Goal: Task Accomplishment & Management: Manage account settings

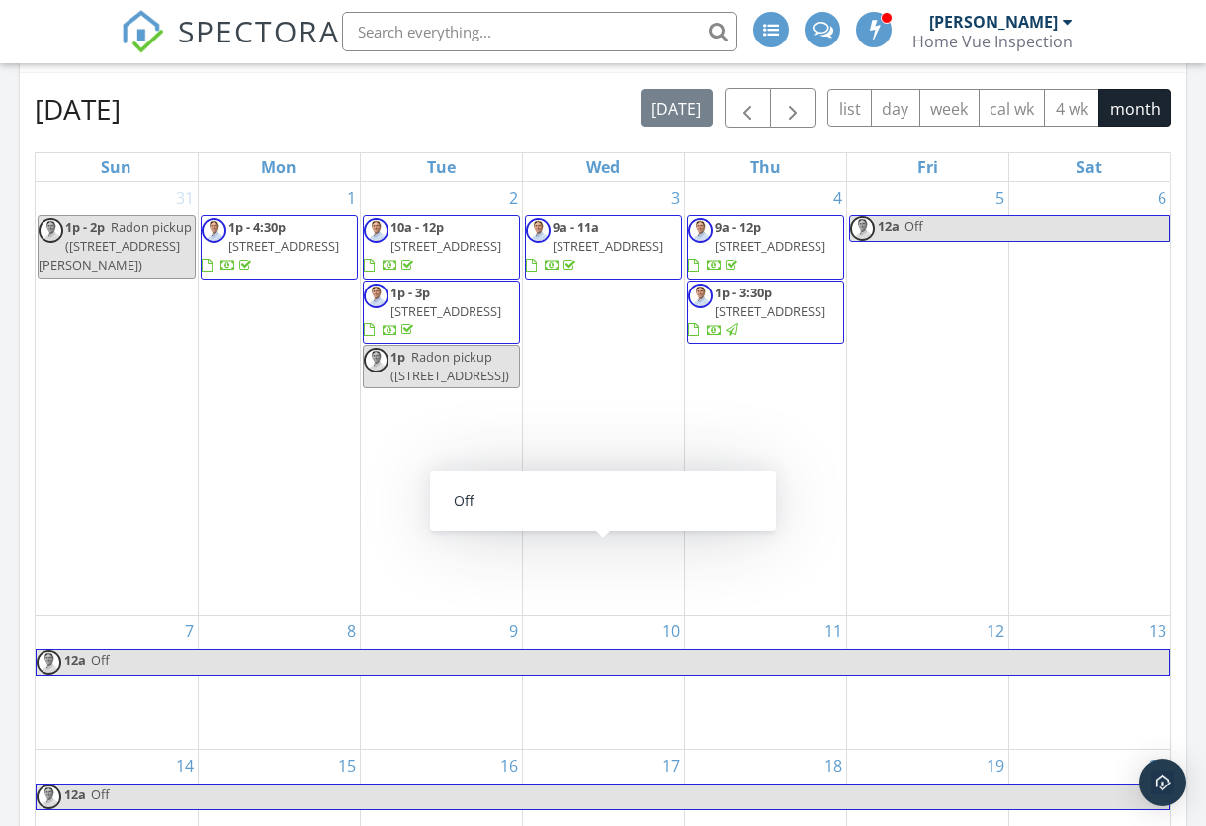
scroll to position [1057, 0]
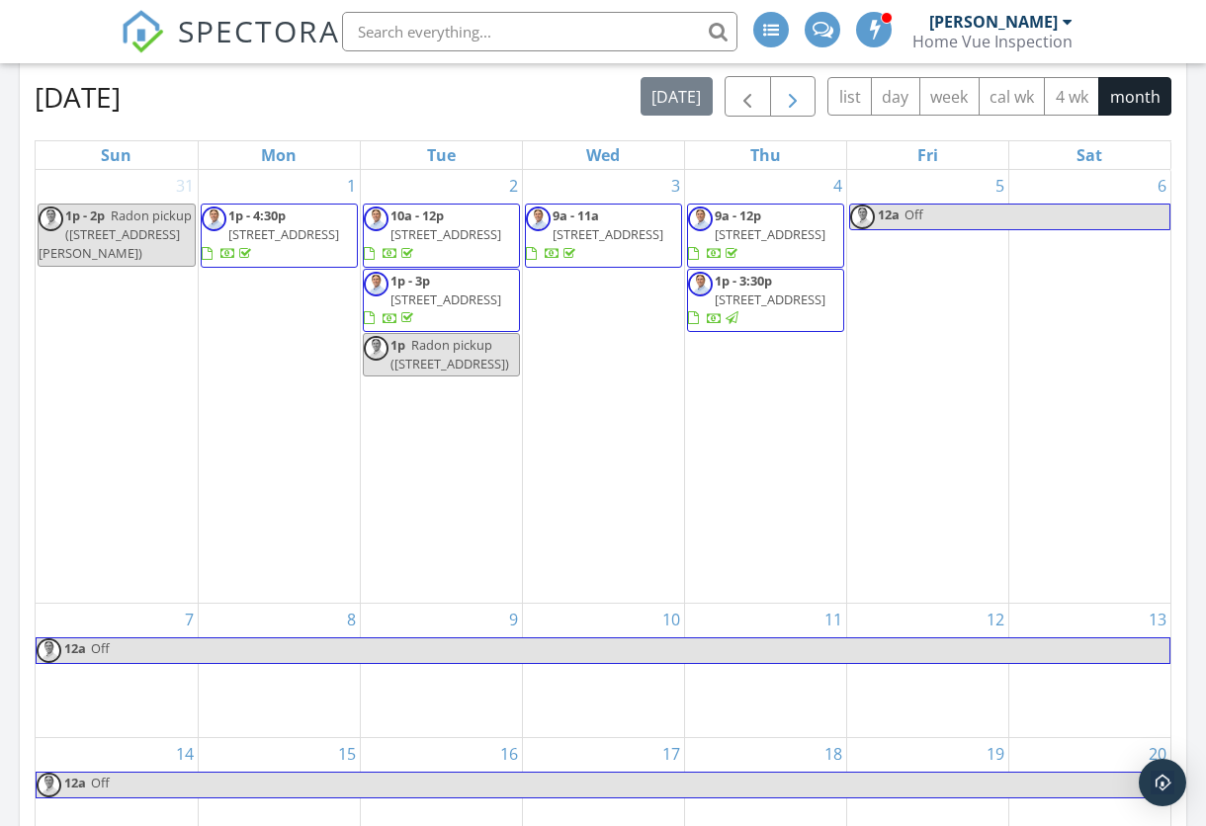
click at [791, 96] on span "button" at bounding box center [793, 98] width 24 height 24
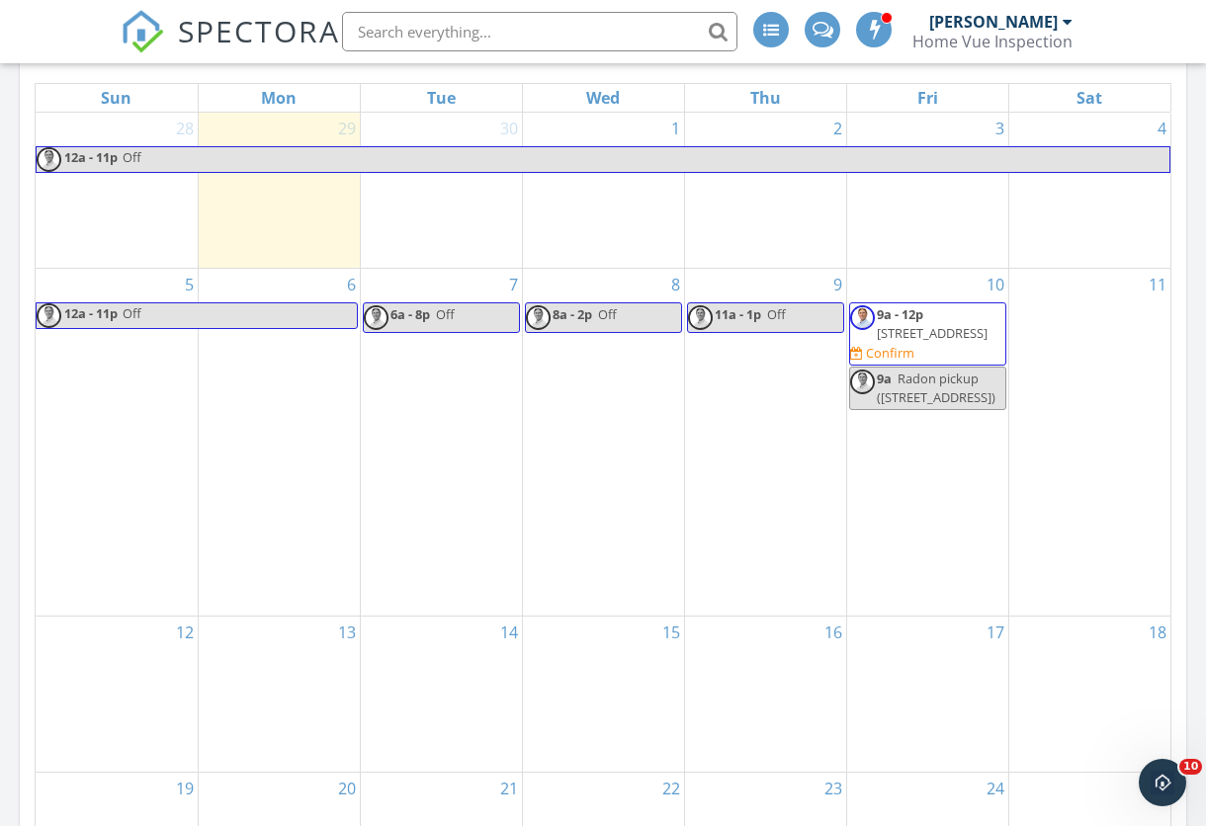
scroll to position [0, 0]
click at [958, 342] on span "906 Colonial Dr, Albemarle 28001" at bounding box center [932, 333] width 111 height 18
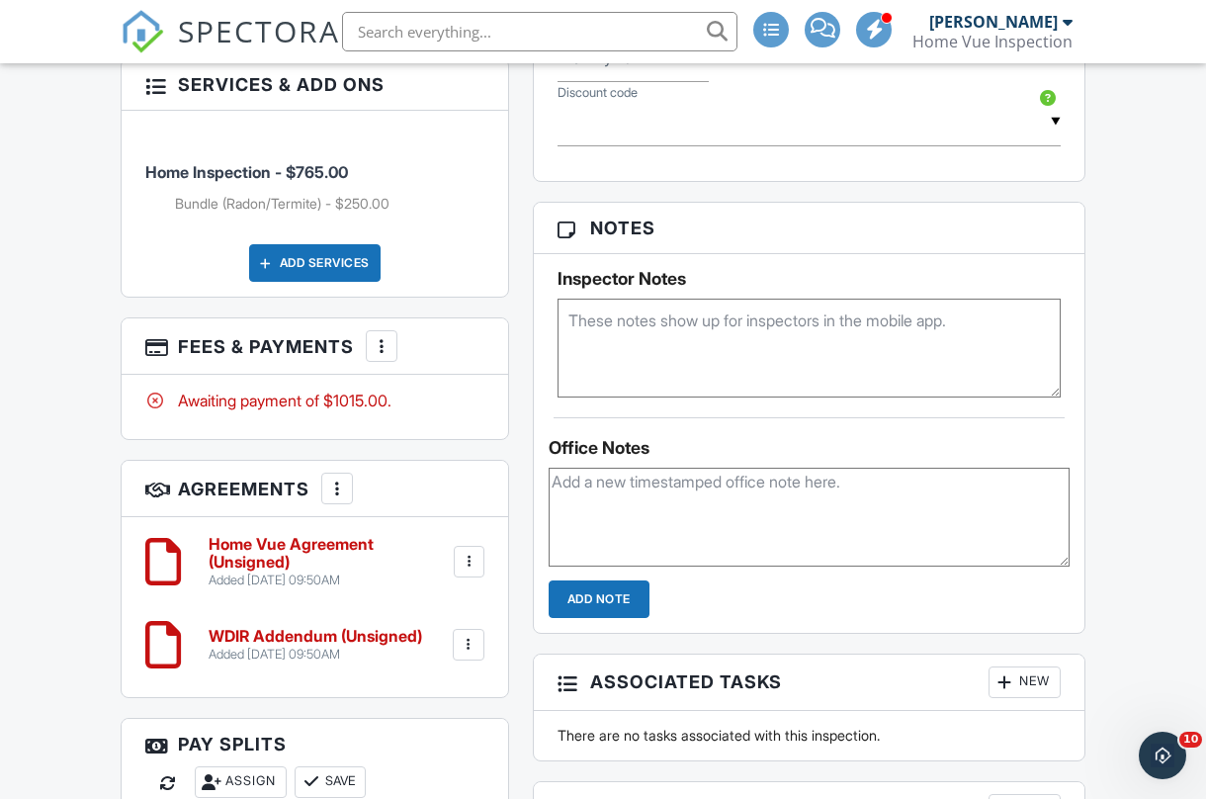
scroll to position [1490, 0]
click at [383, 355] on div at bounding box center [382, 345] width 20 height 20
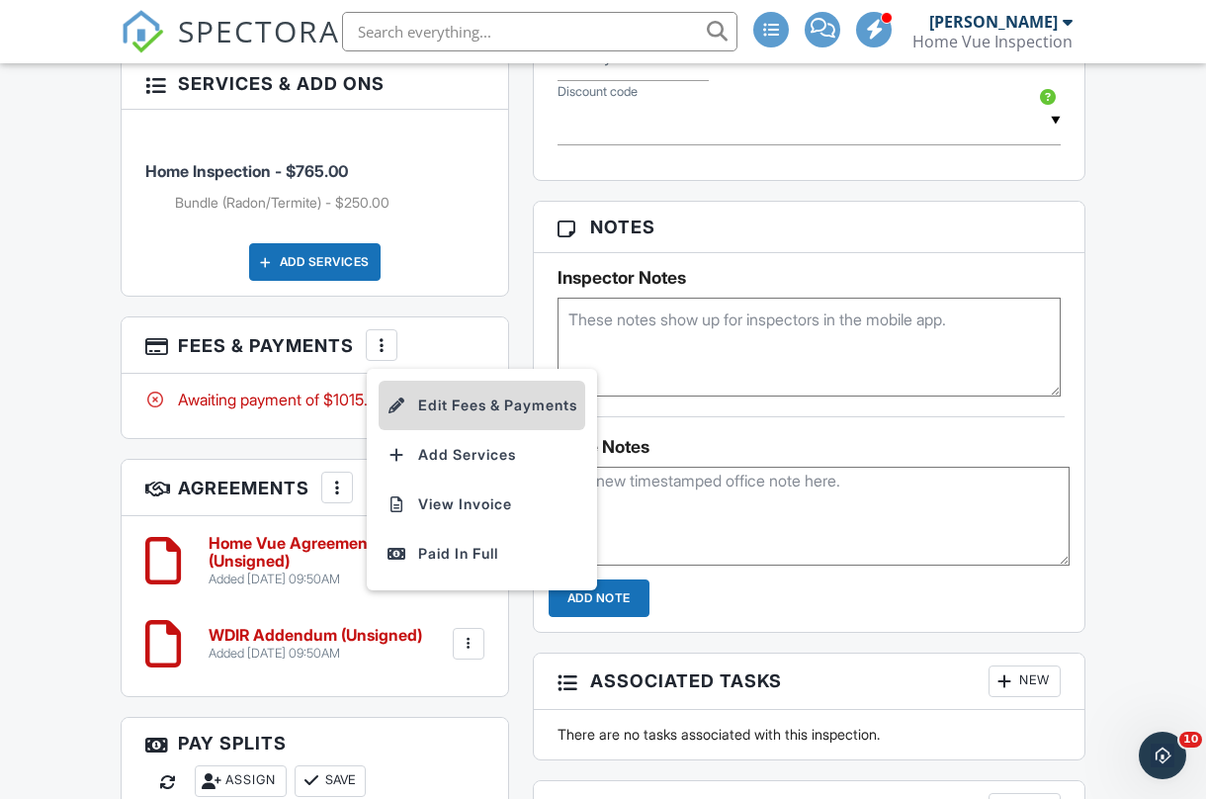
click at [453, 415] on li "Edit Fees & Payments" at bounding box center [482, 405] width 207 height 49
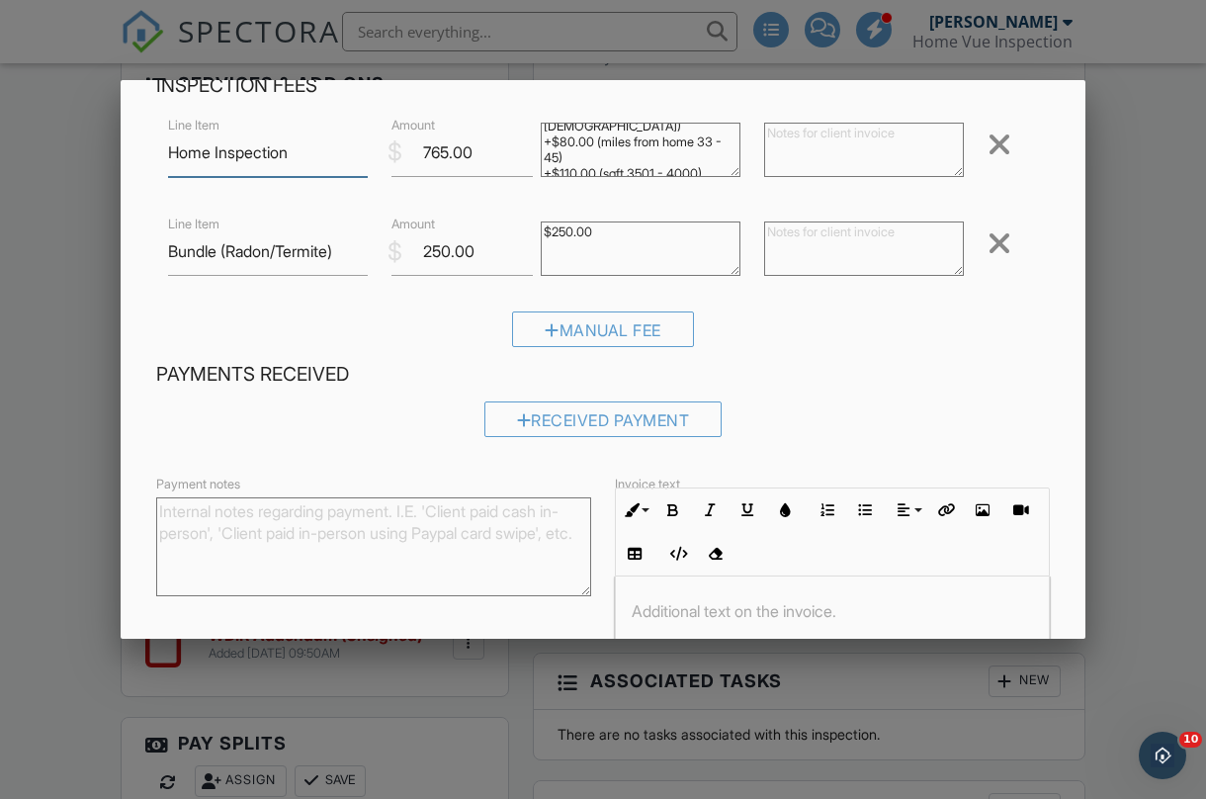
scroll to position [142, 0]
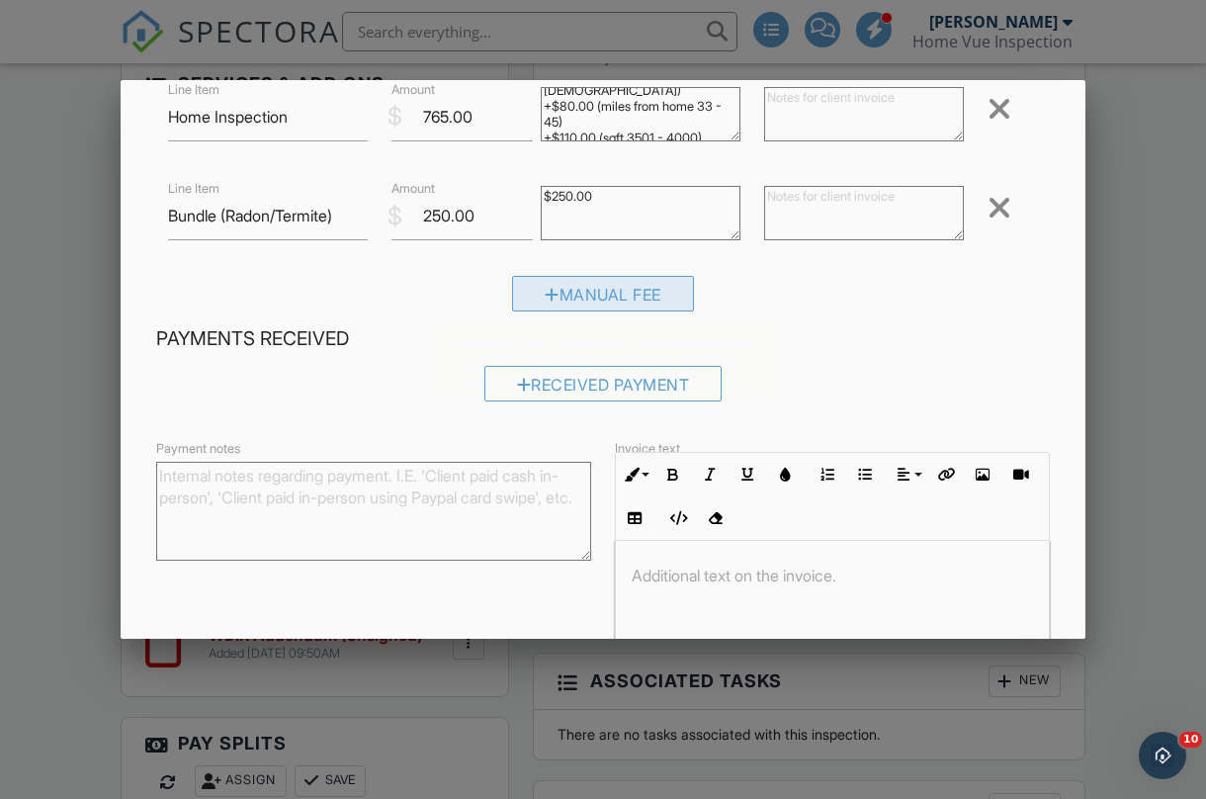
click at [616, 289] on div "Manual Fee" at bounding box center [603, 294] width 182 height 36
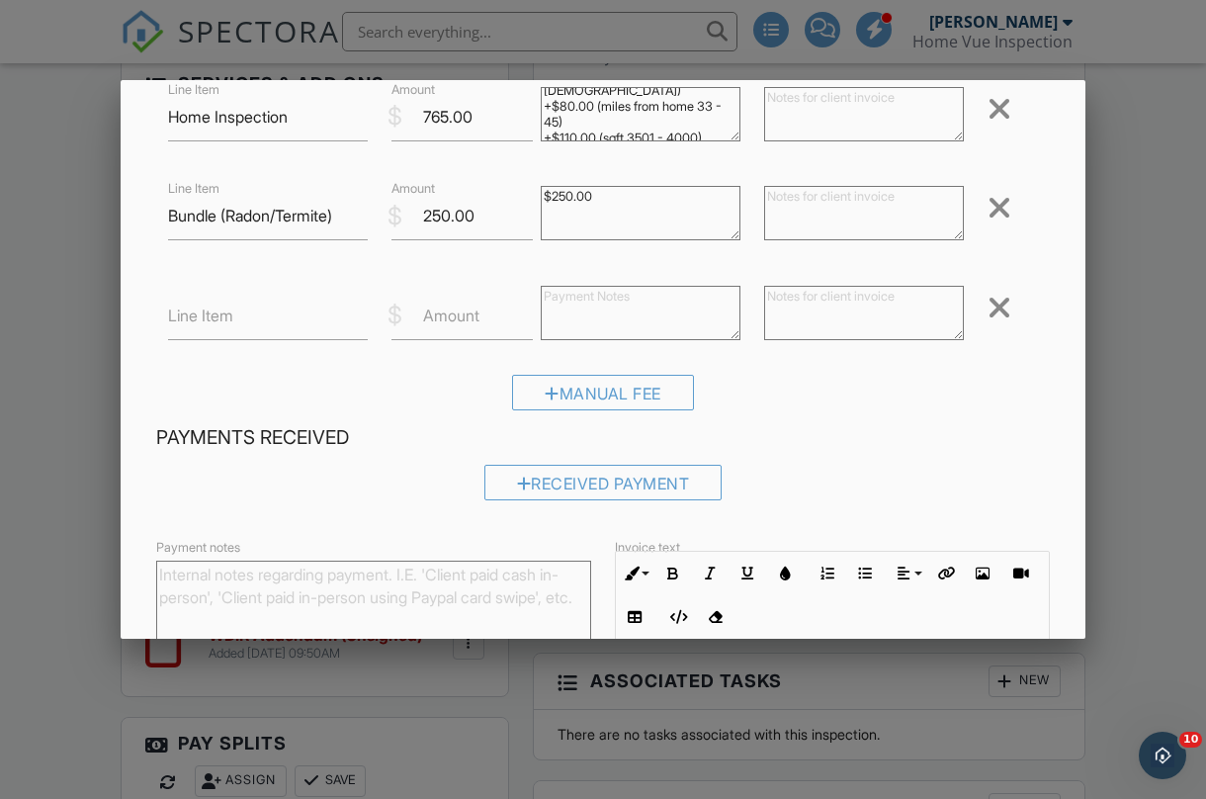
click at [220, 310] on label "Line Item" at bounding box center [200, 315] width 65 height 22
click at [220, 310] on input "Line Item" at bounding box center [268, 316] width 200 height 48
type input "Referral Discount"
click at [449, 310] on label "Amount" at bounding box center [451, 315] width 56 height 22
click at [449, 310] on input "Amount" at bounding box center [461, 316] width 141 height 48
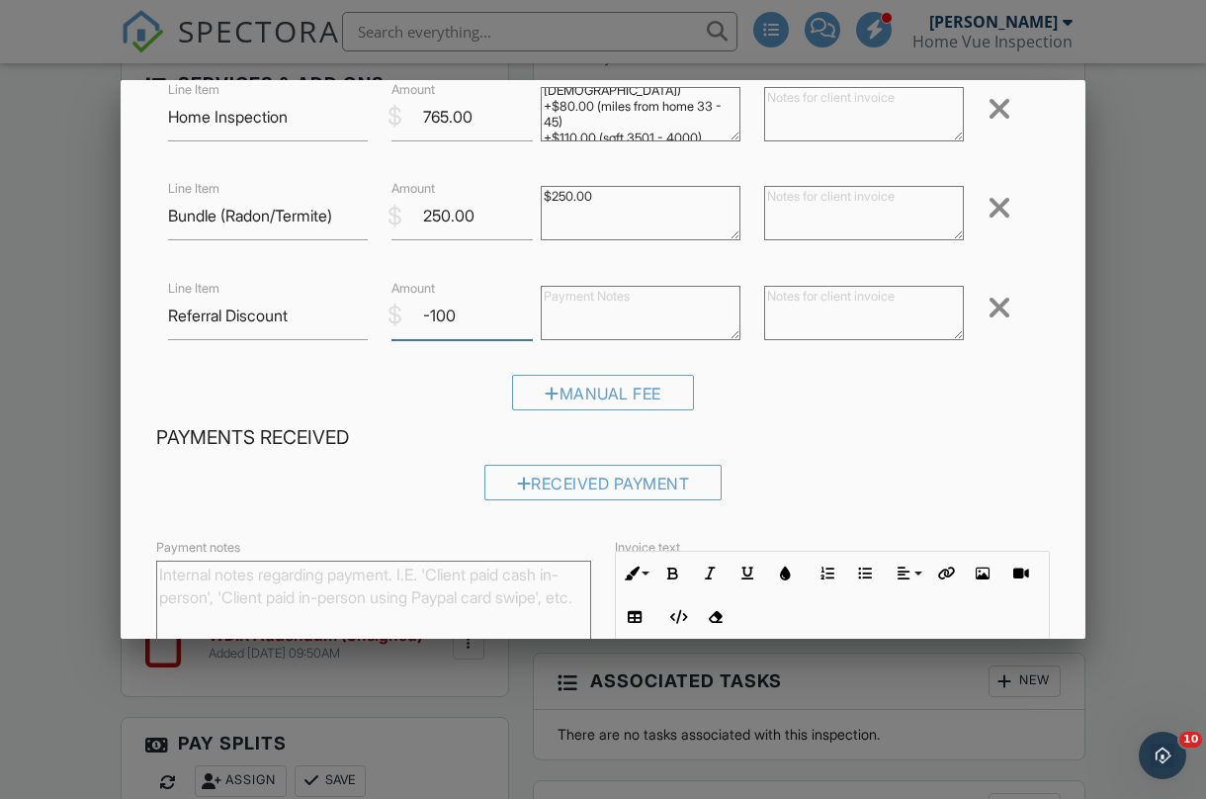
type input "-100"
click at [911, 449] on div "Payments Received Received Payment" at bounding box center [602, 470] width 917 height 90
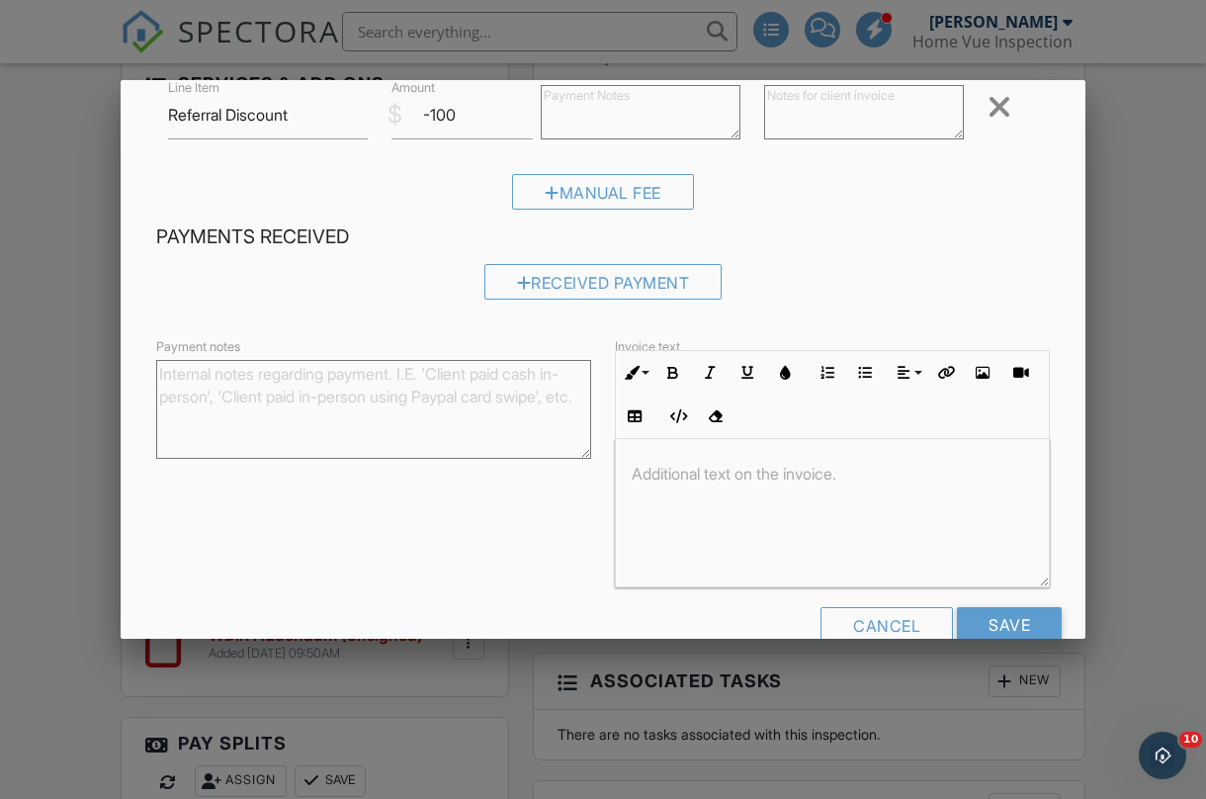
scroll to position [383, 0]
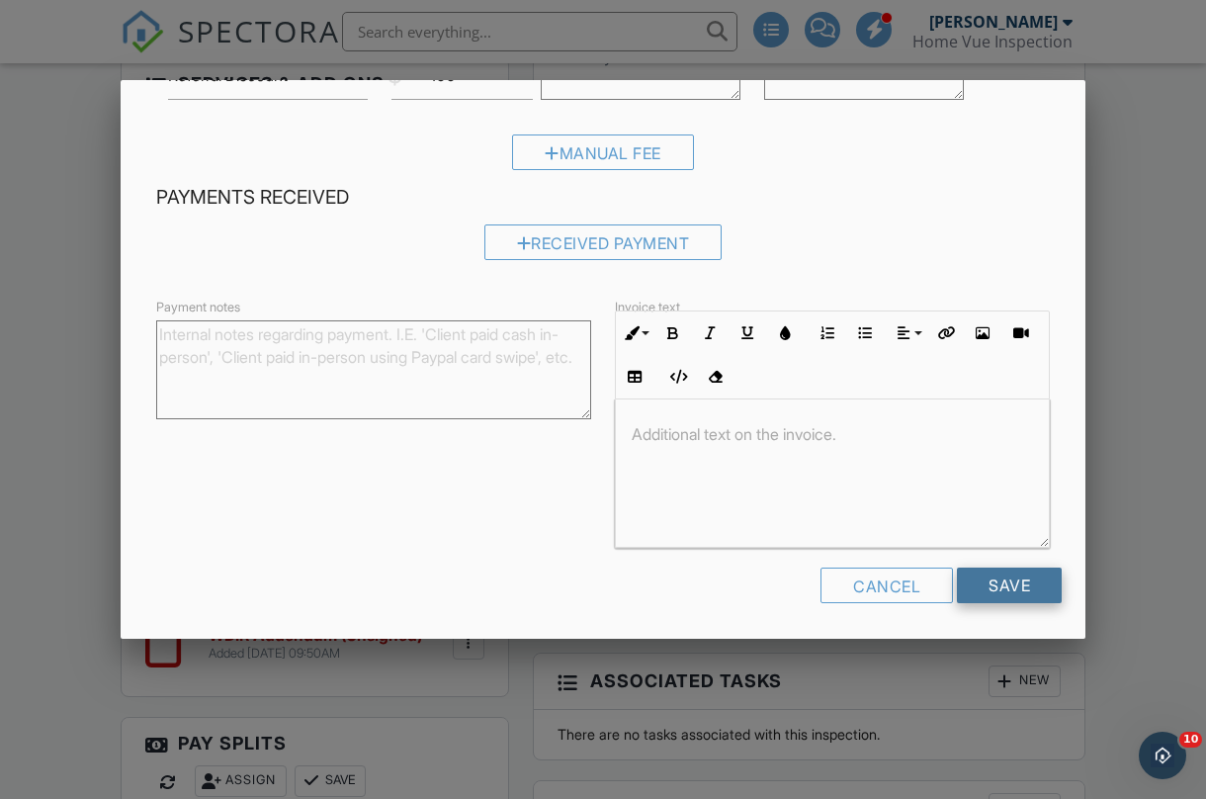
click at [1021, 579] on input "Save" at bounding box center [1009, 585] width 105 height 36
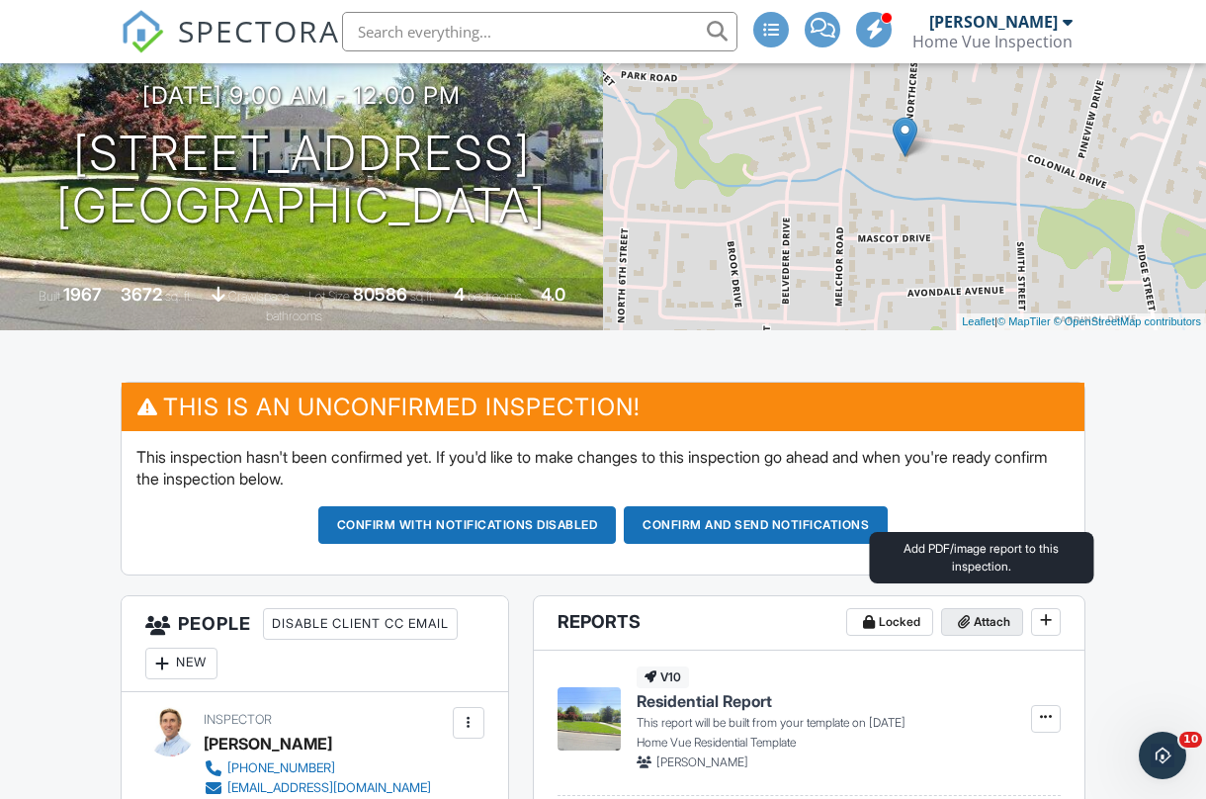
scroll to position [233, 0]
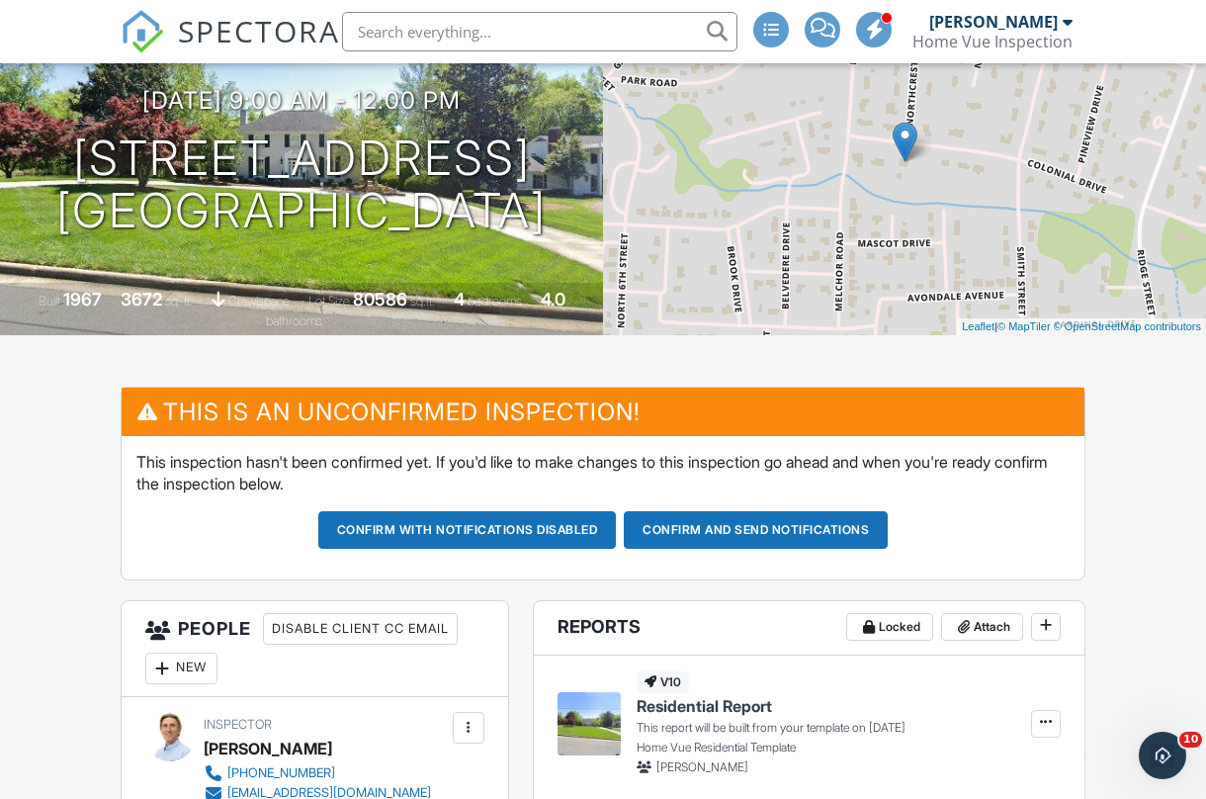
click at [782, 524] on button "Confirm and send notifications" at bounding box center [756, 530] width 264 height 38
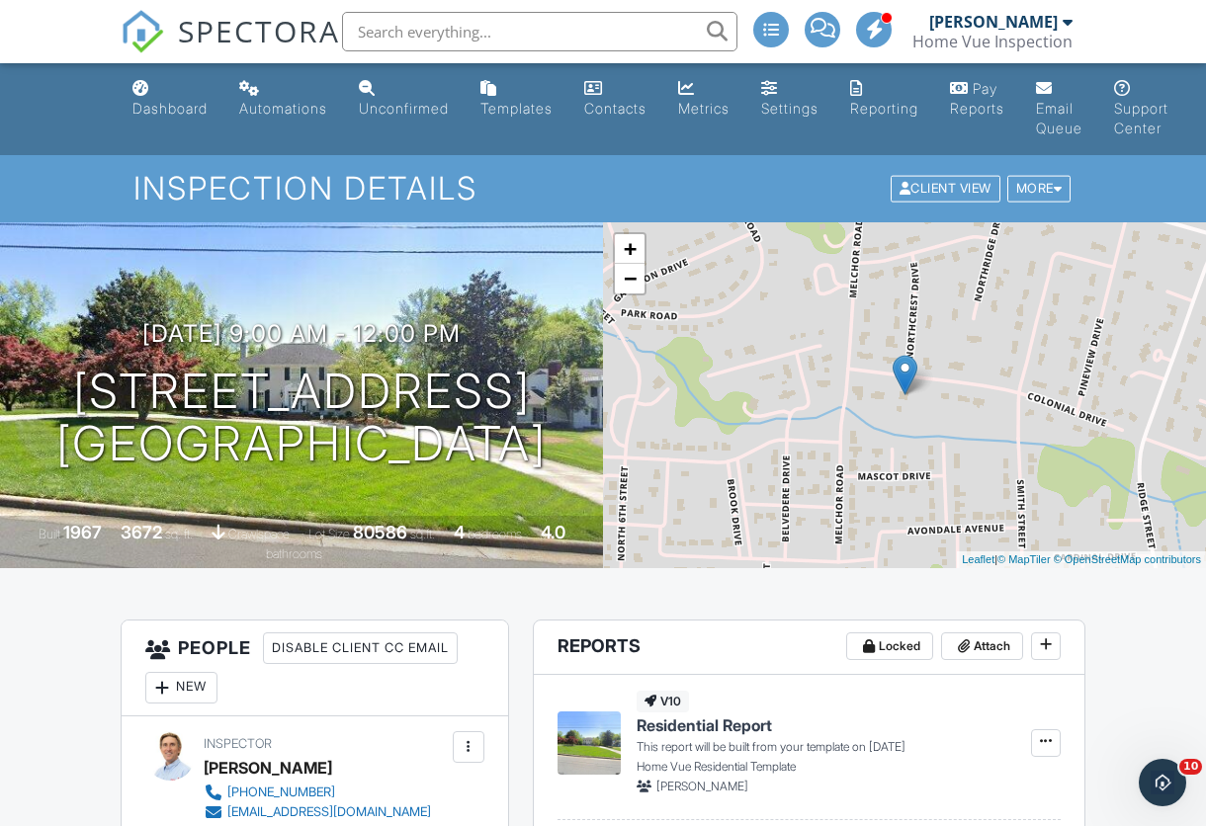
scroll to position [0, 1]
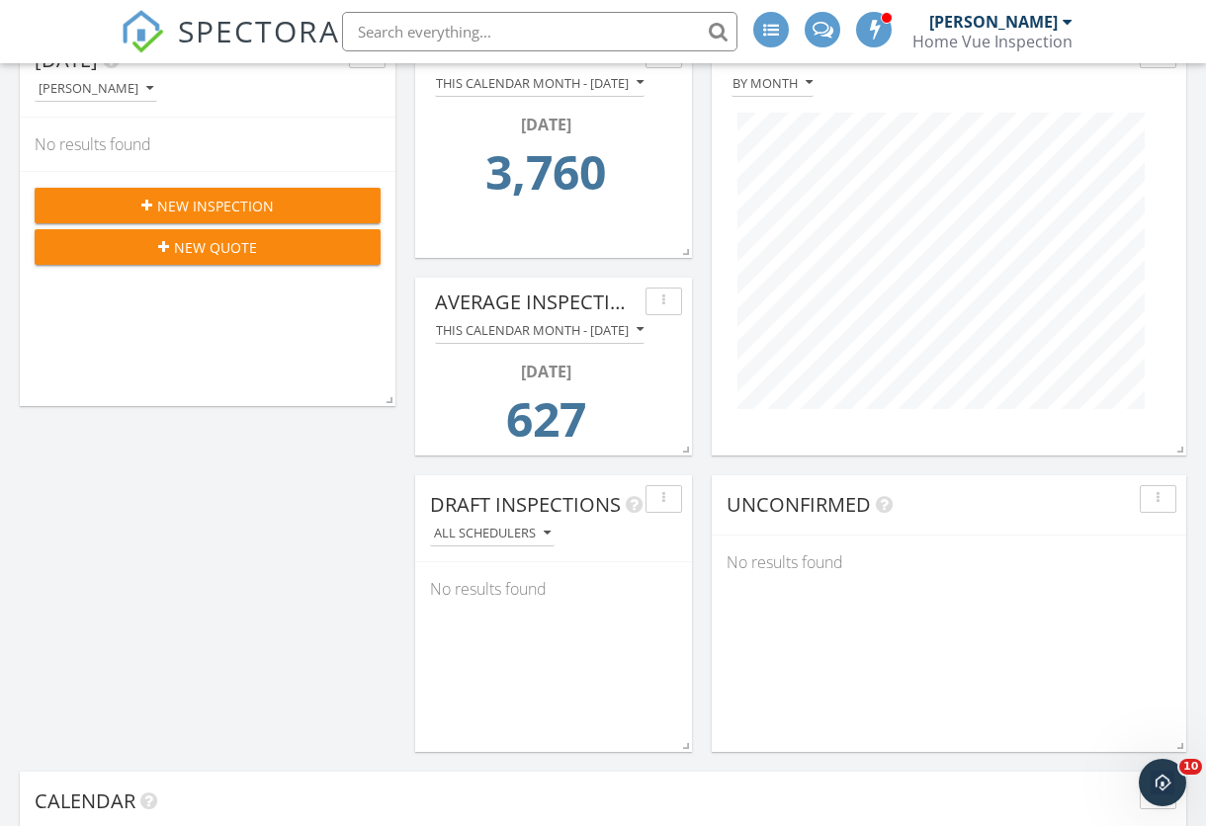
scroll to position [278, 0]
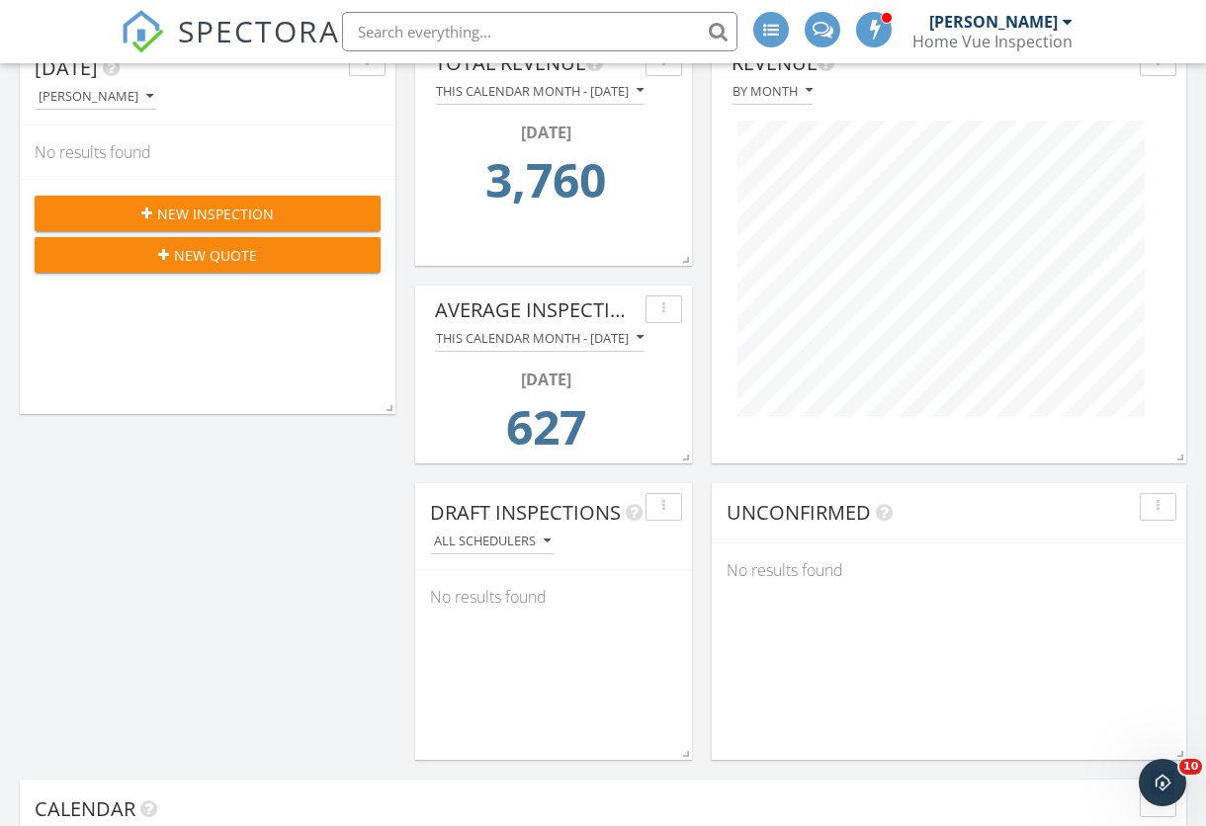
click at [235, 209] on span "New Inspection" at bounding box center [215, 214] width 117 height 21
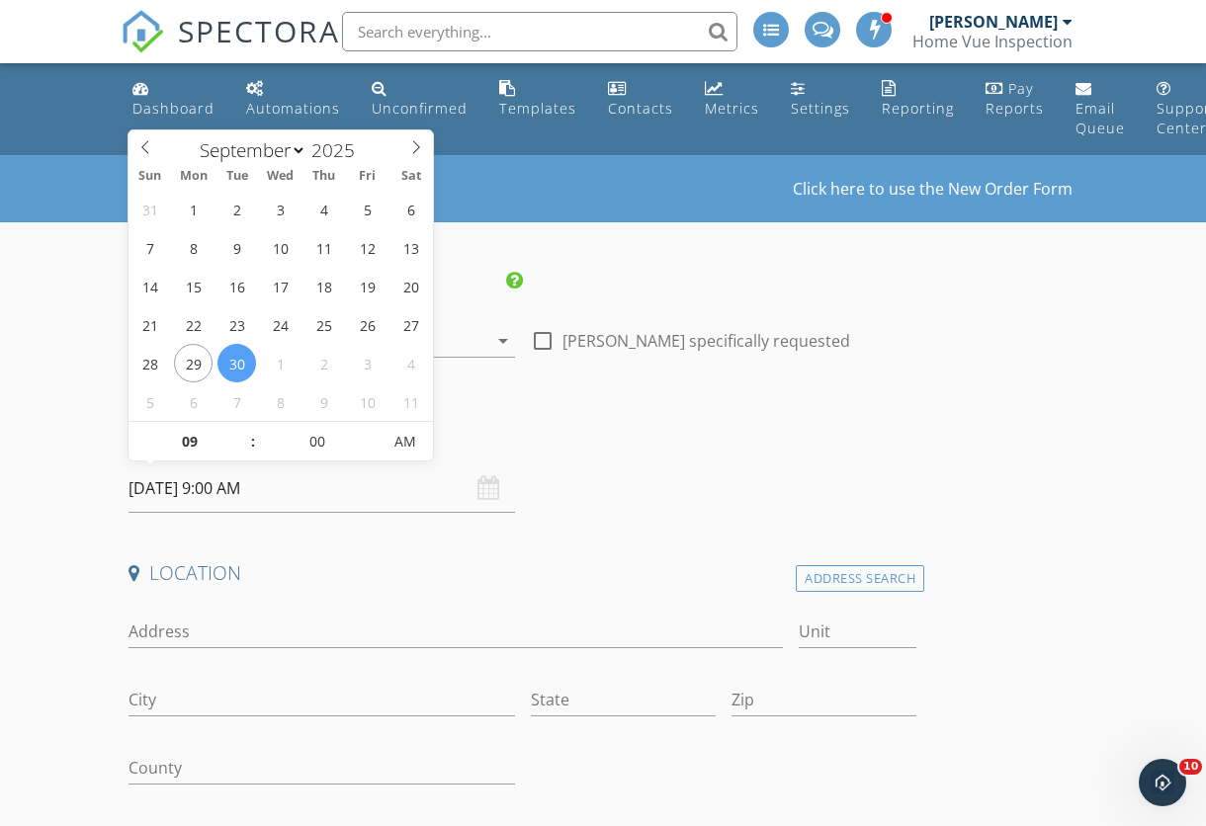
click at [206, 484] on input "09/30/2025 9:00 AM" at bounding box center [322, 489] width 387 height 48
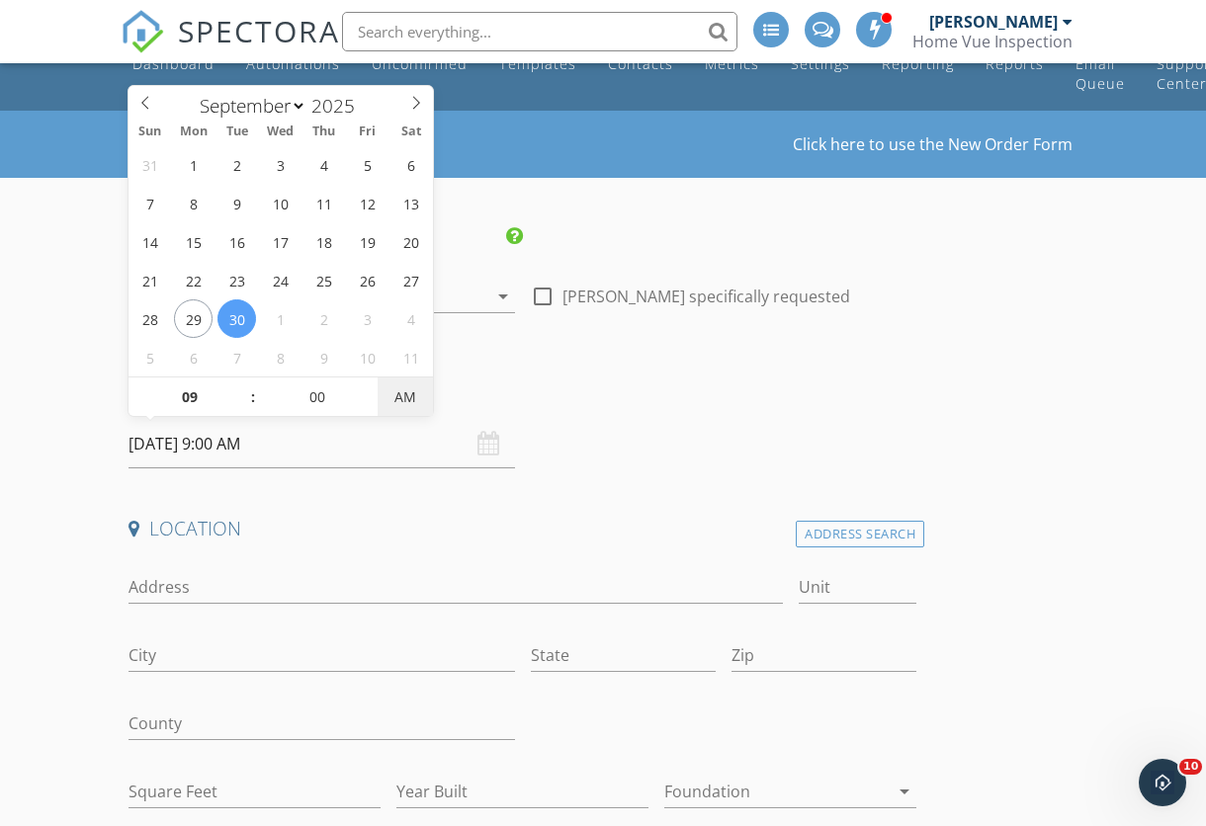
scroll to position [43, 0]
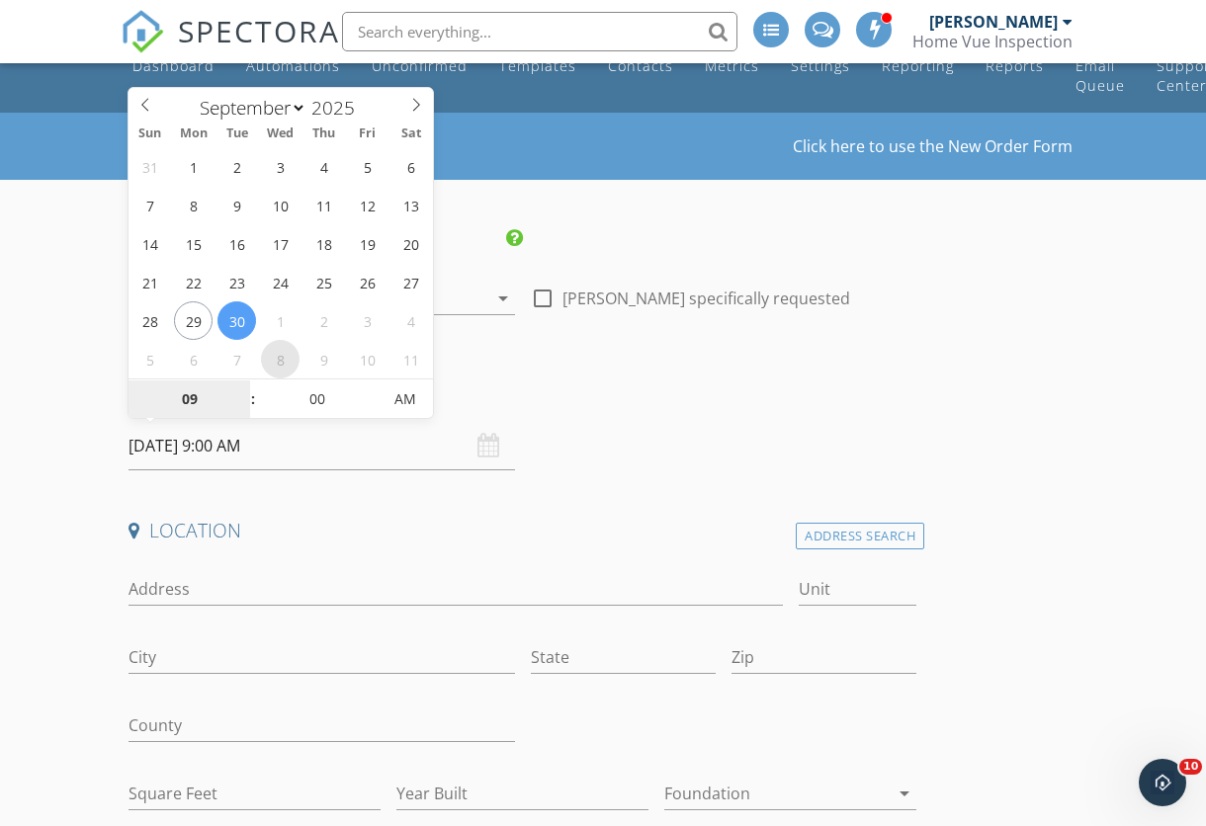
select select "9"
type input "10/08/2025 9:00 AM"
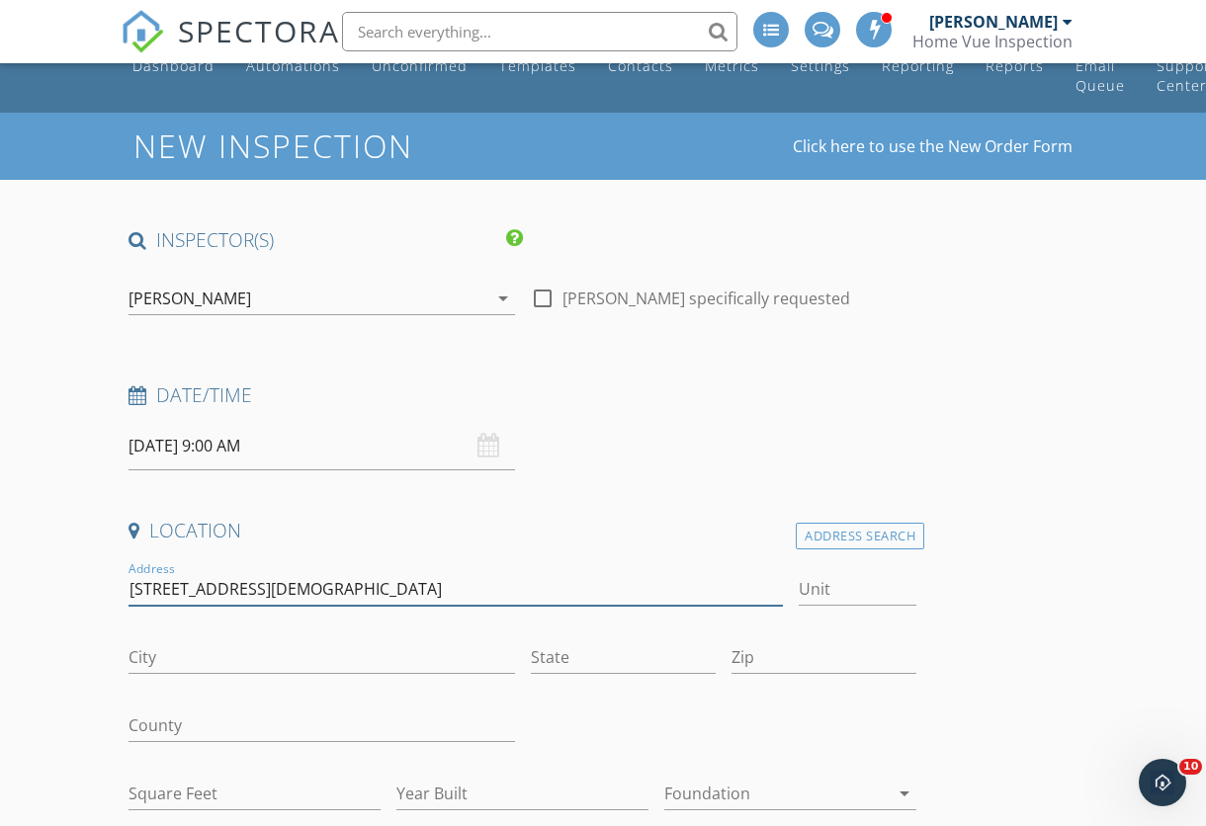
type input "2488 Catawba Church Rd"
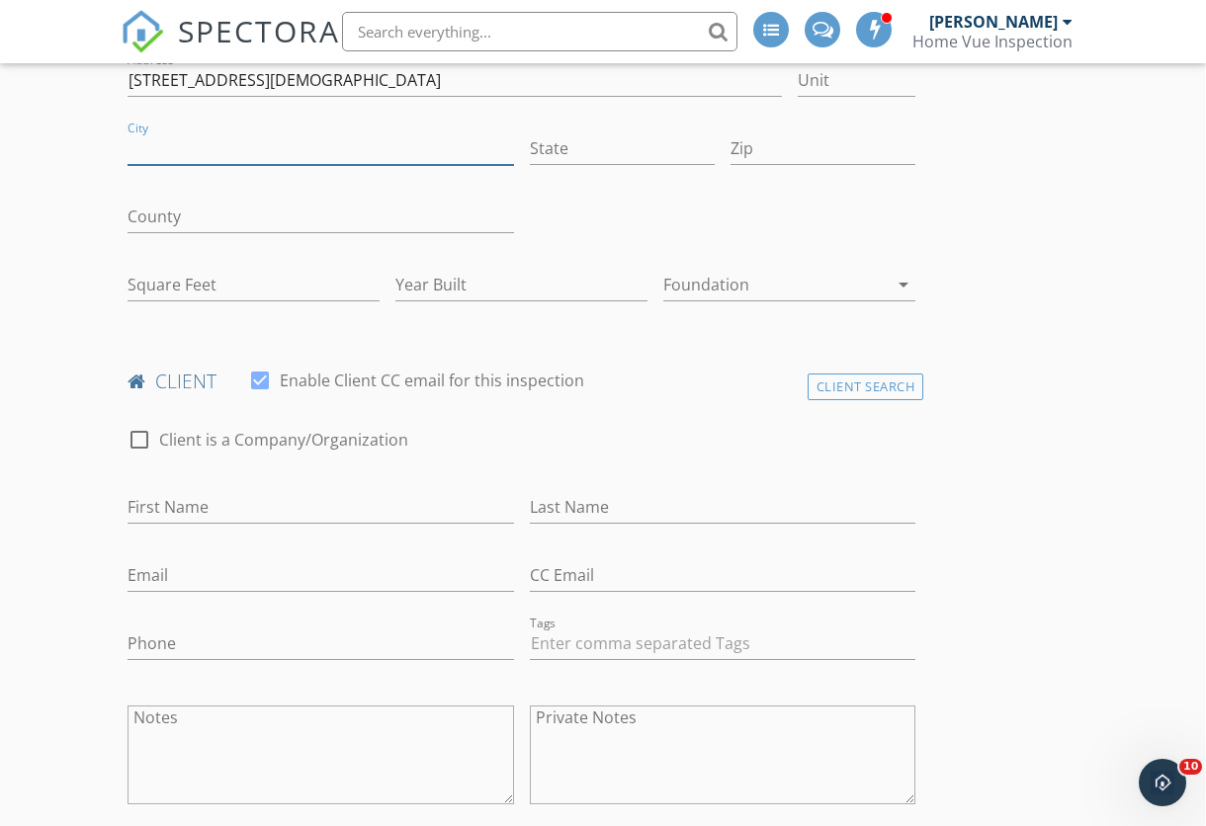
scroll to position [553, 1]
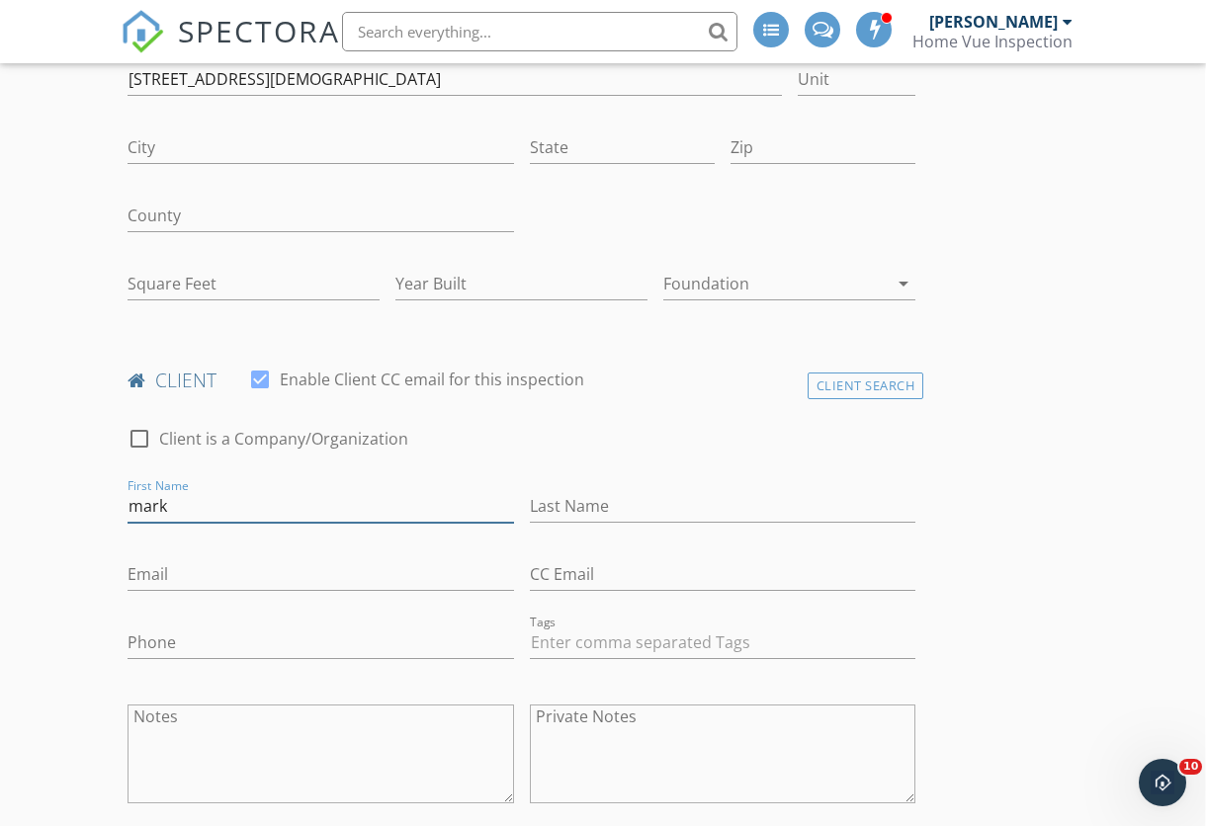
drag, startPoint x: 176, startPoint y: 506, endPoint x: 119, endPoint y: 503, distance: 57.4
type input "Mark"
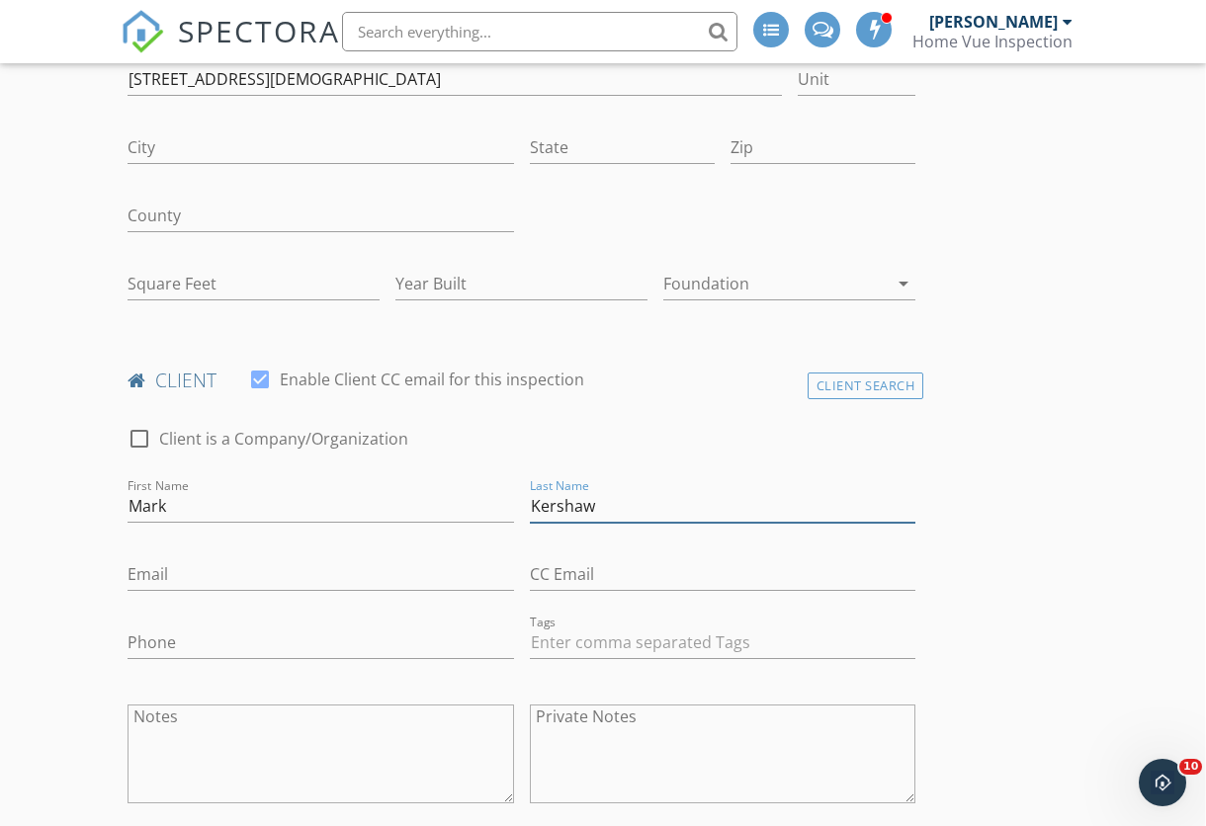
type input "Kershaw"
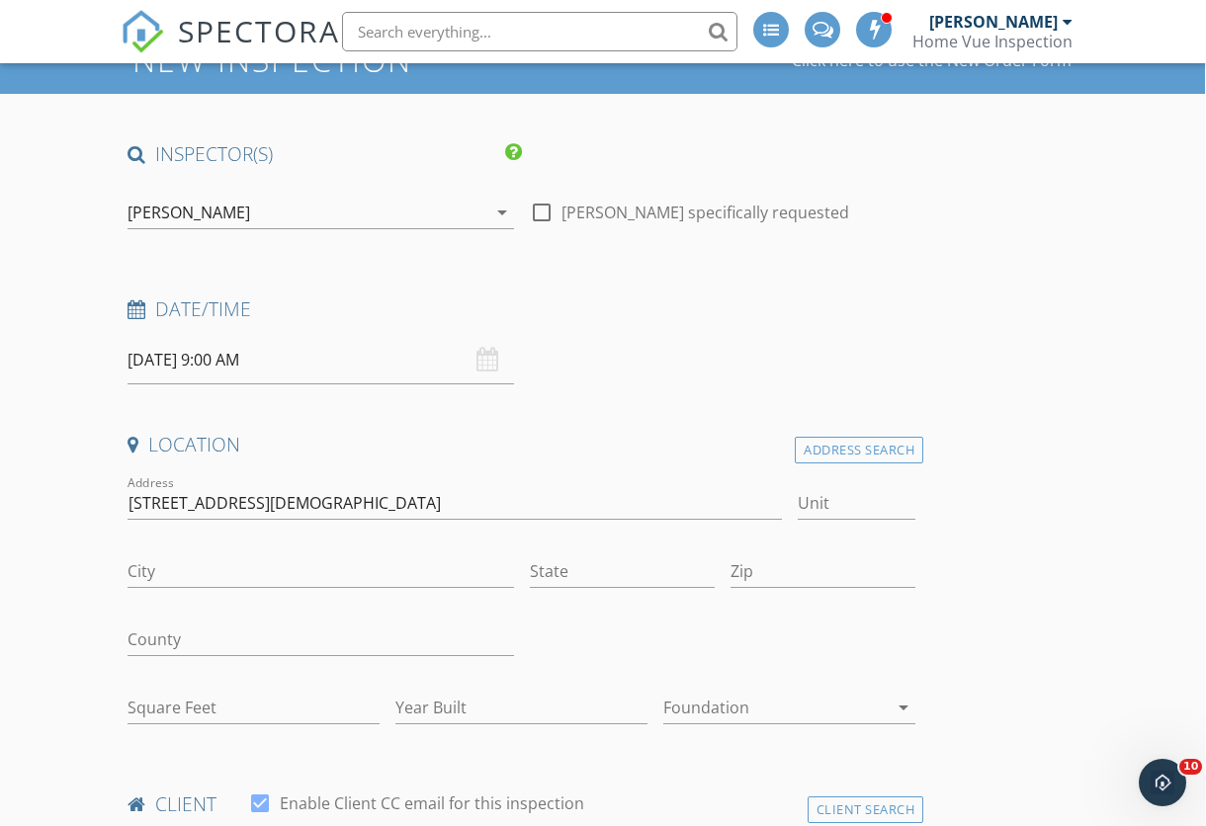
scroll to position [146, 1]
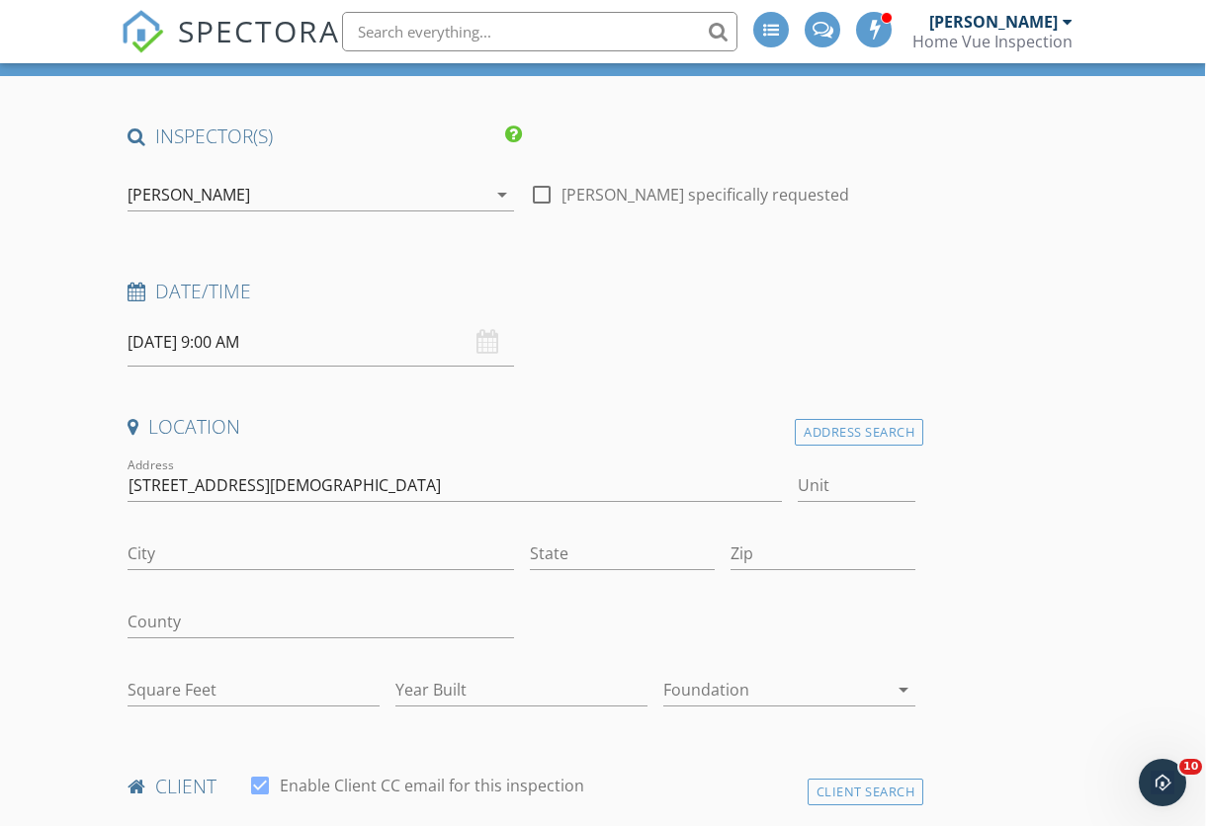
type input "mark.kershaw@yahoo.com"
click at [196, 544] on input "City" at bounding box center [321, 554] width 387 height 33
type input "r"
type input "Rock Hill"
type input "SC"
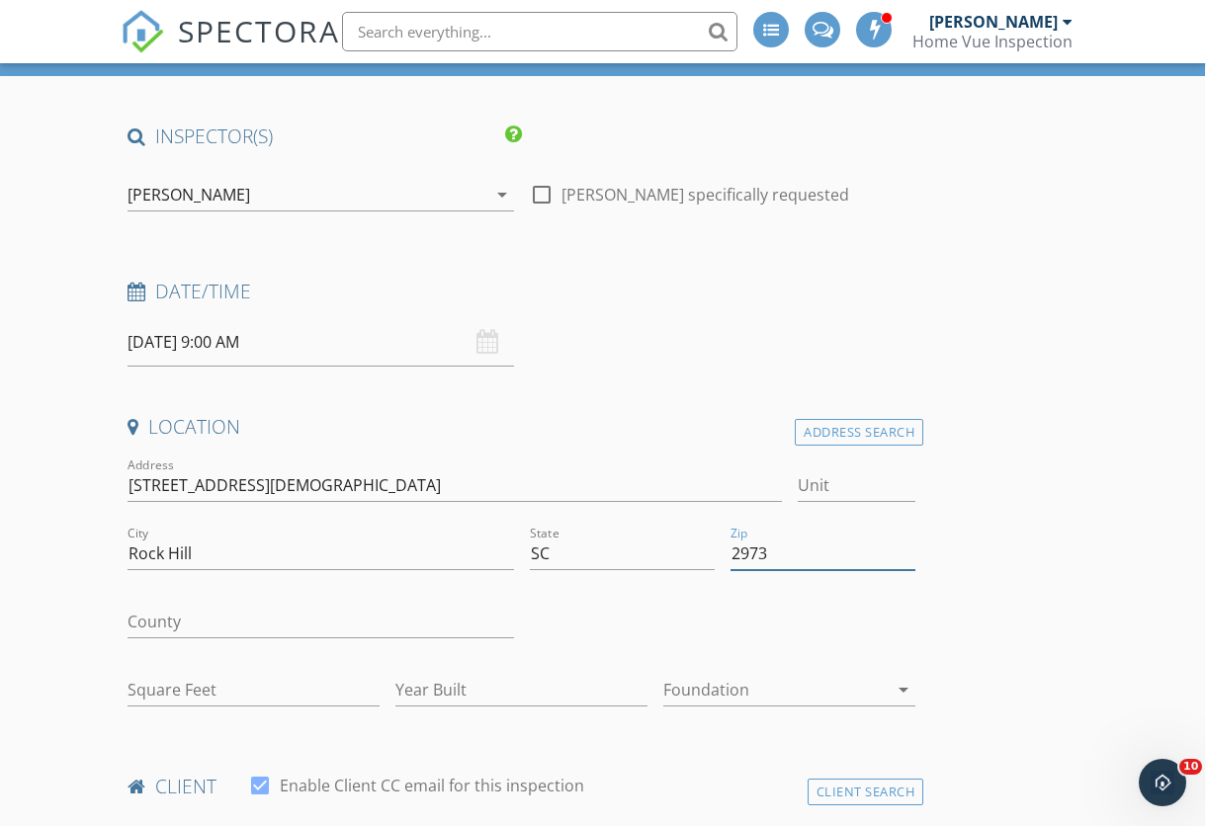
type input "29730"
type input "824"
type input "1954"
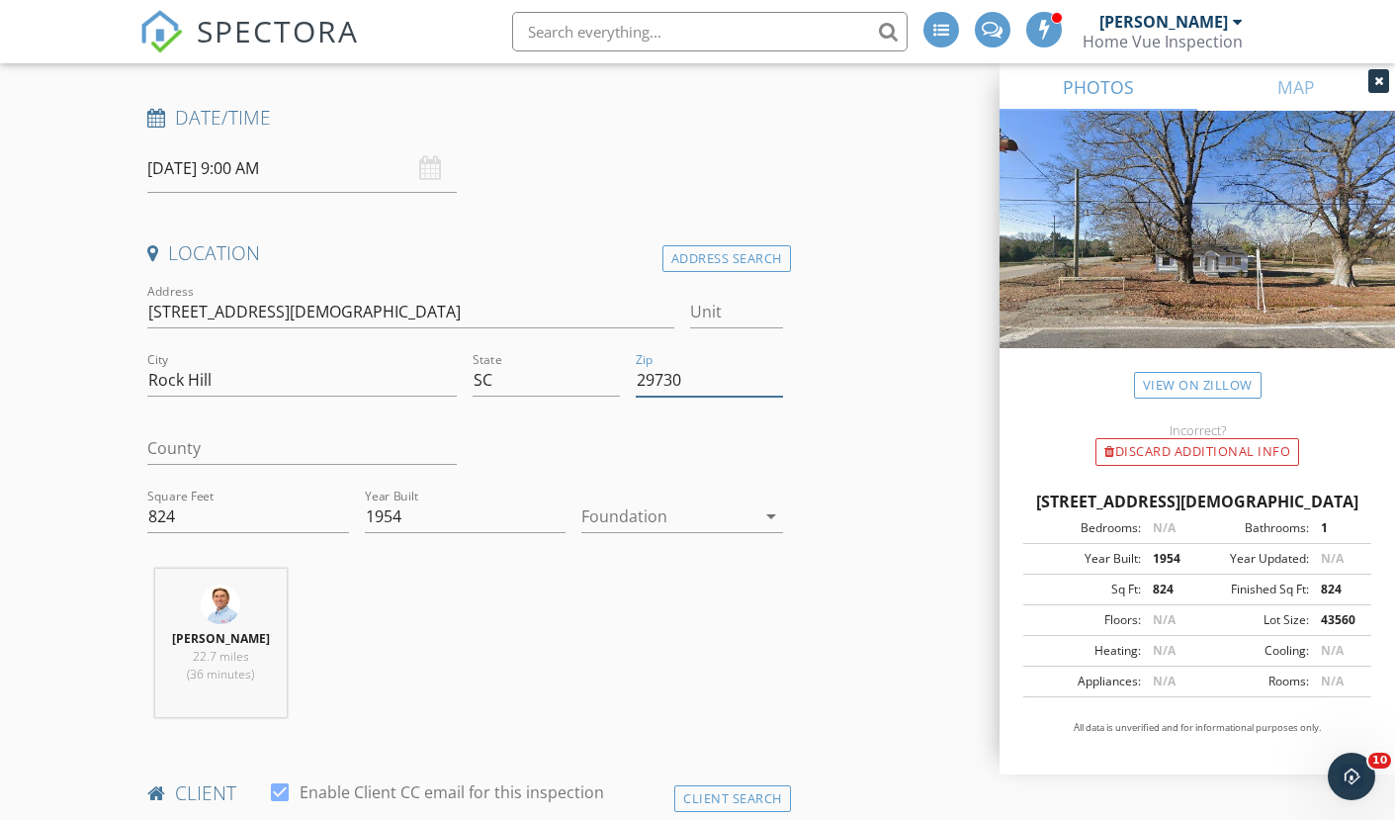
scroll to position [330, 0]
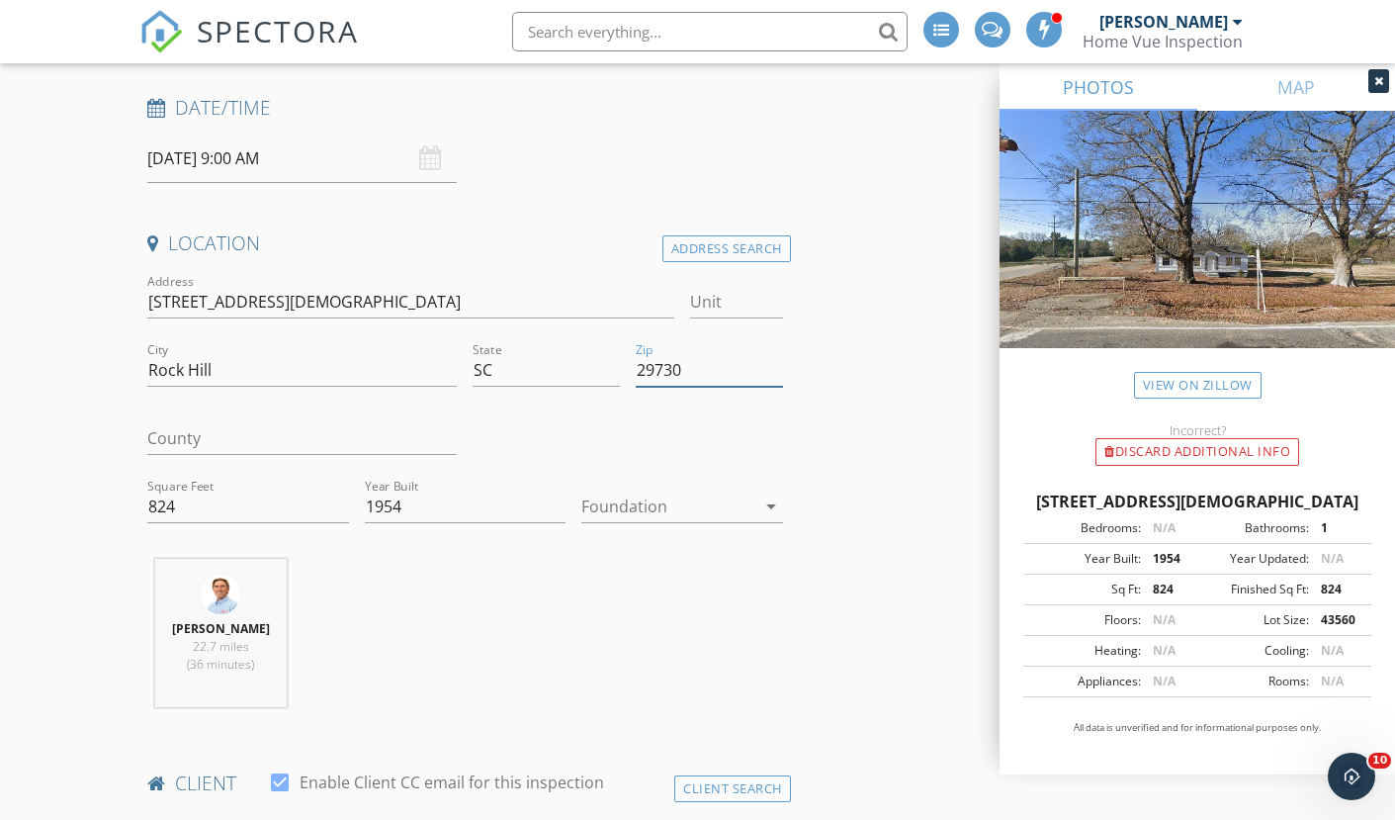
type input "29730"
click at [613, 501] on div at bounding box center [667, 506] width 173 height 32
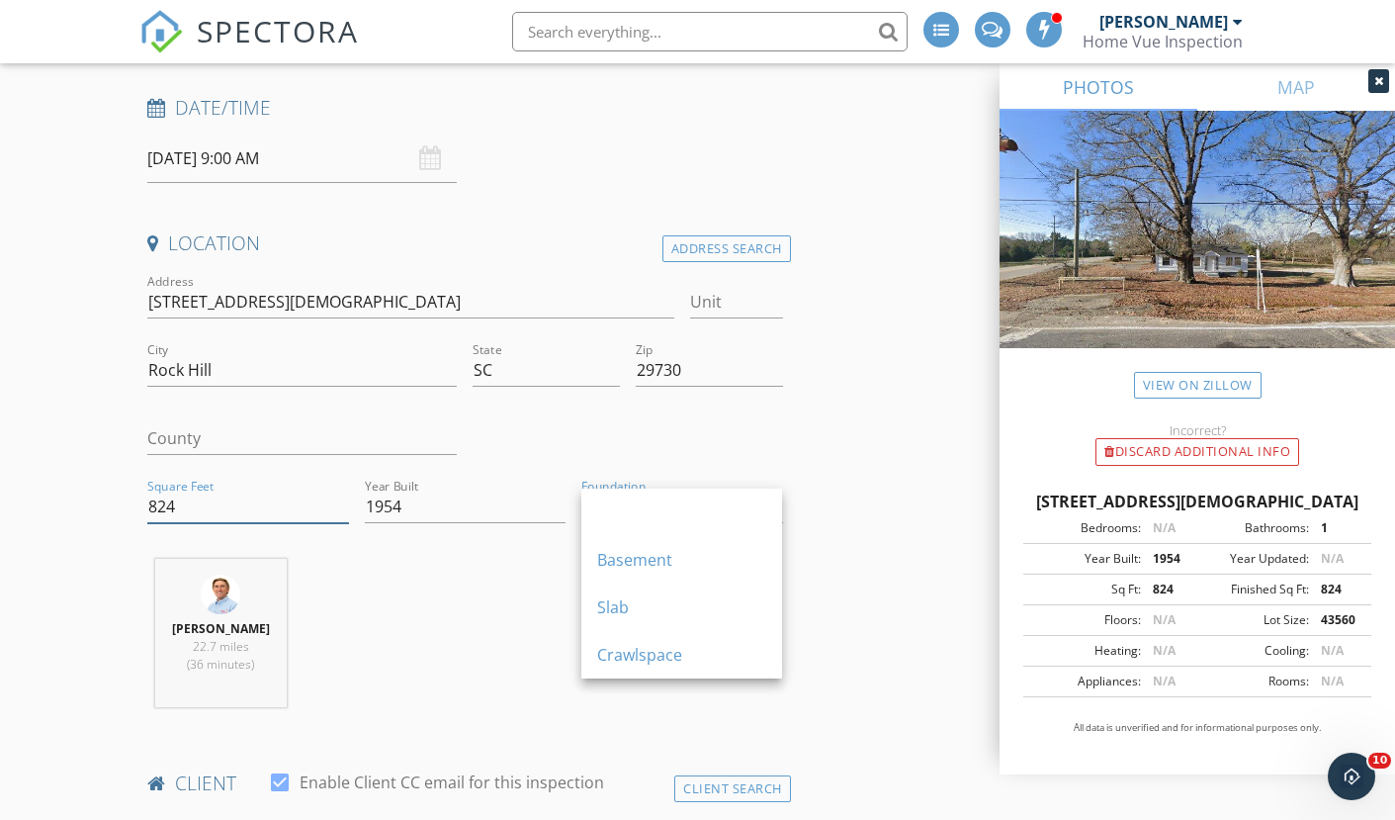
drag, startPoint x: 255, startPoint y: 498, endPoint x: 124, endPoint y: 505, distance: 131.7
click at [633, 494] on div at bounding box center [667, 506] width 173 height 32
click at [642, 654] on div "Crawlspace" at bounding box center [681, 655] width 169 height 24
click at [686, 638] on div "Michael Weiss 22.7 miles (36 minutes)" at bounding box center [464, 641] width 651 height 164
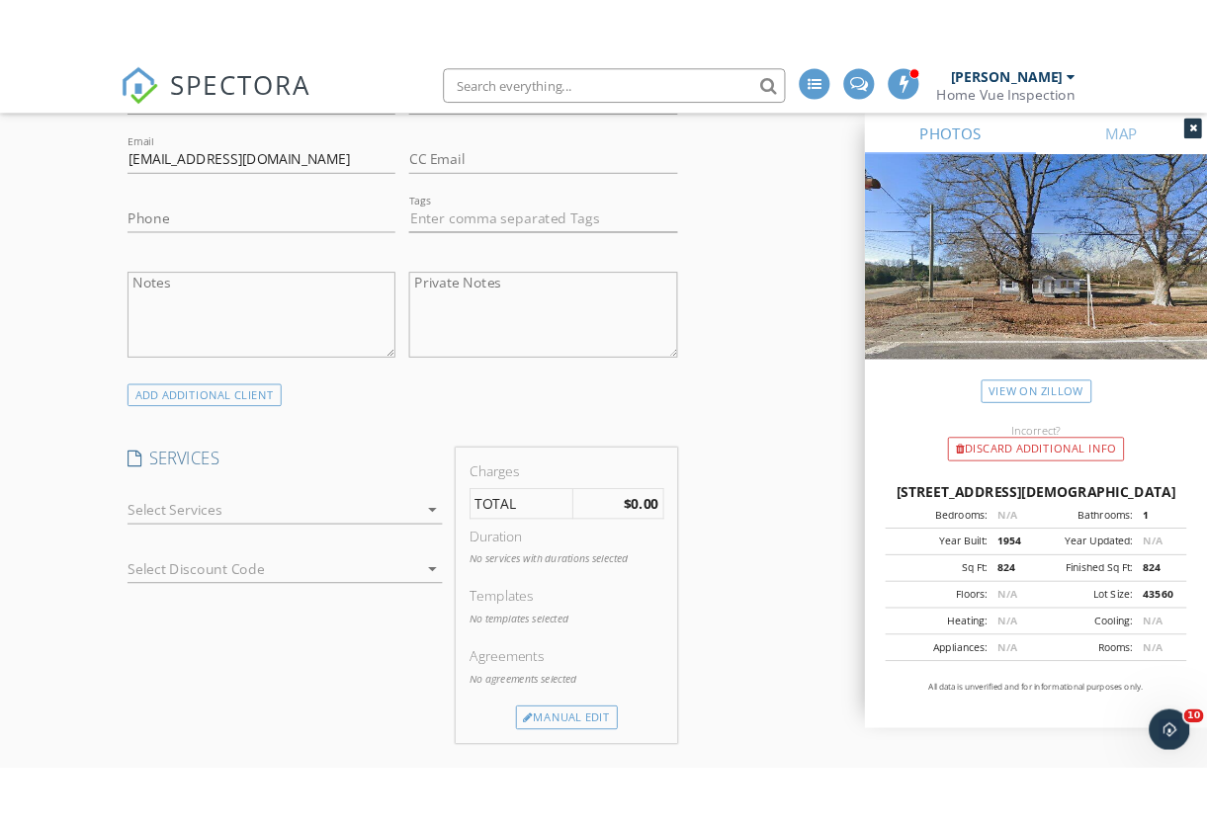
scroll to position [1240, 0]
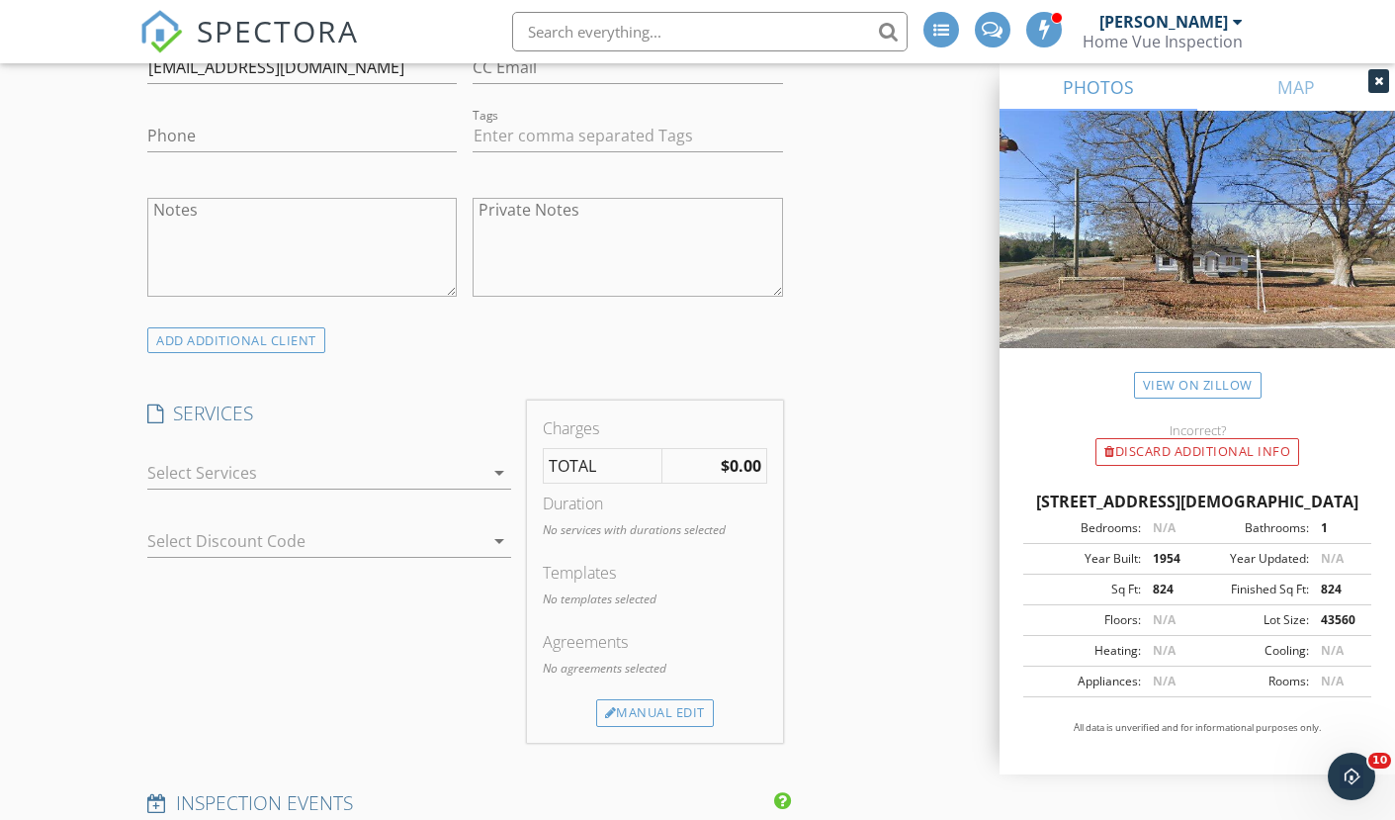
click at [395, 460] on div at bounding box center [315, 473] width 336 height 32
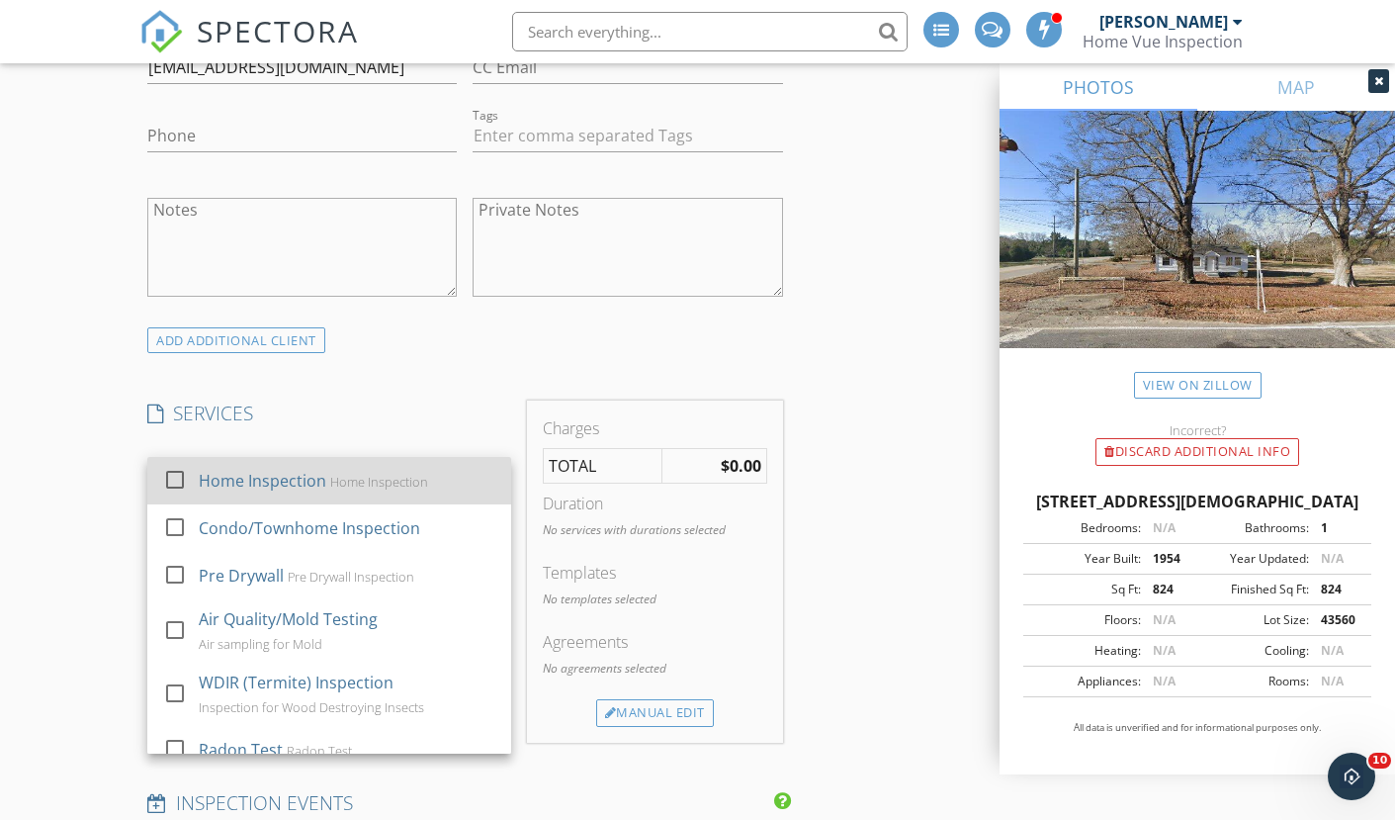
click at [332, 476] on div "Home Inspection" at bounding box center [379, 482] width 98 height 16
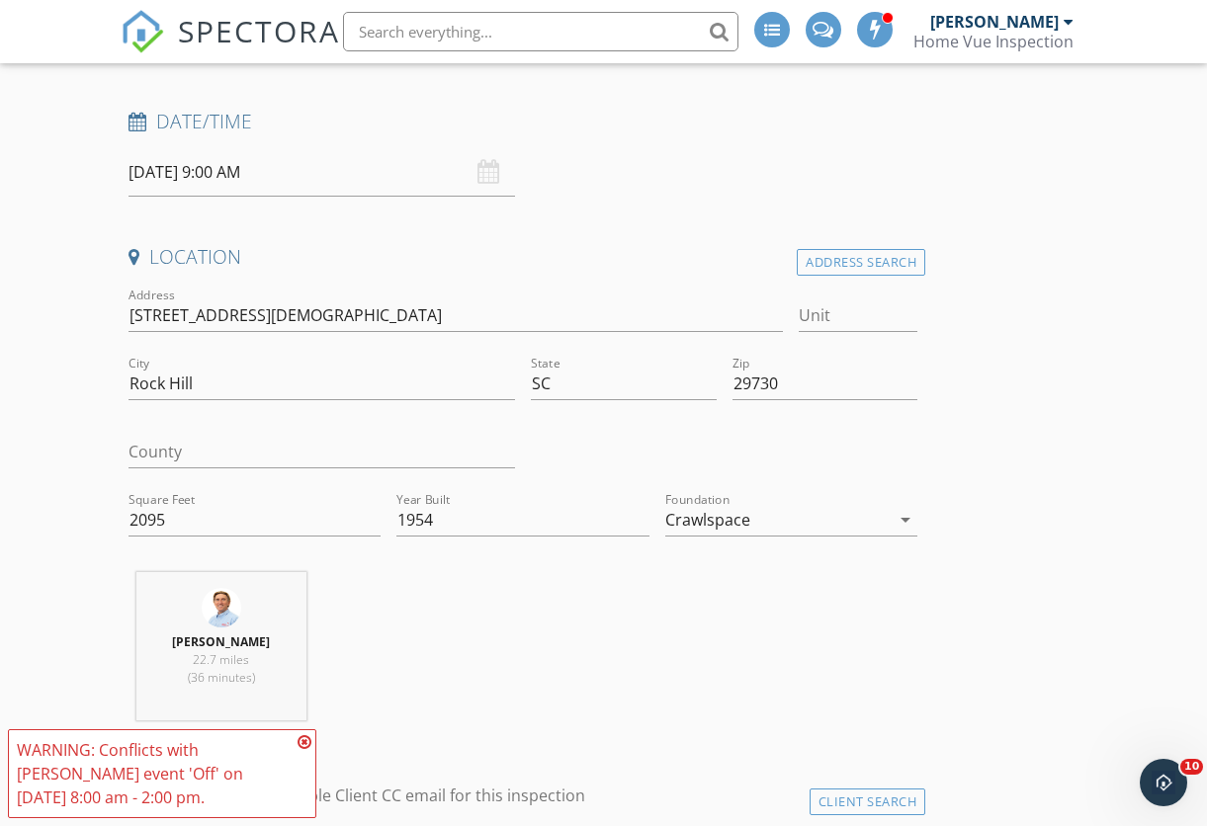
scroll to position [308, 0]
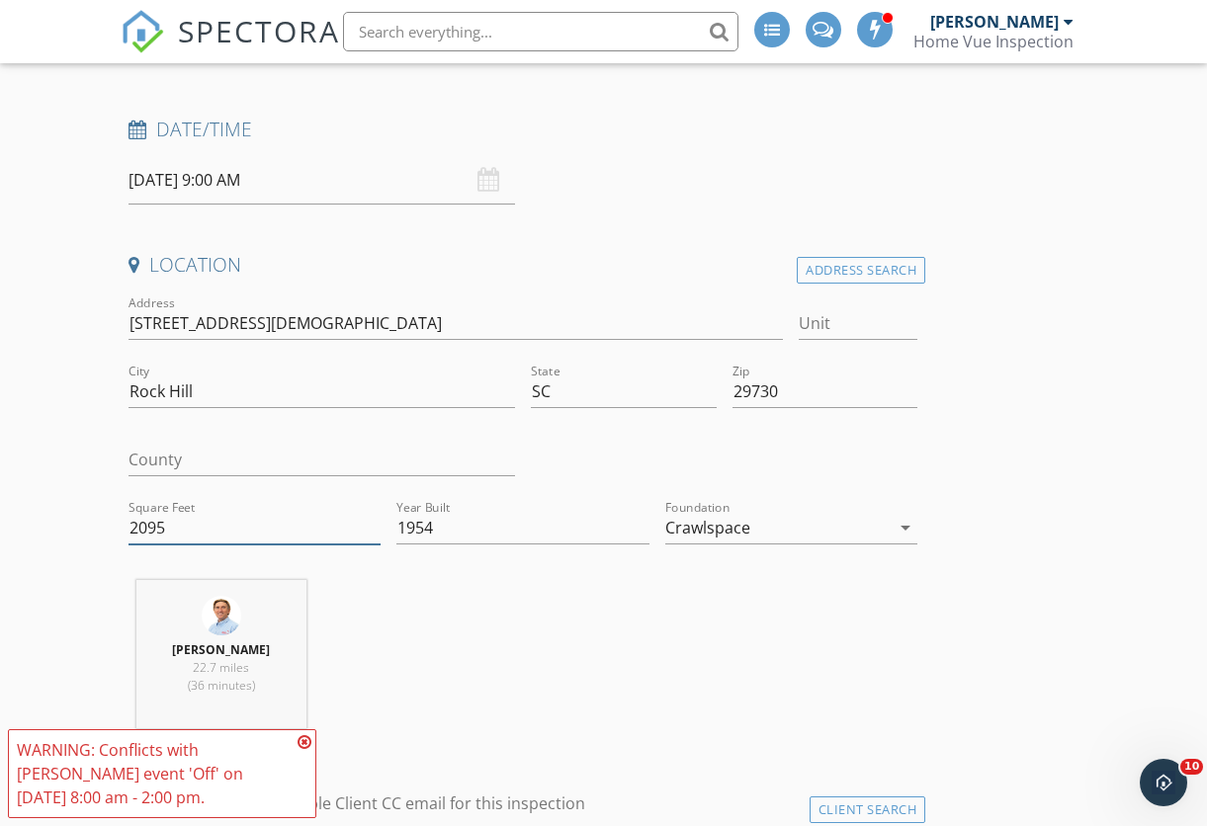
click at [179, 521] on input "2095" at bounding box center [255, 528] width 252 height 33
drag, startPoint x: 179, startPoint y: 521, endPoint x: 106, endPoint y: 513, distance: 73.6
type input "895"
click at [461, 608] on div "Michael Weiss 22.7 miles (36 minutes)" at bounding box center [523, 662] width 805 height 164
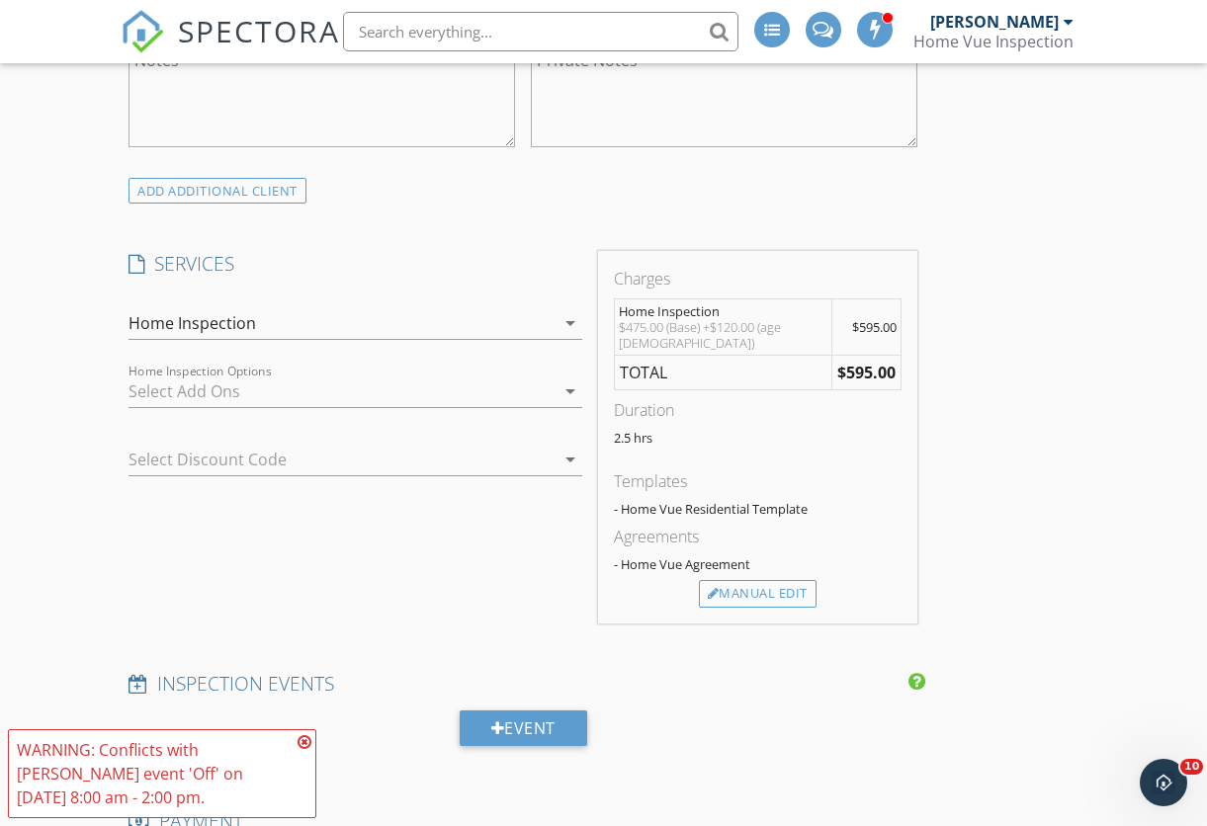
scroll to position [1397, 0]
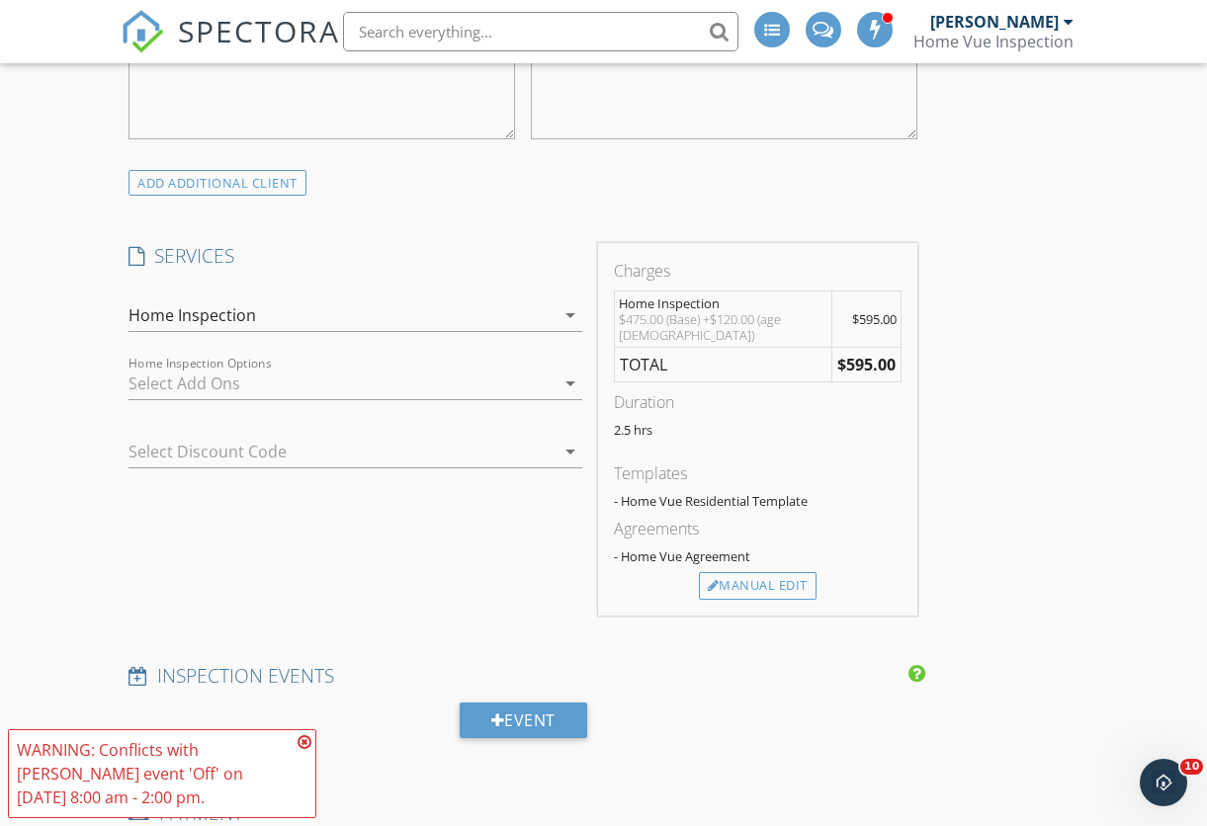
click at [339, 300] on div "Home Inspection" at bounding box center [342, 316] width 426 height 32
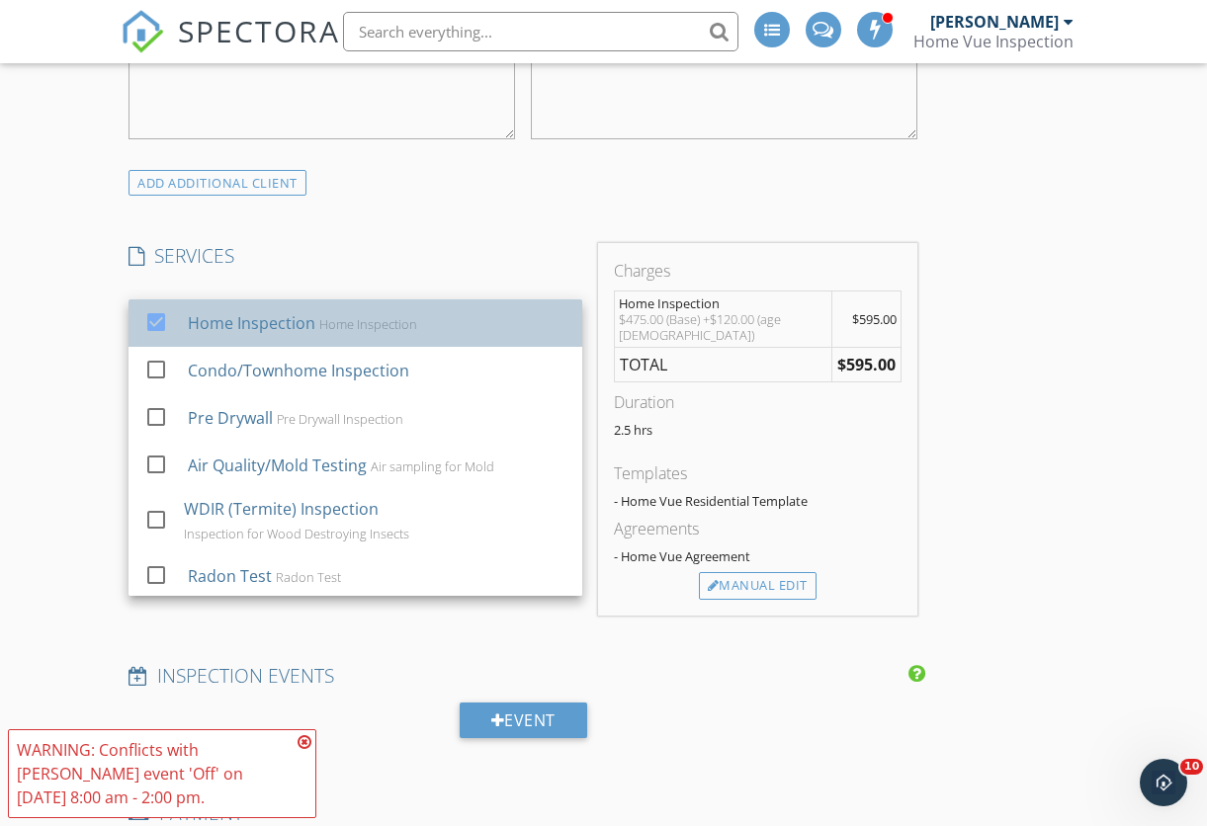
click at [304, 311] on div "Home Inspection" at bounding box center [252, 323] width 128 height 24
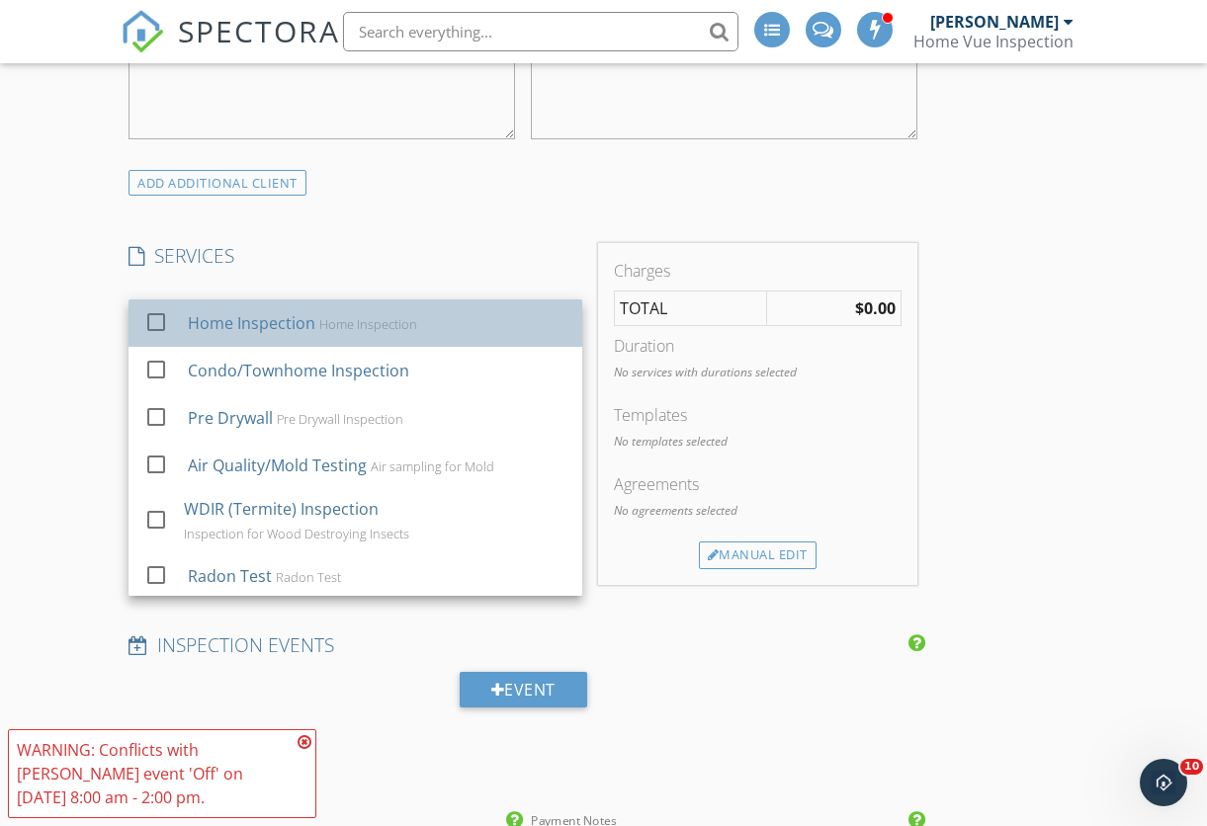
click at [304, 315] on div "Home Inspection" at bounding box center [252, 323] width 128 height 24
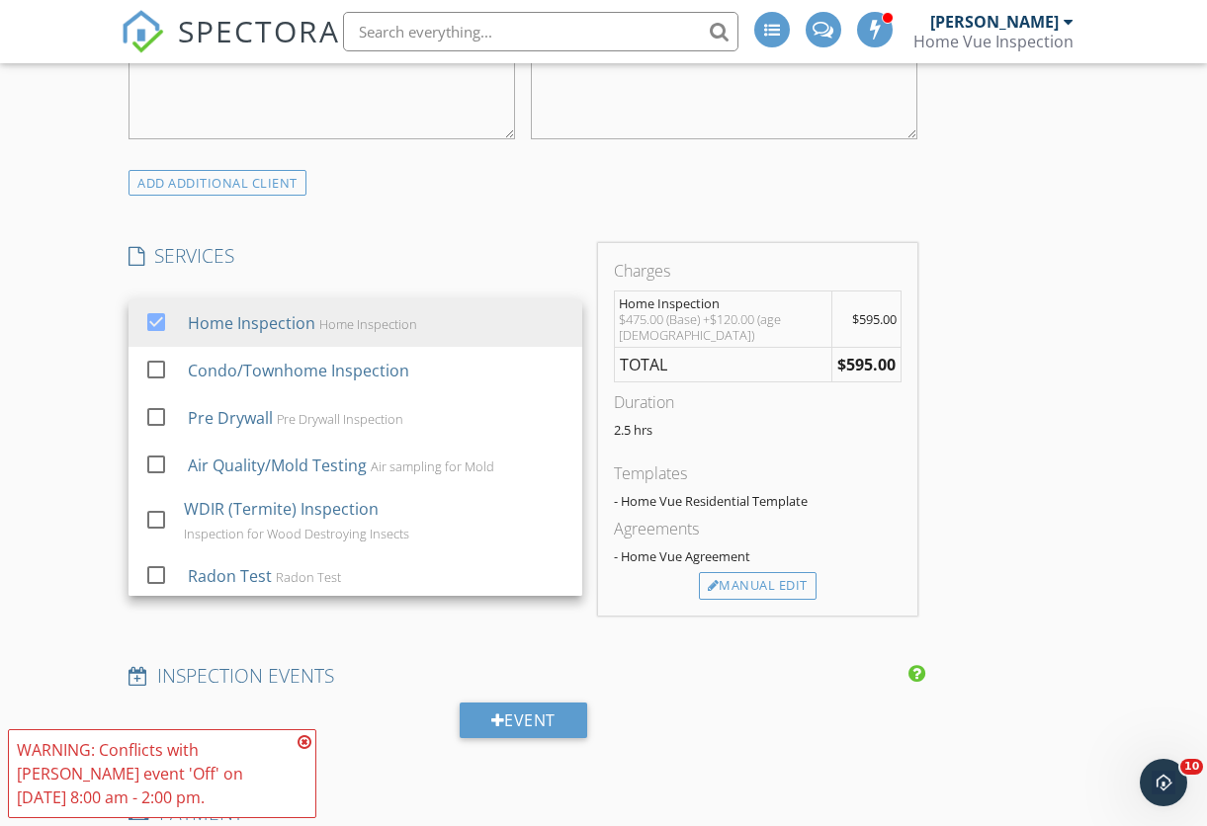
click at [1099, 372] on div "New Inspection Click here to use the New Order Form INSPECTOR(S) check_box Mich…" at bounding box center [603, 711] width 1207 height 3907
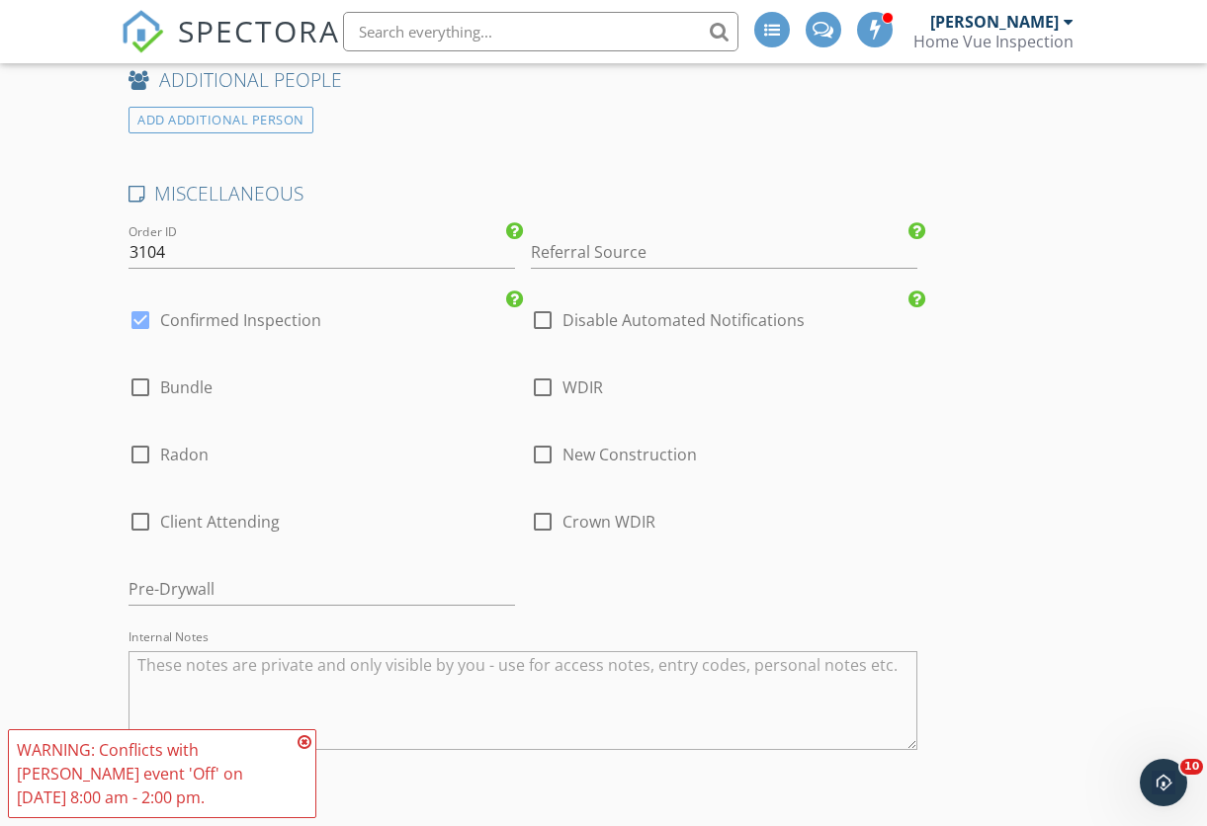
scroll to position [2837, 0]
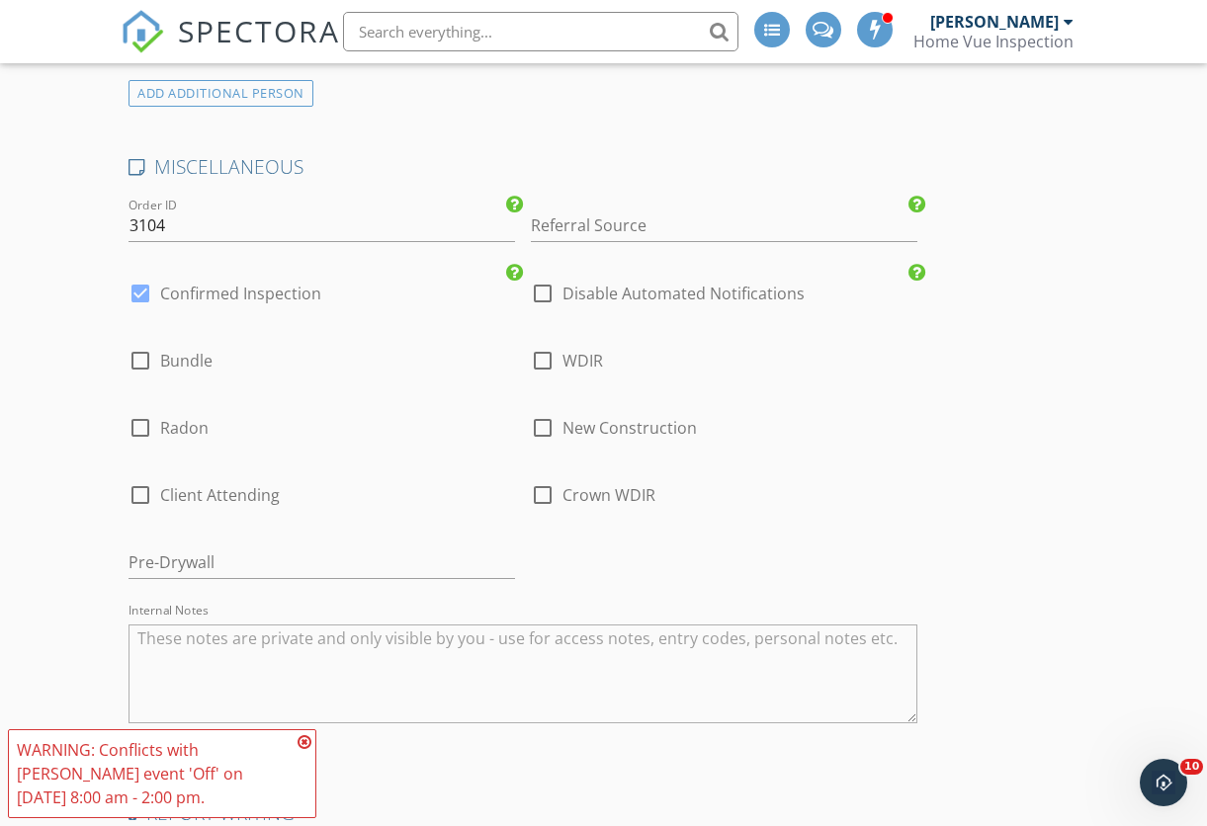
click at [540, 283] on div at bounding box center [543, 294] width 34 height 34
checkbox input "true"
click at [261, 284] on label "Confirmed Inspection" at bounding box center [240, 294] width 161 height 20
checkbox input "false"
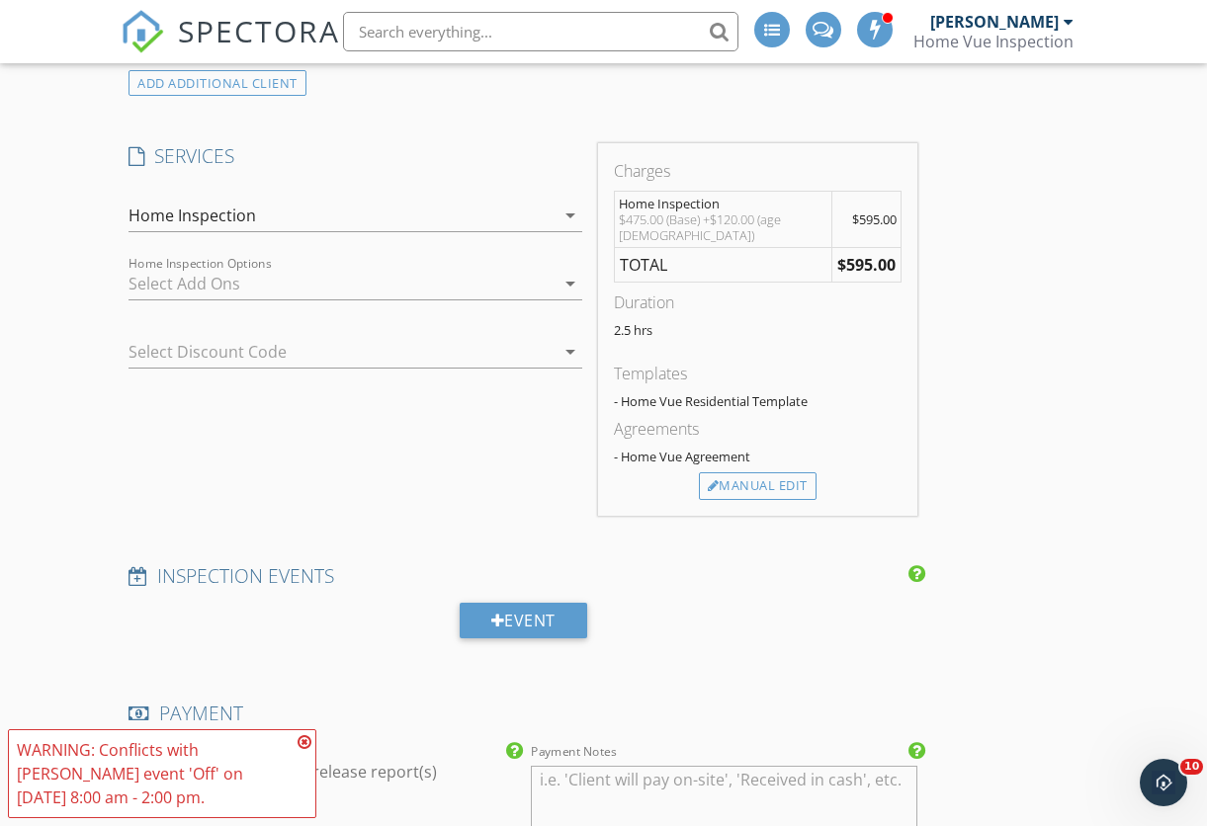
scroll to position [1499, 0]
click at [771, 483] on div "Manual Edit" at bounding box center [758, 485] width 118 height 28
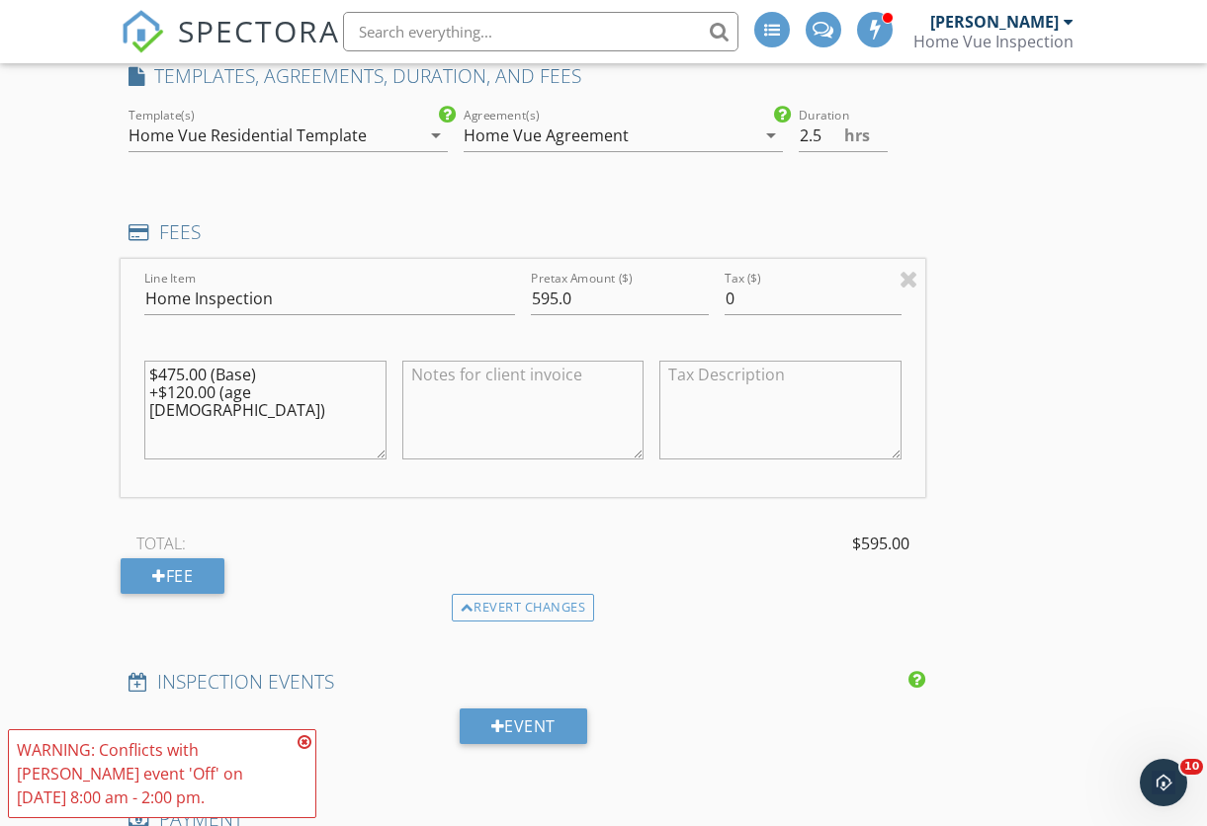
scroll to position [1581, 0]
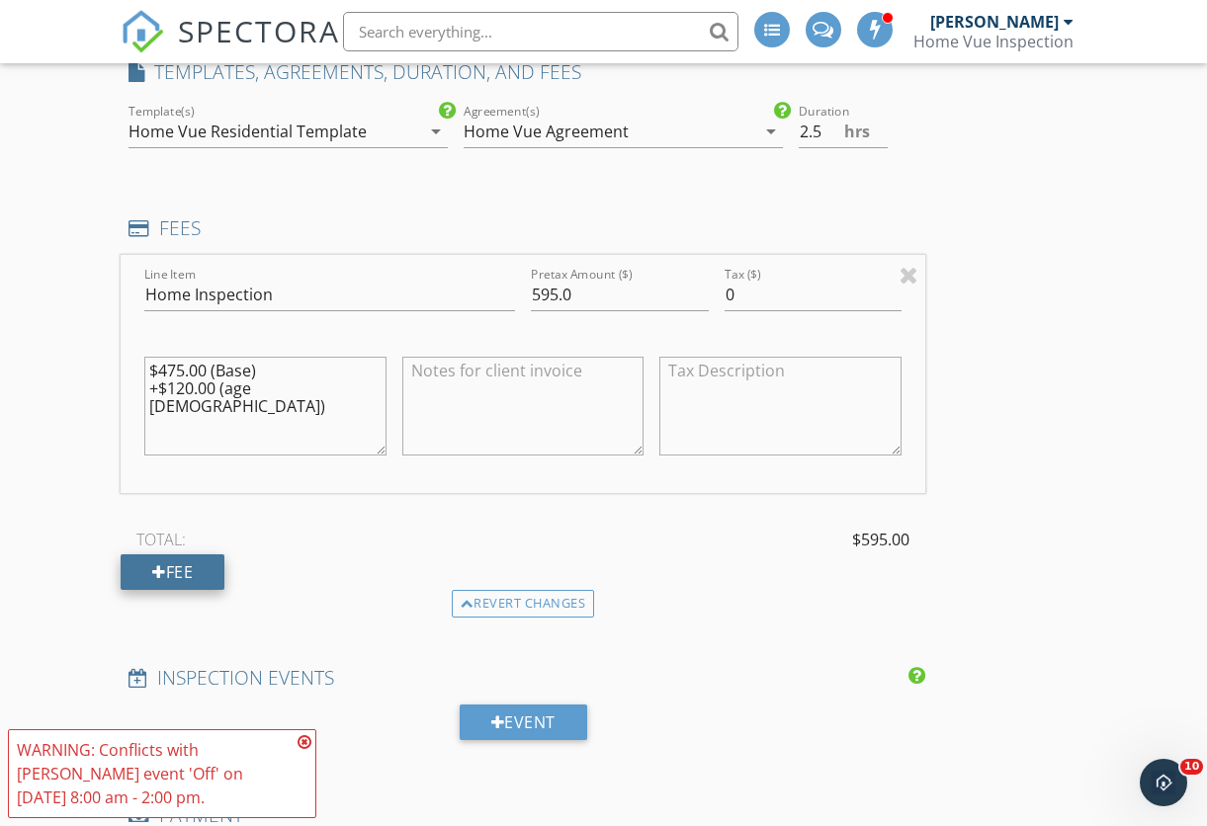
click at [168, 572] on div "Fee" at bounding box center [173, 573] width 104 height 36
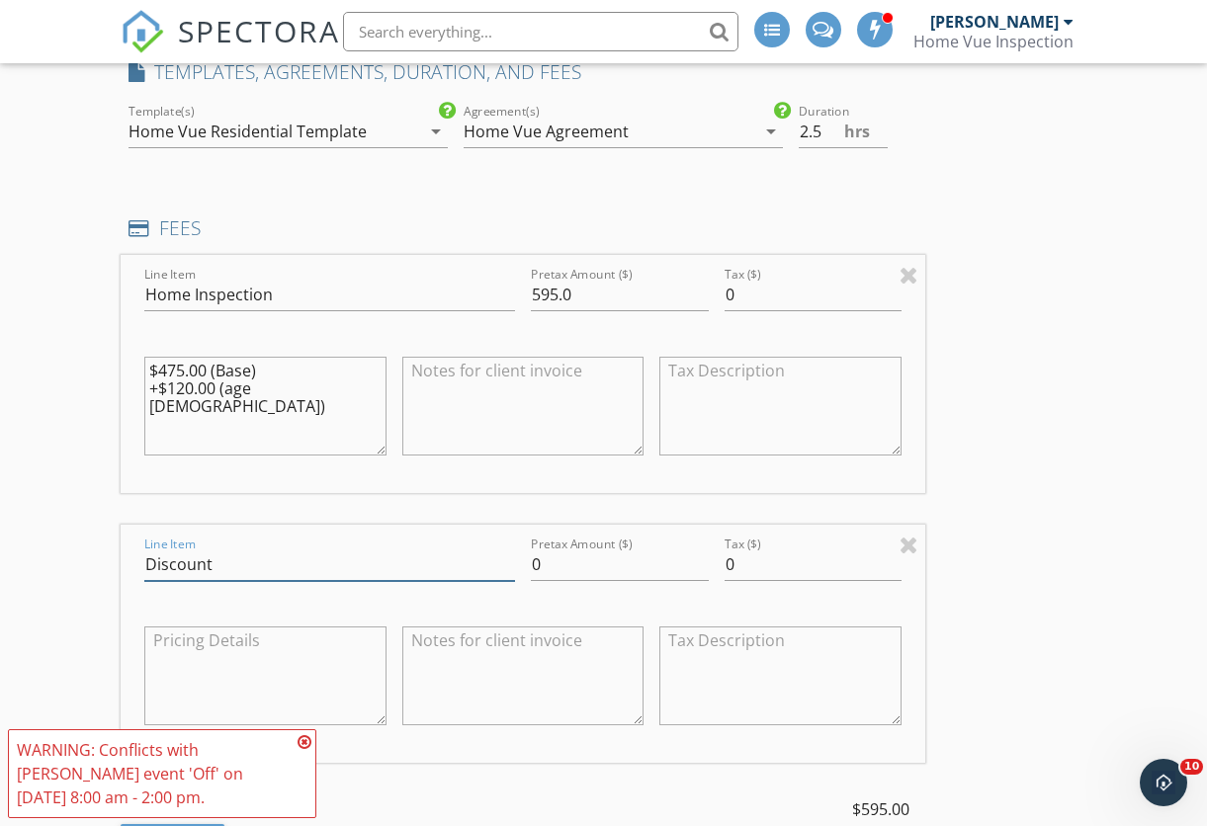
type input "Discount"
click at [563, 556] on input "0" at bounding box center [619, 565] width 177 height 33
click at [1028, 574] on div "INSPECTOR(S) check_box Michael Weiss PRIMARY Michael Weiss arrow_drop_down chec…" at bounding box center [604, 790] width 966 height 4202
click at [571, 555] on input "-100" at bounding box center [619, 565] width 177 height 33
type input "-150"
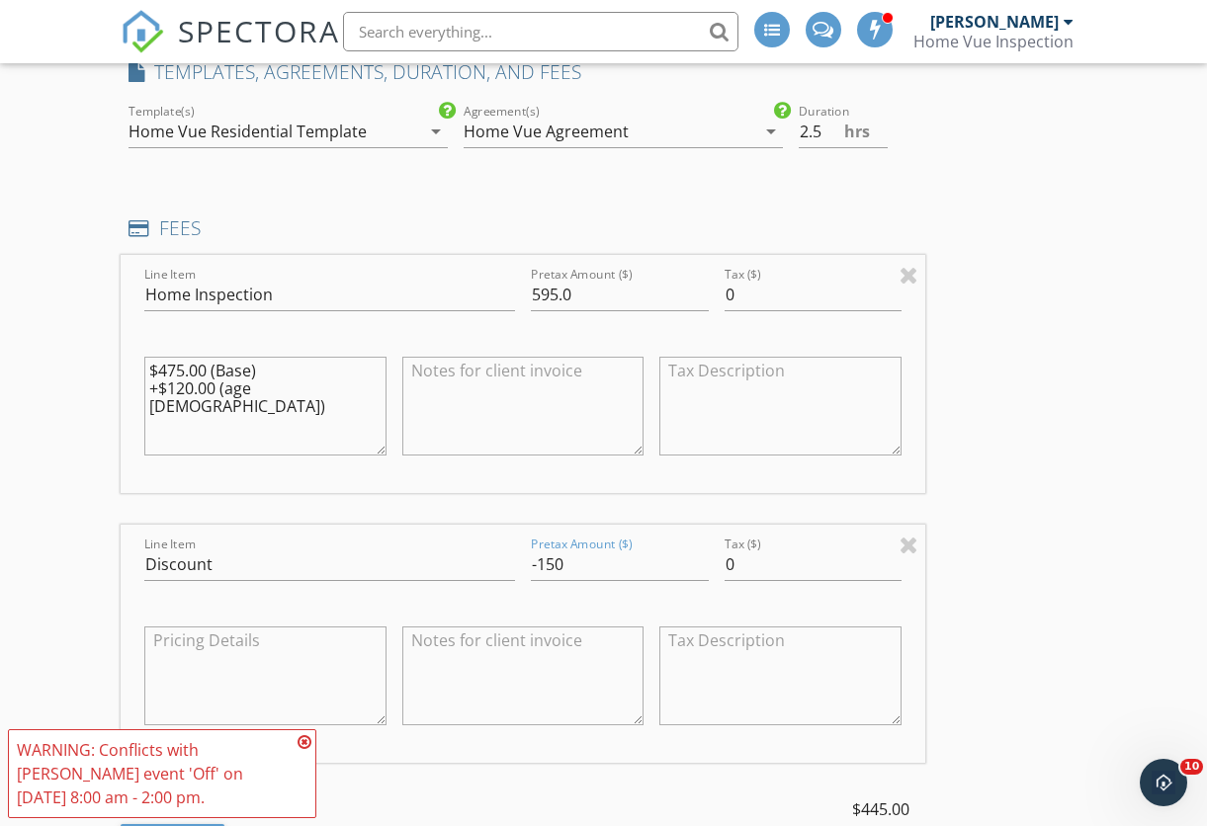
click at [1032, 565] on div "INSPECTOR(S) check_box Michael Weiss PRIMARY Michael Weiss arrow_drop_down chec…" at bounding box center [604, 790] width 966 height 4202
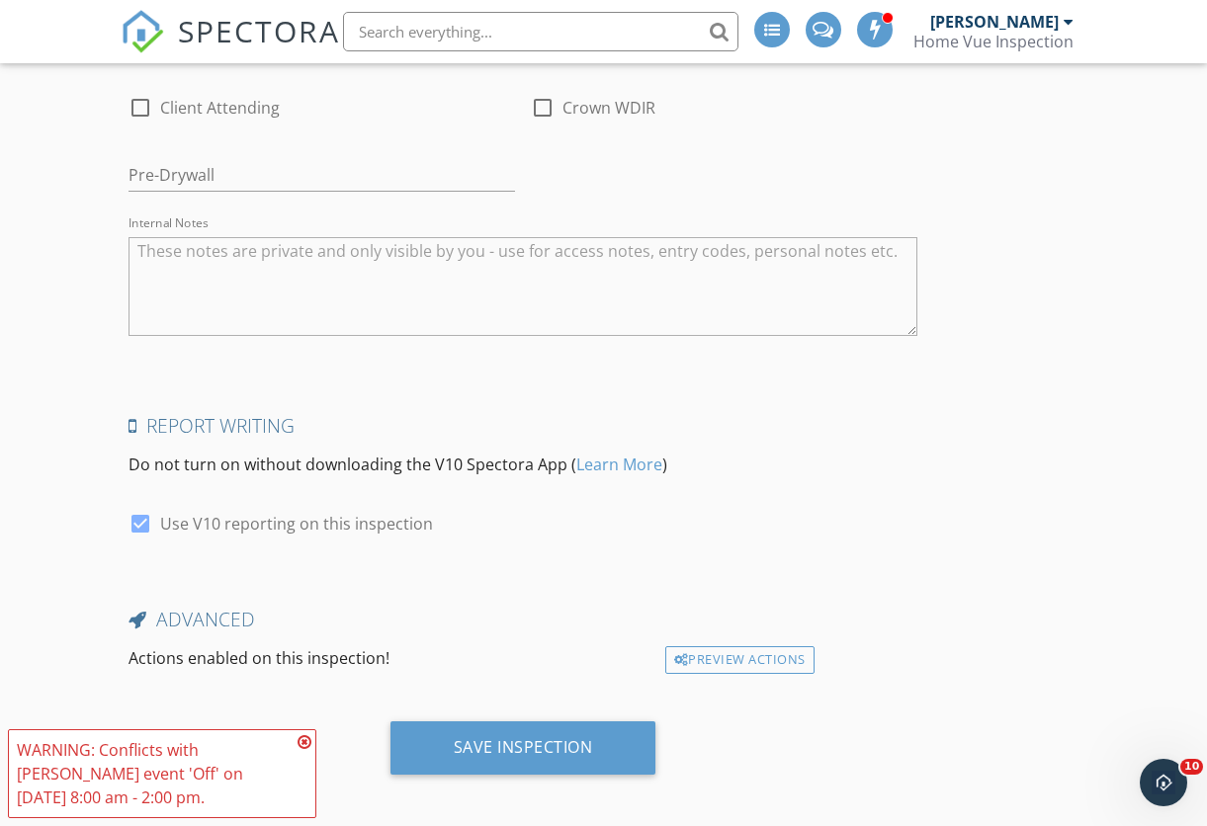
scroll to position [3680, 0]
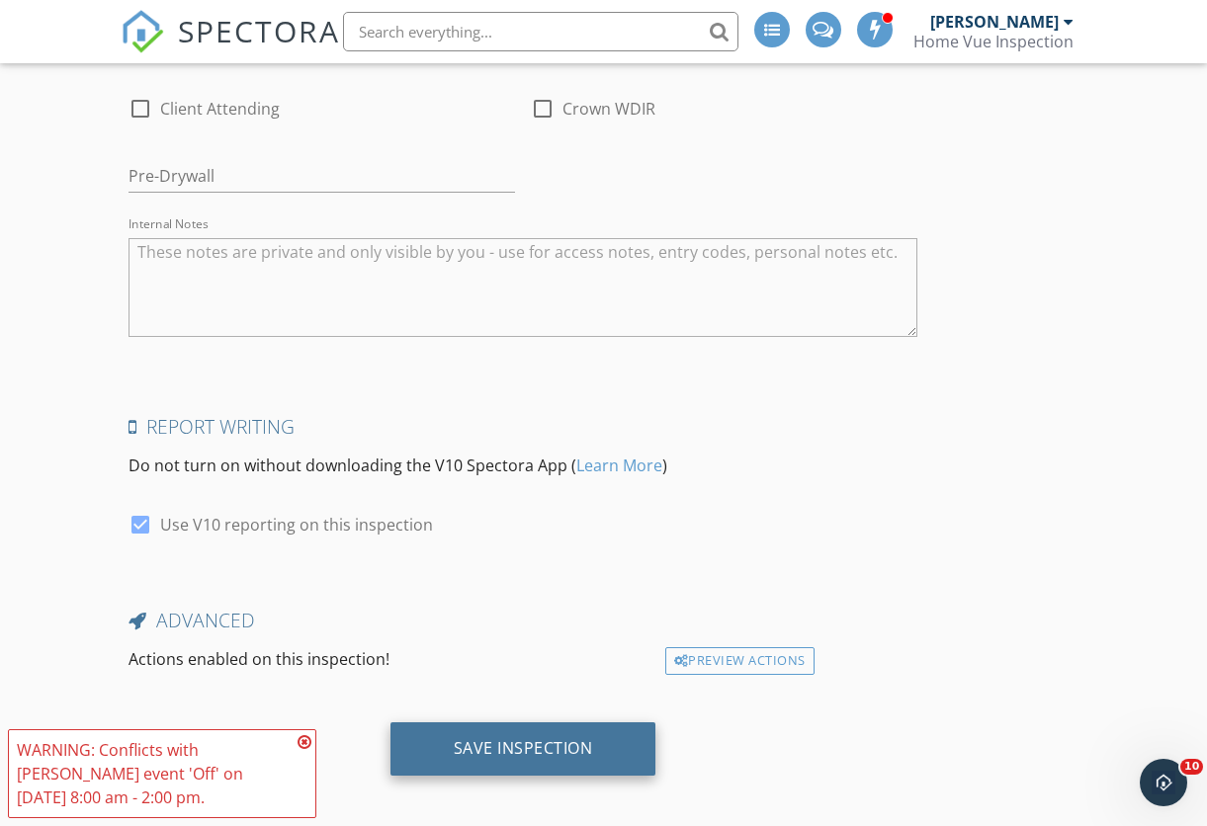
click at [525, 745] on div "Save Inspection" at bounding box center [523, 749] width 139 height 20
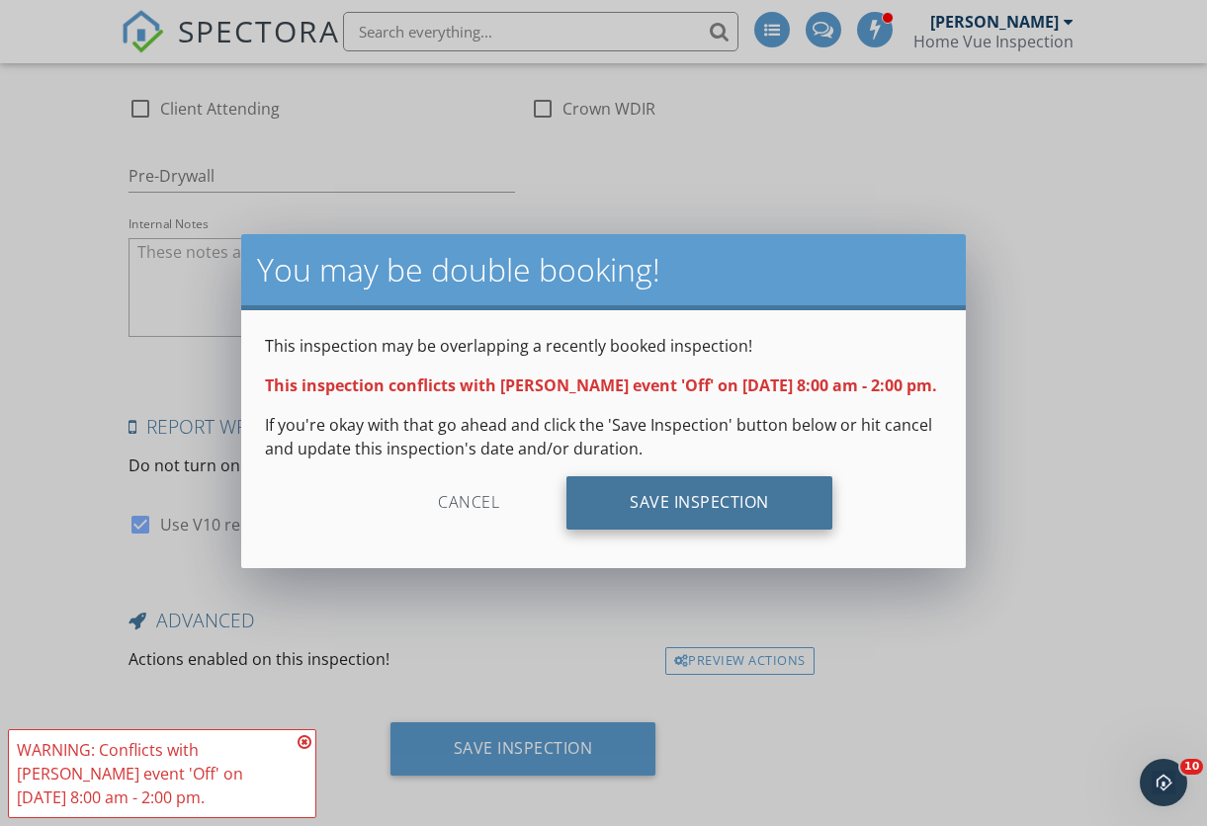
click at [713, 530] on div "Save Inspection" at bounding box center [699, 503] width 266 height 53
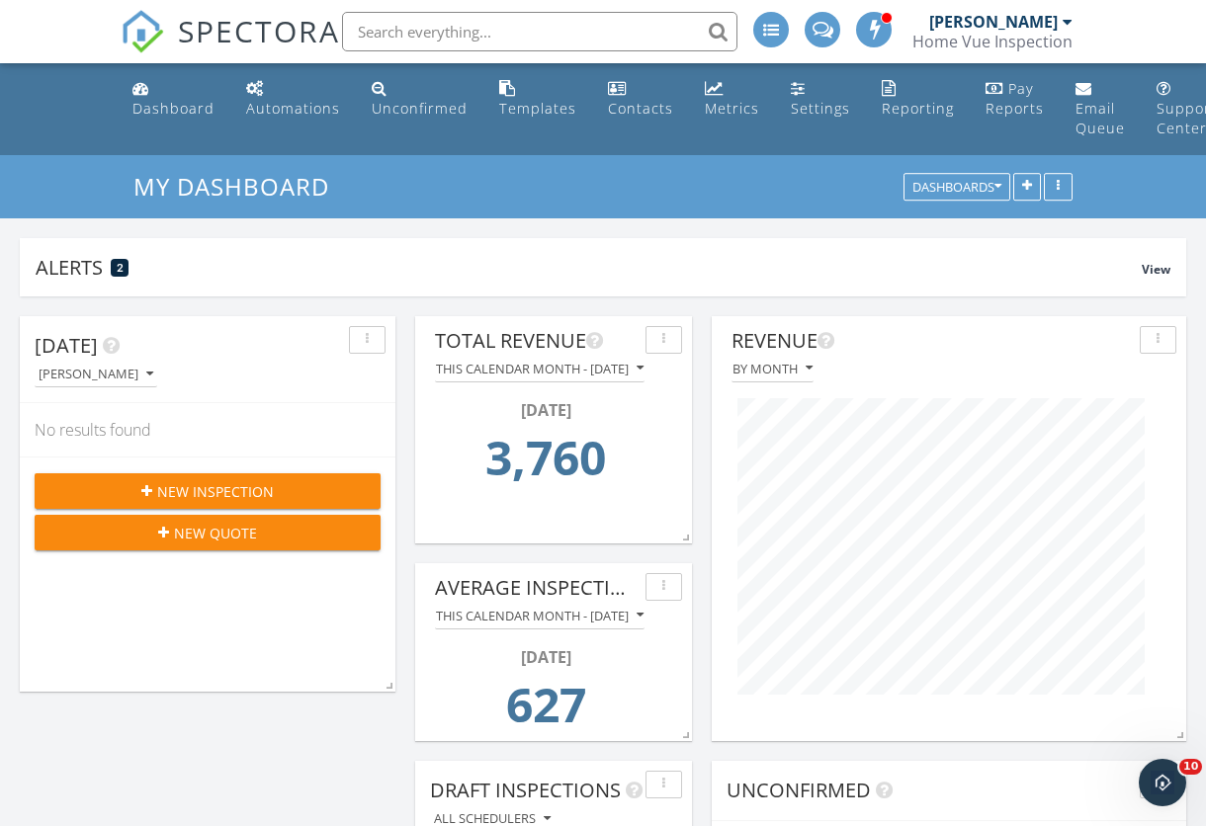
scroll to position [475, 771]
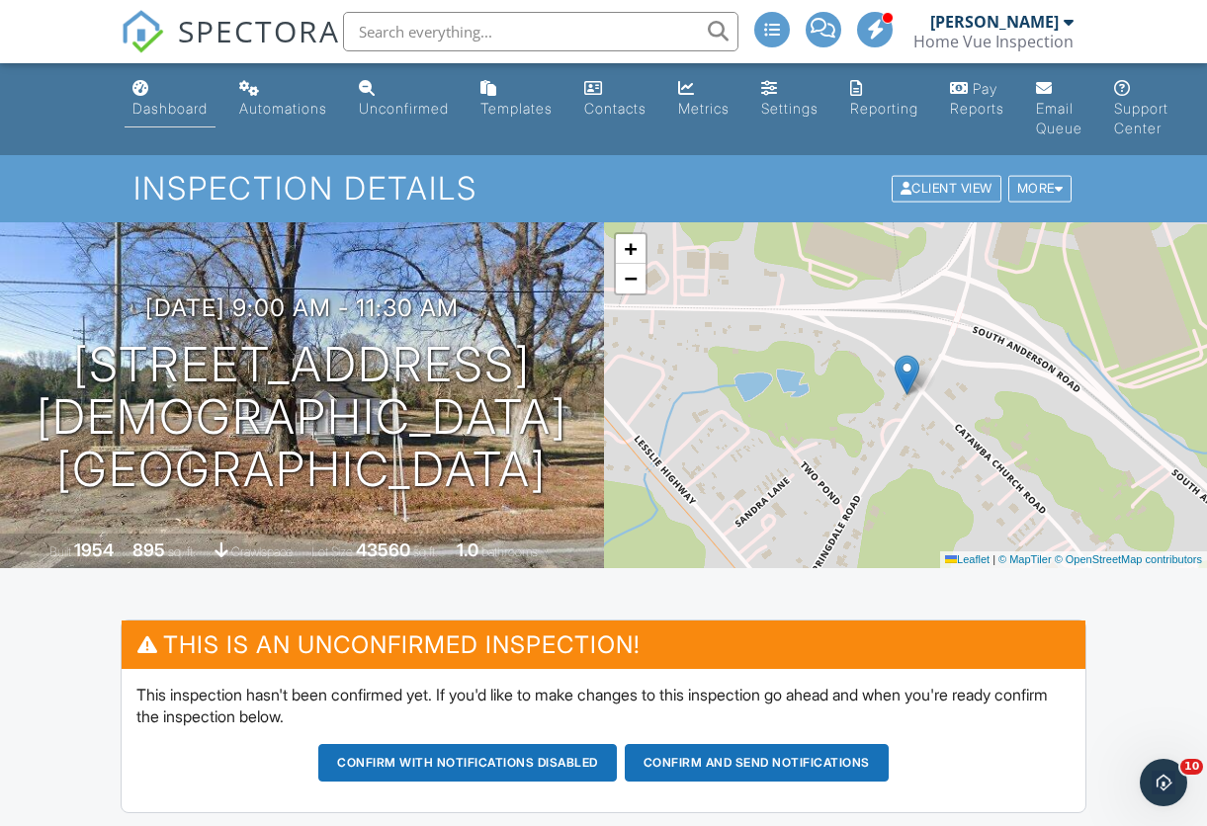
click at [179, 105] on div "Dashboard" at bounding box center [169, 108] width 75 height 17
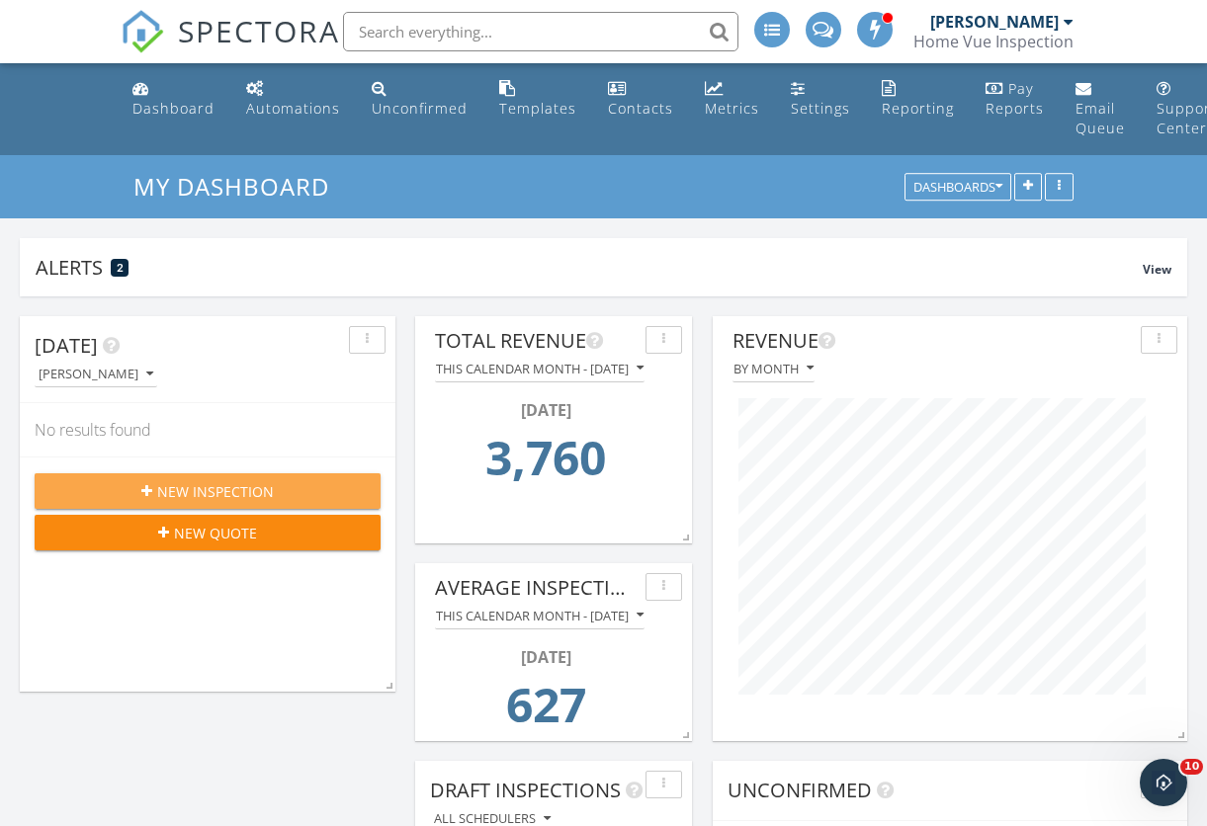
click at [217, 484] on span "New Inspection" at bounding box center [215, 491] width 117 height 21
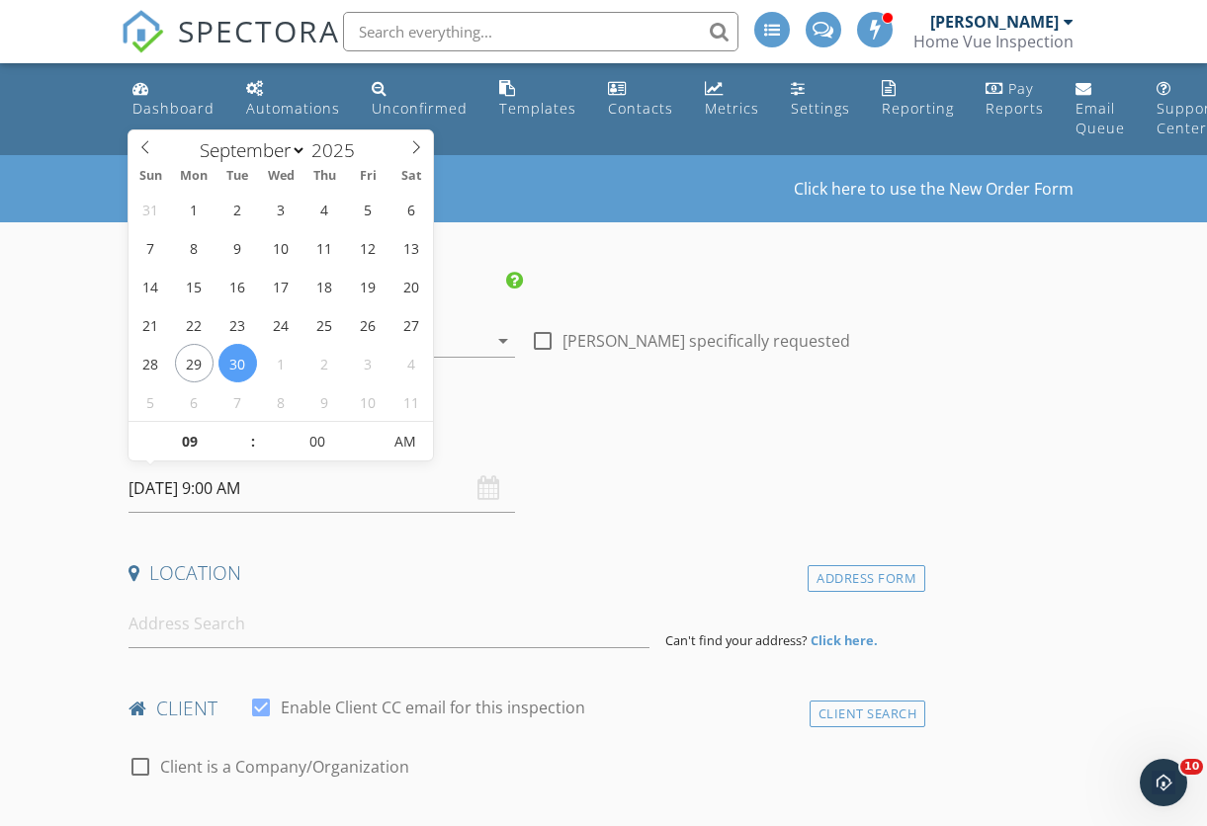
click at [212, 490] on input "[DATE] 9:00 AM" at bounding box center [322, 489] width 387 height 48
select select "9"
type input "[DATE] 9:00 AM"
type input "10"
type input "[DATE] 10:00 AM"
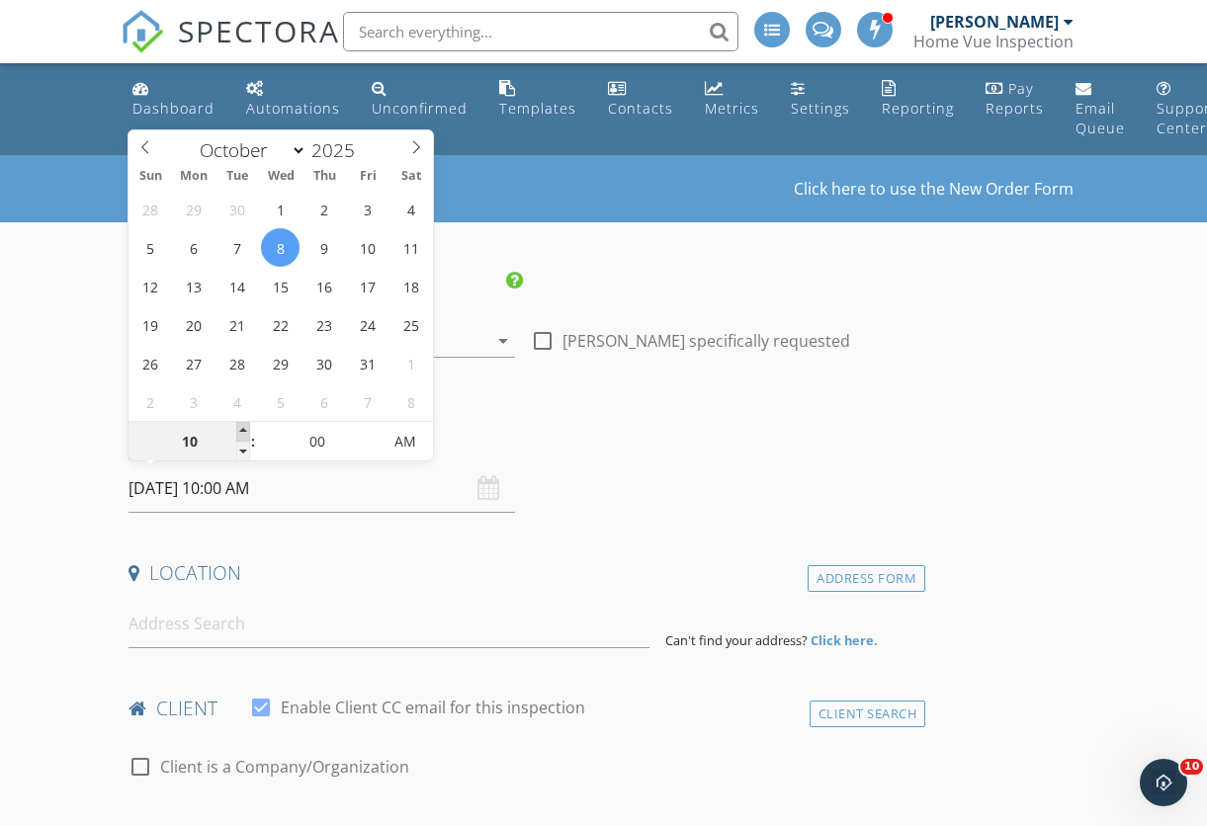
click at [245, 428] on span at bounding box center [243, 432] width 14 height 20
type input "11"
type input "10/08/2025 11:00 AM"
click at [245, 428] on span at bounding box center [243, 432] width 14 height 20
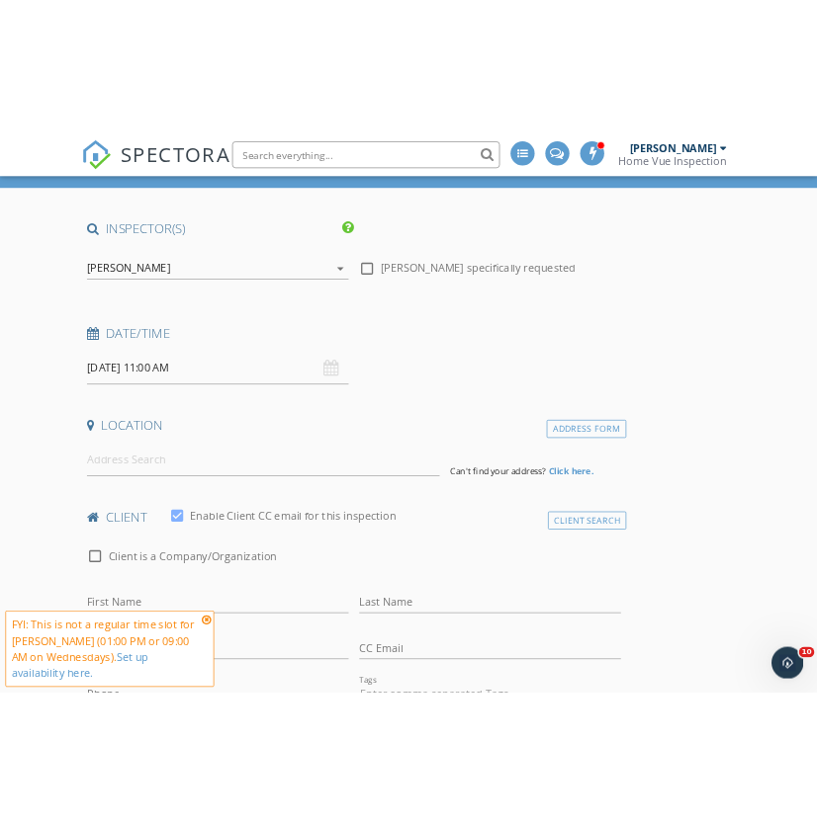
scroll to position [140, 0]
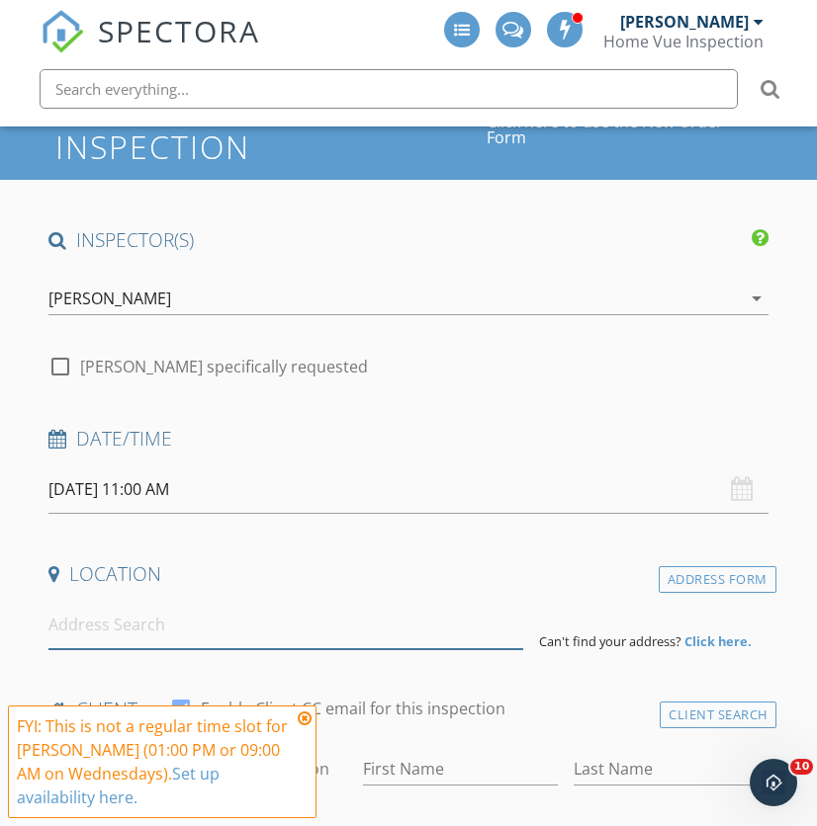
click at [140, 636] on input at bounding box center [285, 625] width 475 height 48
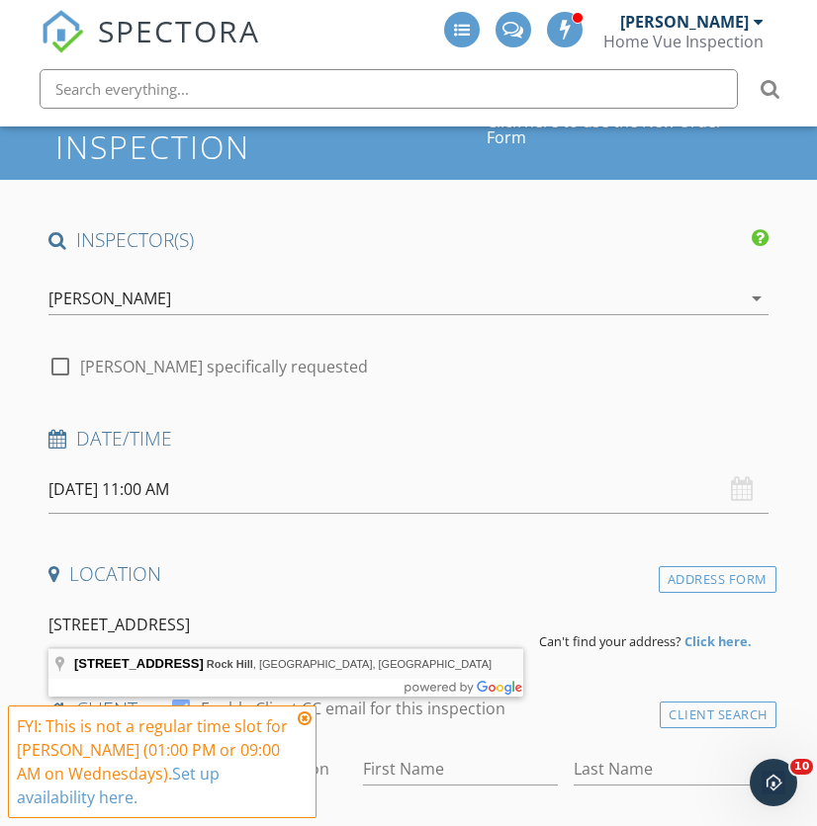
type input "267 Springdale Rd, Rock Hill, SC, USA"
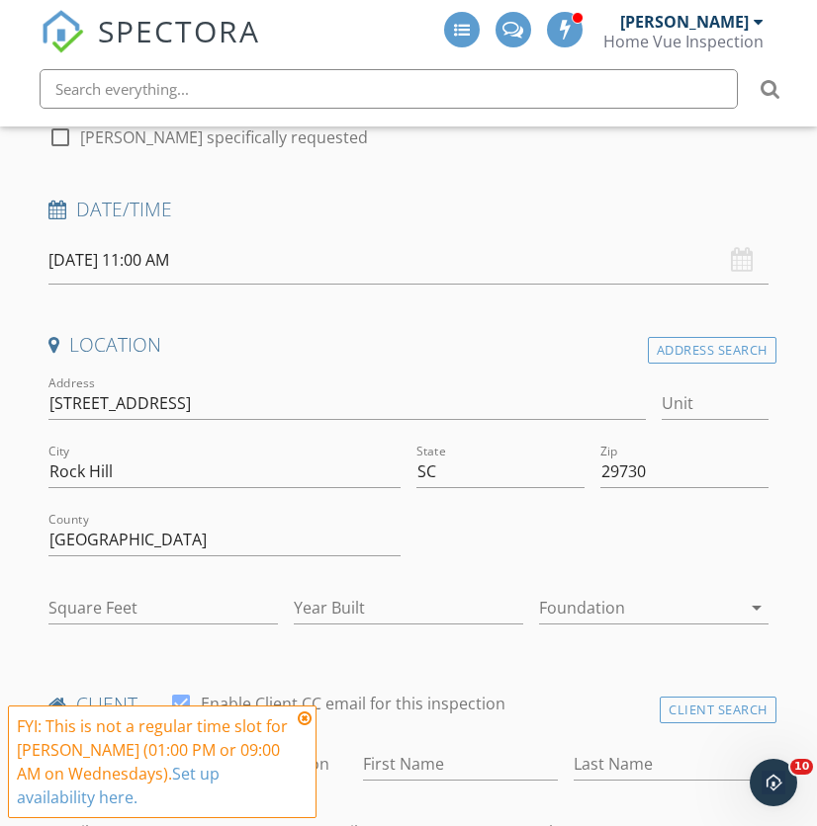
scroll to position [372, 0]
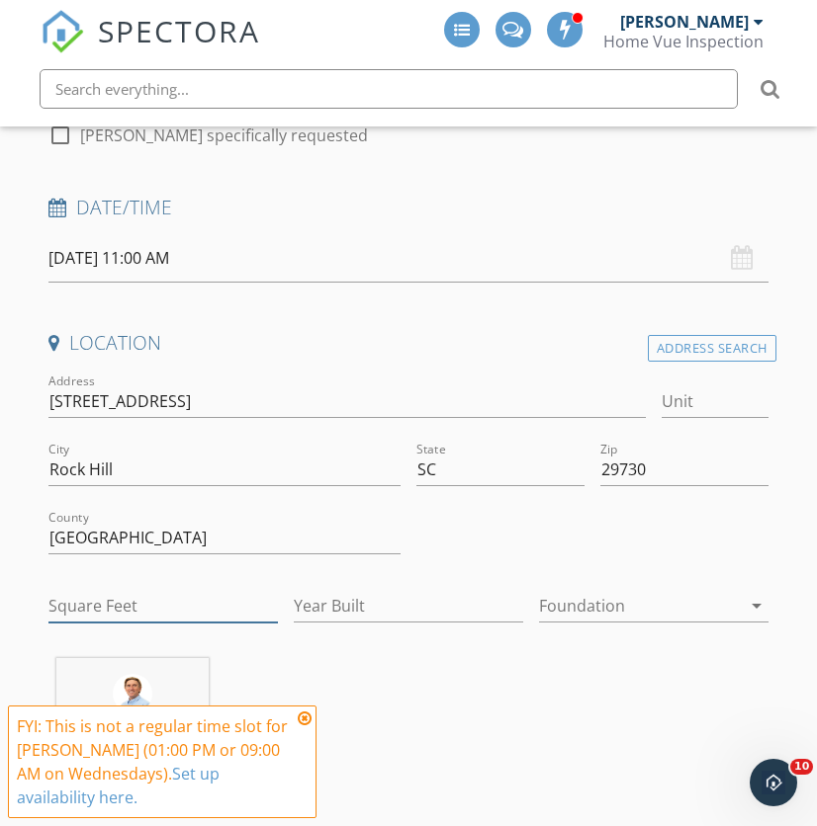
click at [195, 603] on input "Square Feet" at bounding box center [162, 606] width 229 height 33
type input "900"
click at [400, 606] on input "Year Built" at bounding box center [408, 606] width 229 height 33
click at [628, 604] on div at bounding box center [640, 606] width 202 height 32
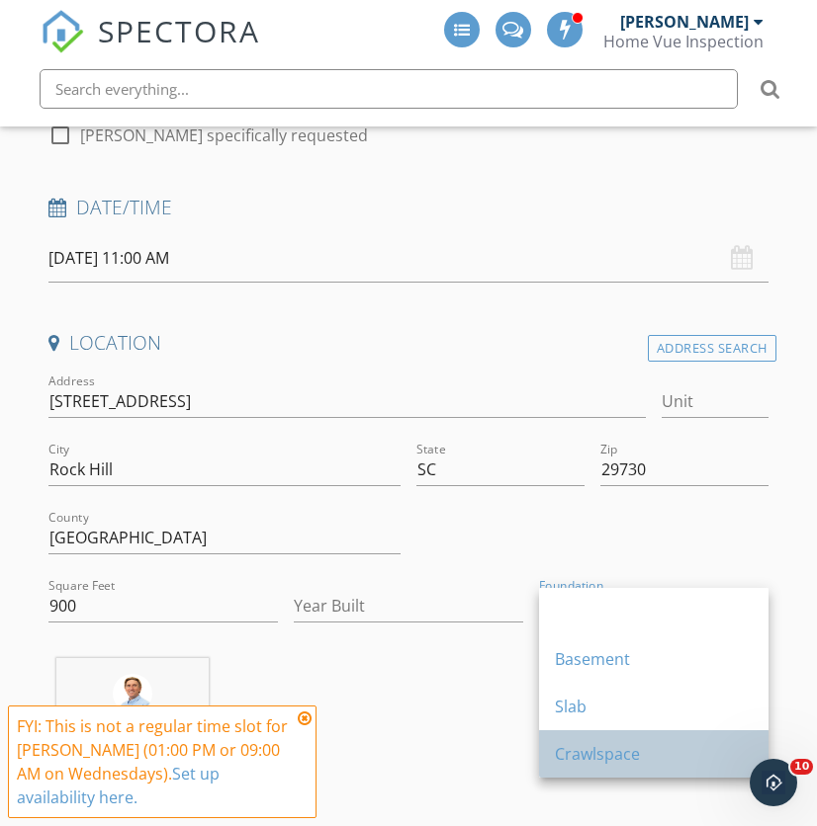
click at [615, 755] on div "Crawlspace" at bounding box center [654, 754] width 198 height 24
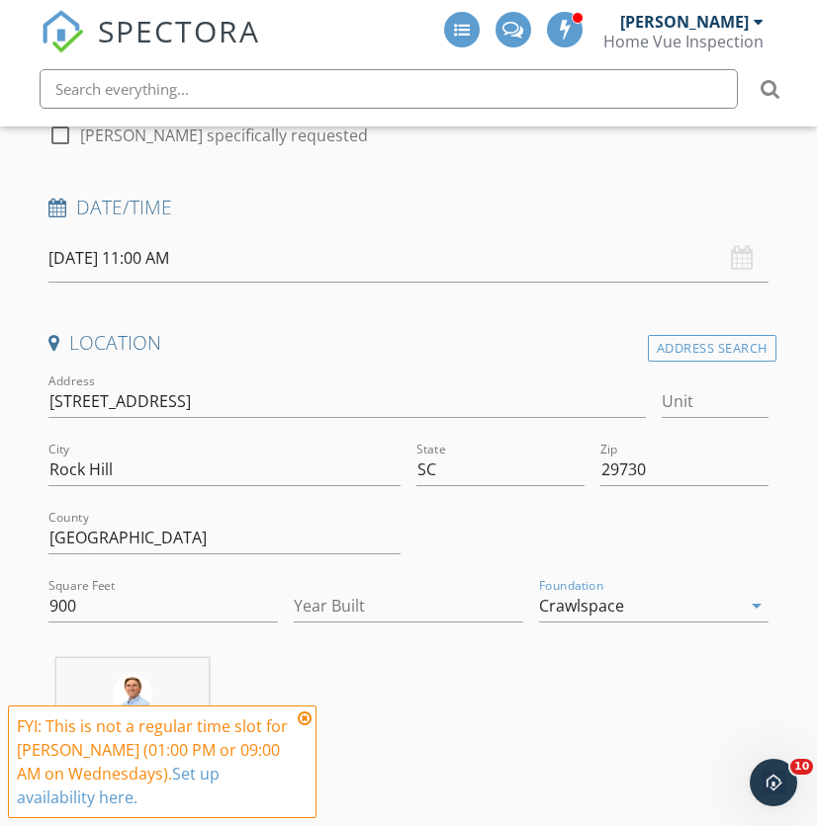
click at [521, 717] on div "Michael Weiss 0.5 miles (2 minutes)" at bounding box center [408, 740] width 735 height 164
click at [392, 598] on input "Year Built" at bounding box center [408, 606] width 229 height 33
type input "1970"
click at [503, 678] on div "Michael Weiss 0.5 miles (2 minutes)" at bounding box center [408, 740] width 735 height 164
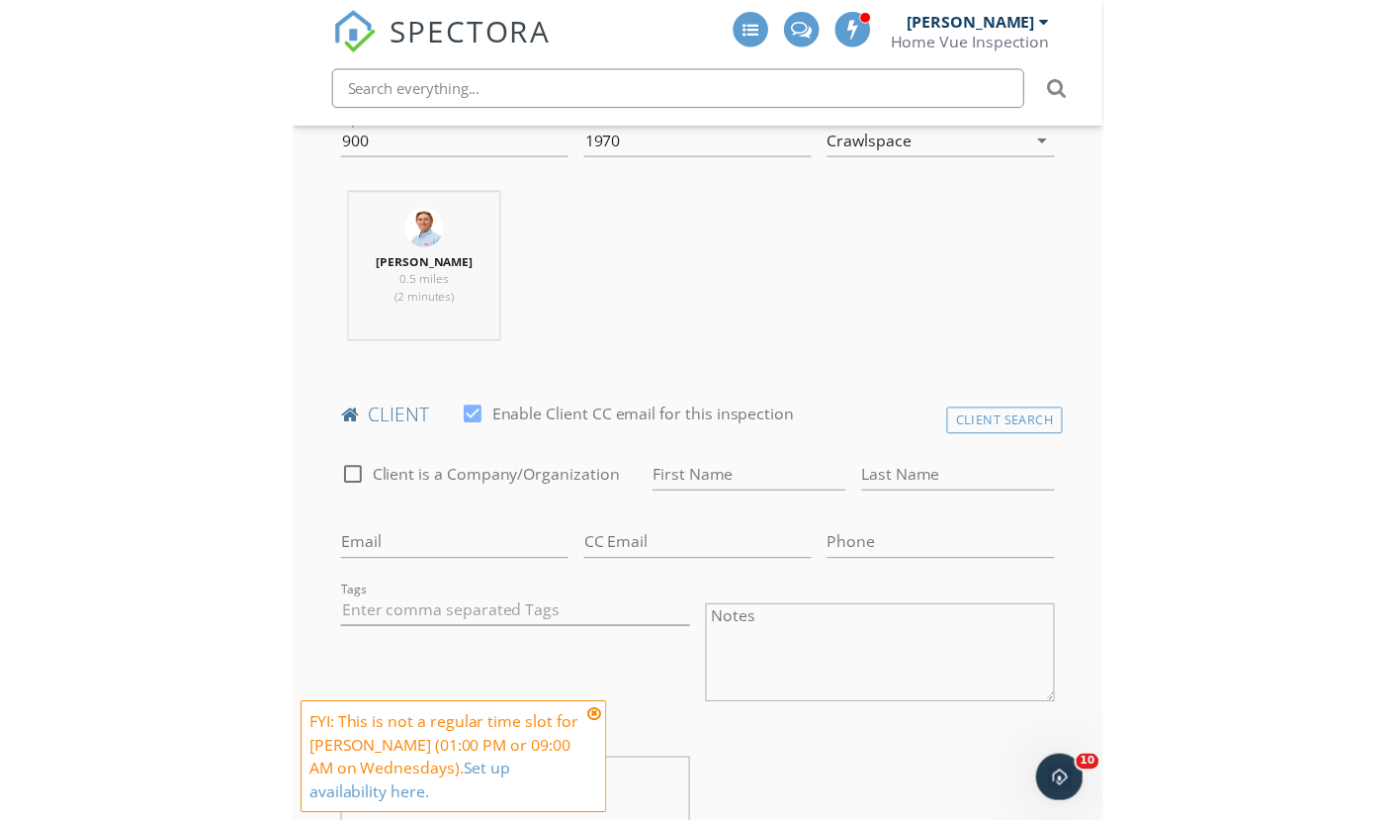
scroll to position [838, 0]
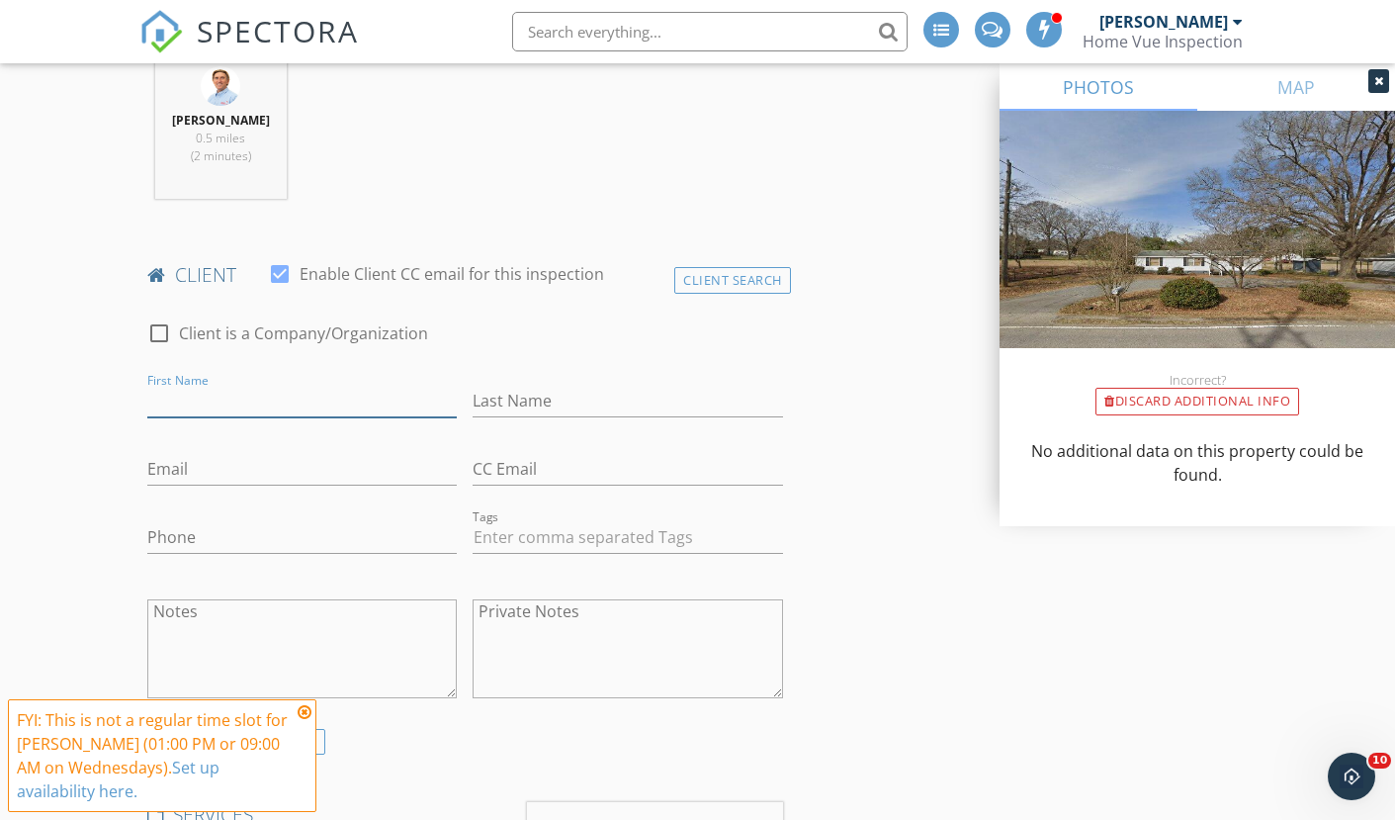
click at [165, 403] on input "First Name" at bounding box center [301, 401] width 309 height 33
type input "Mark"
type input "Kershaw"
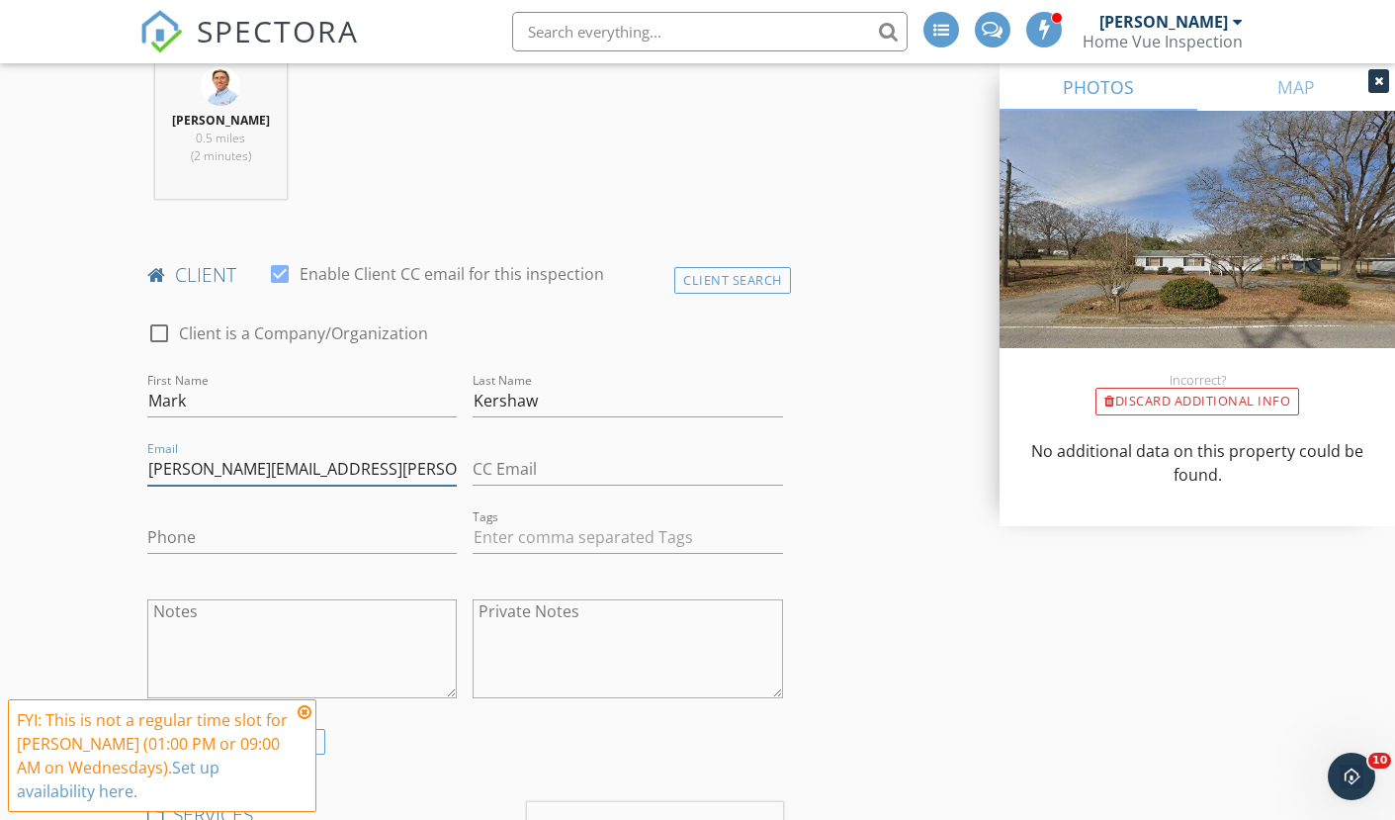
type input "Mark.kershaw@yahoo.com"
click at [479, 577] on div "Private Notes" at bounding box center [627, 652] width 309 height 150
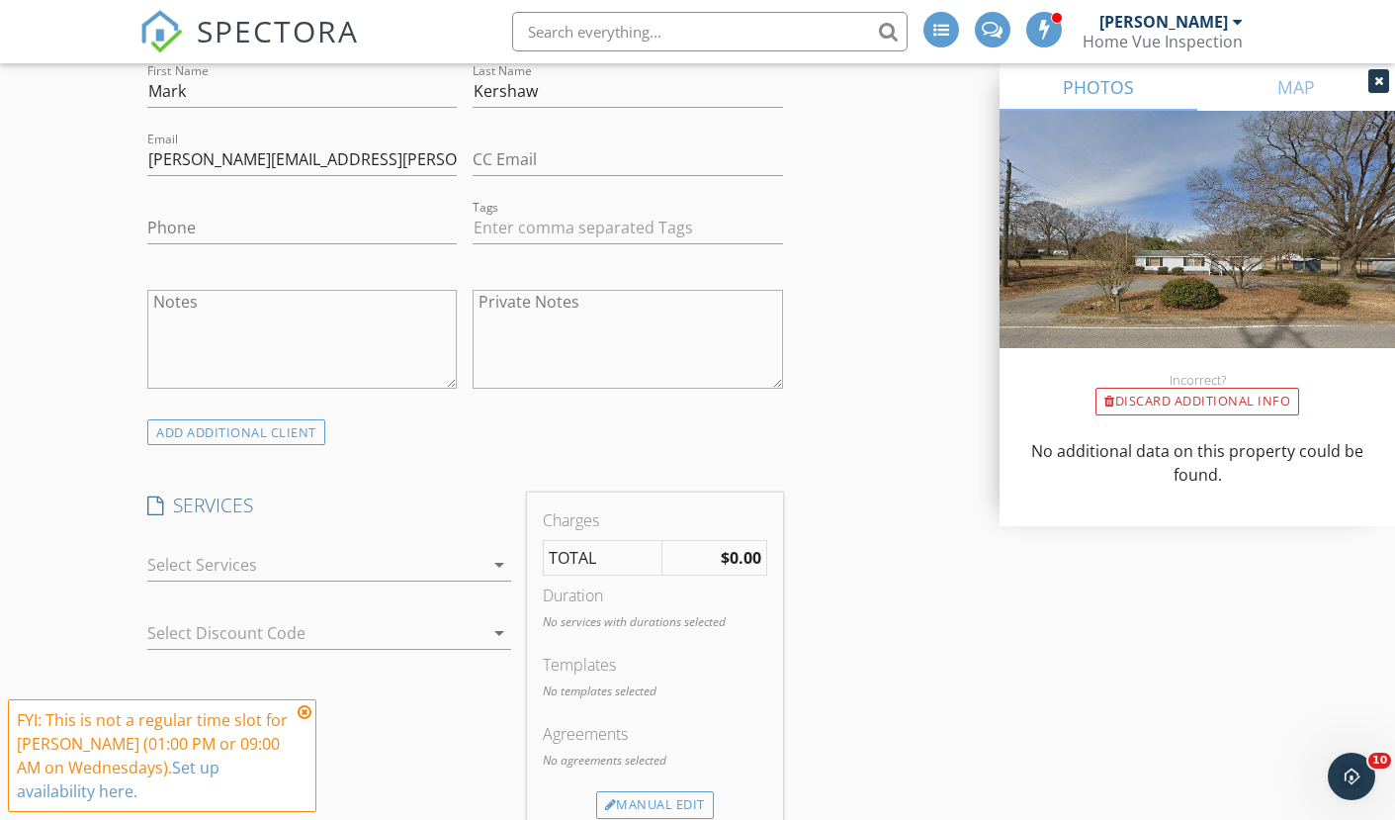
scroll to position [1149, 0]
click at [363, 565] on div at bounding box center [315, 564] width 336 height 32
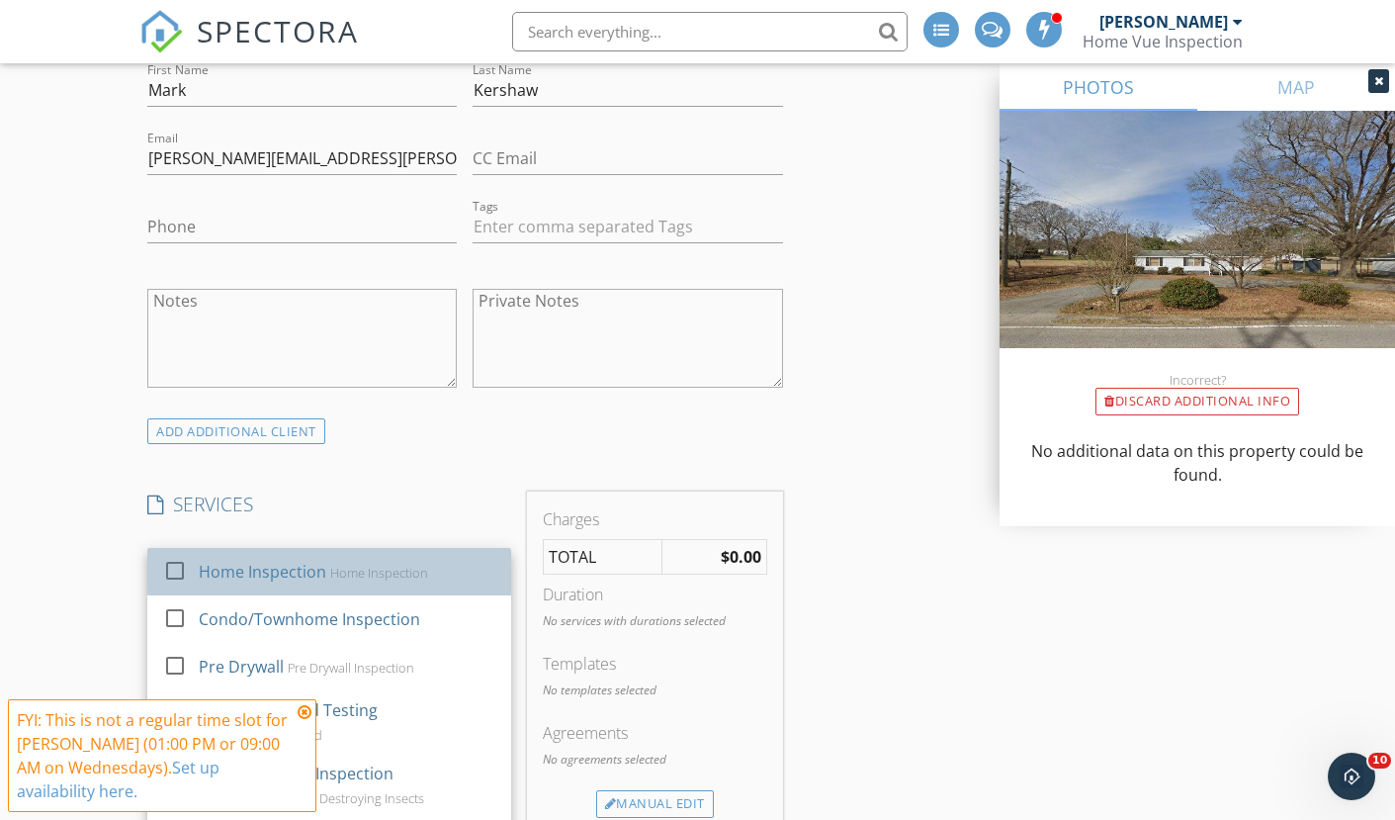
click at [315, 564] on div "Home Inspection" at bounding box center [263, 572] width 128 height 24
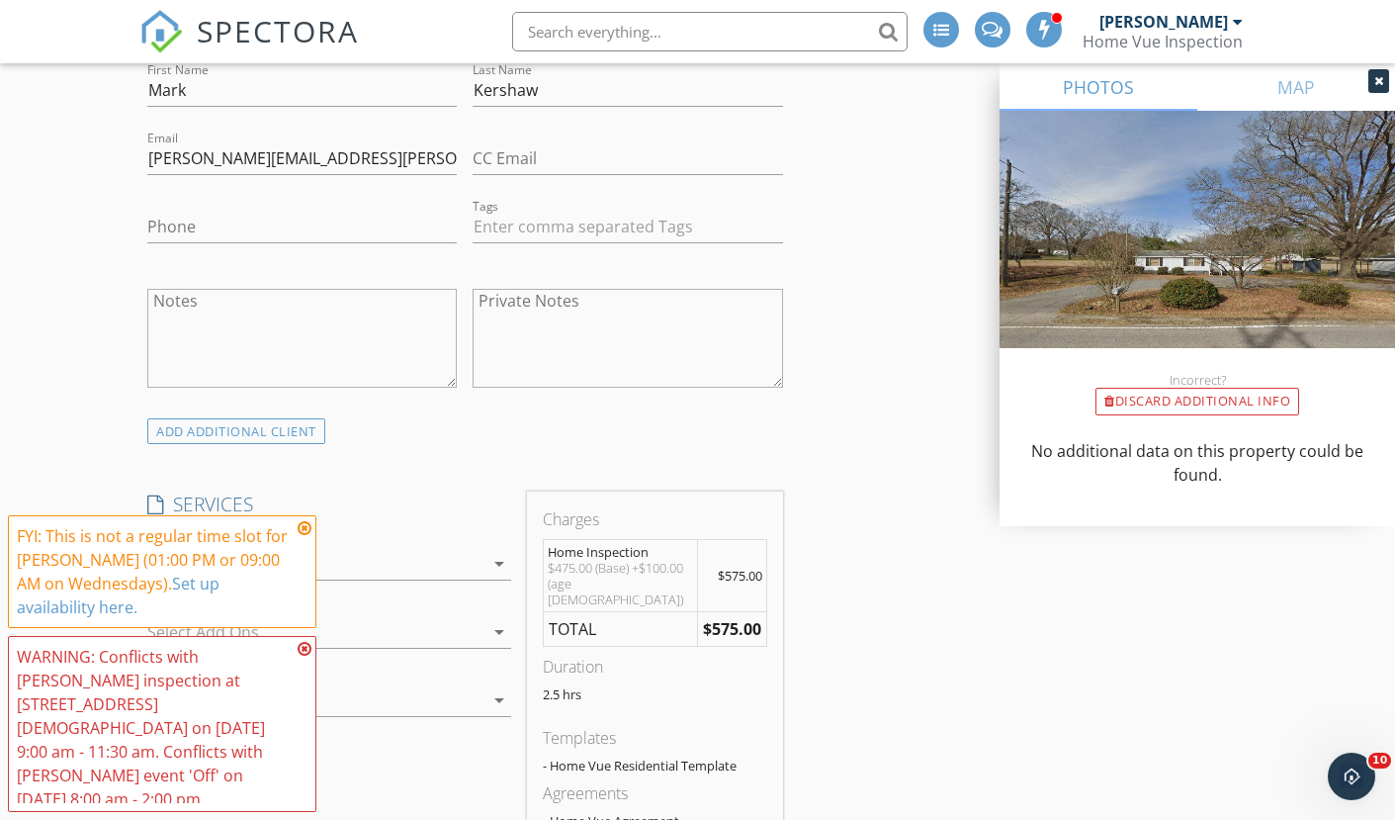
click at [304, 536] on icon at bounding box center [305, 528] width 14 height 16
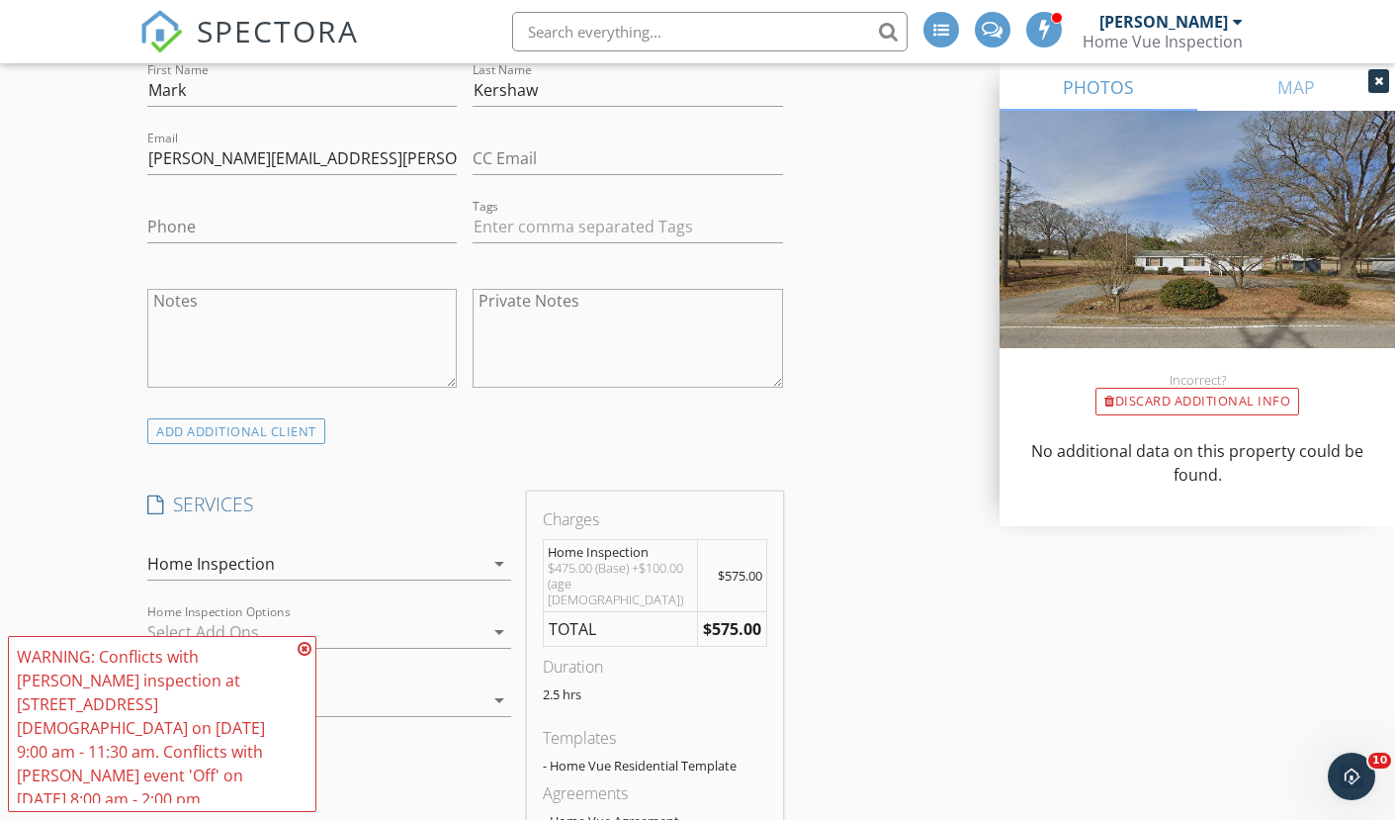
click at [303, 656] on icon at bounding box center [305, 649] width 14 height 16
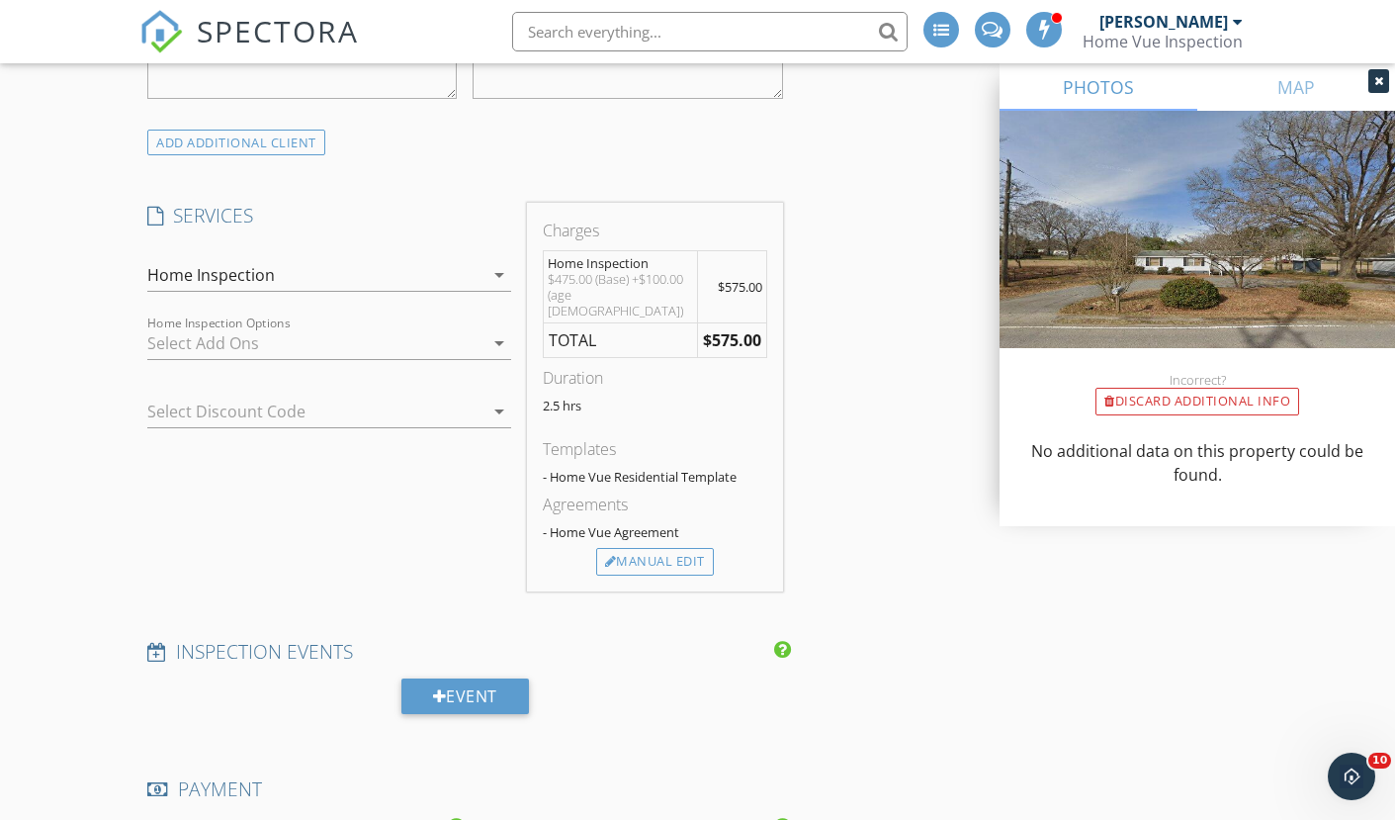
scroll to position [1460, 0]
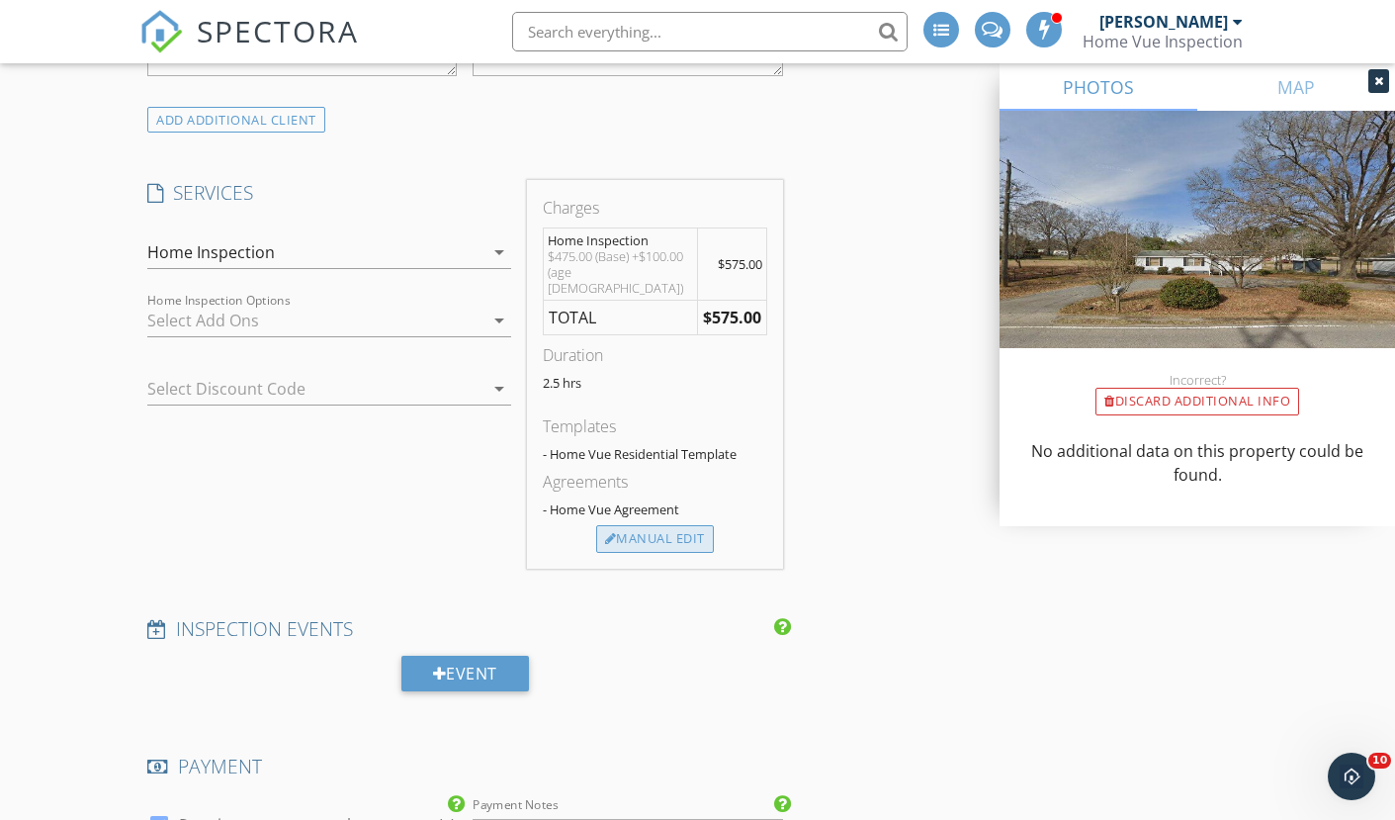
click at [645, 525] on div "Manual Edit" at bounding box center [655, 539] width 118 height 28
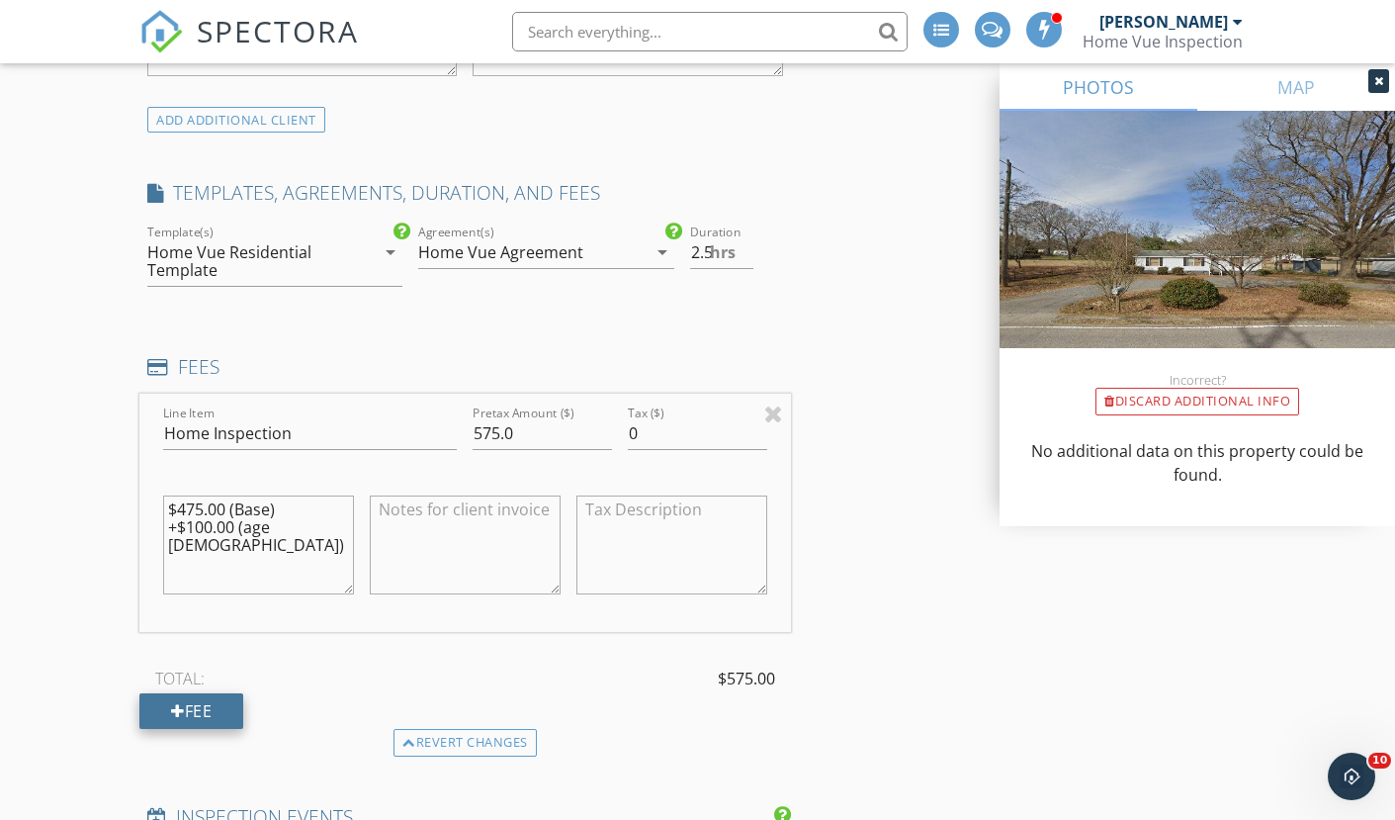
click at [193, 705] on div "Fee" at bounding box center [191, 711] width 104 height 36
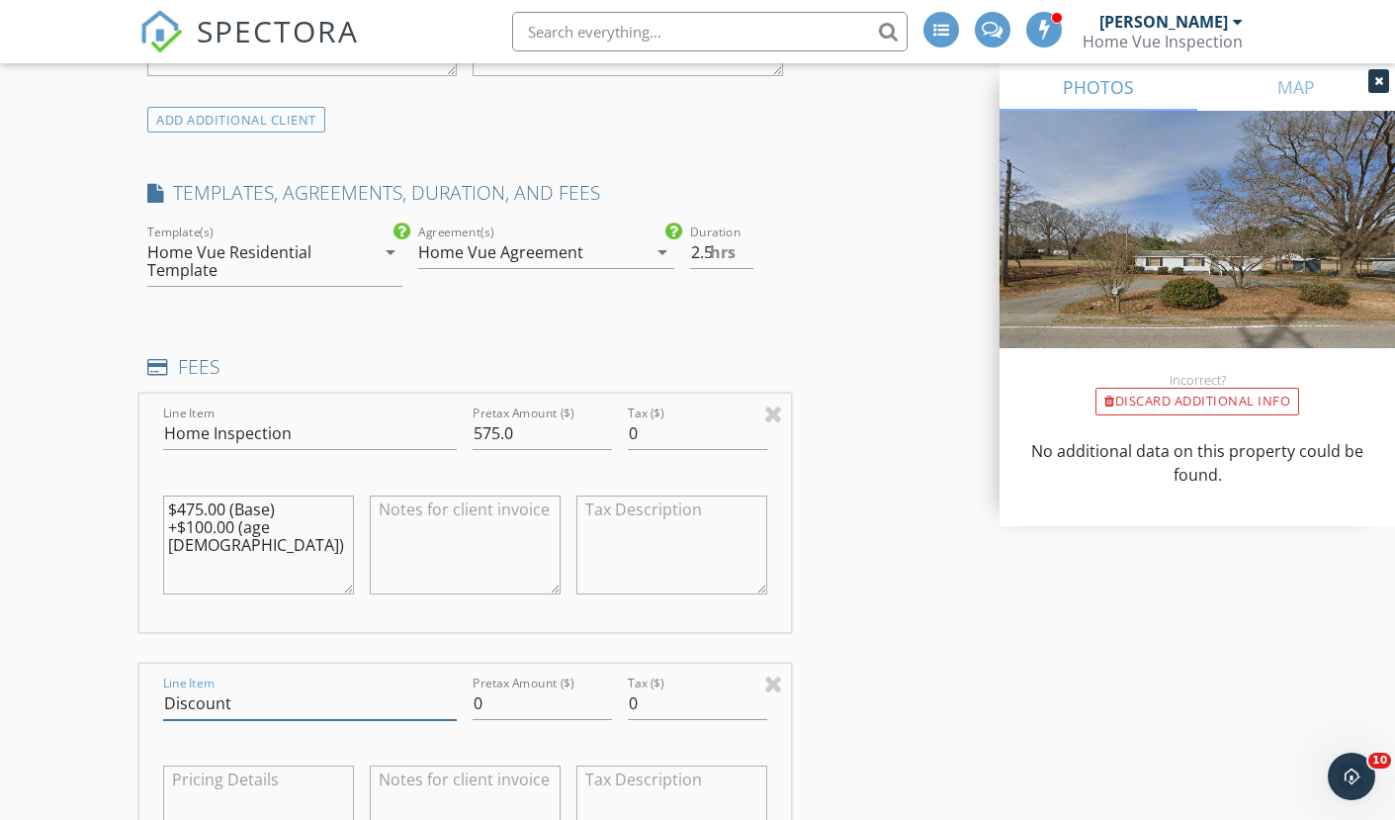
type input "Discount"
click at [499, 702] on input "0" at bounding box center [542, 703] width 139 height 33
type input "-200"
click at [653, 730] on div at bounding box center [697, 734] width 139 height 12
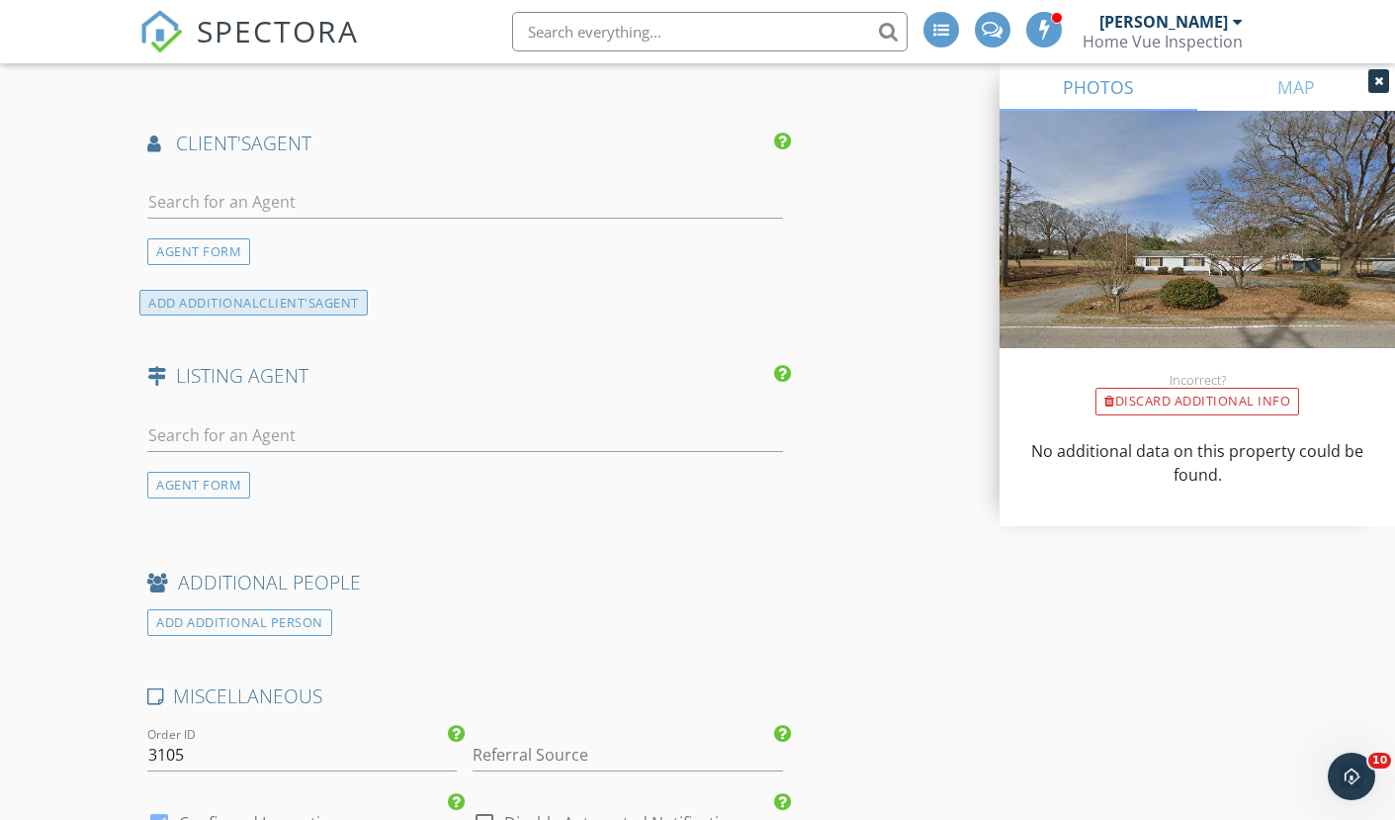
scroll to position [2739, 0]
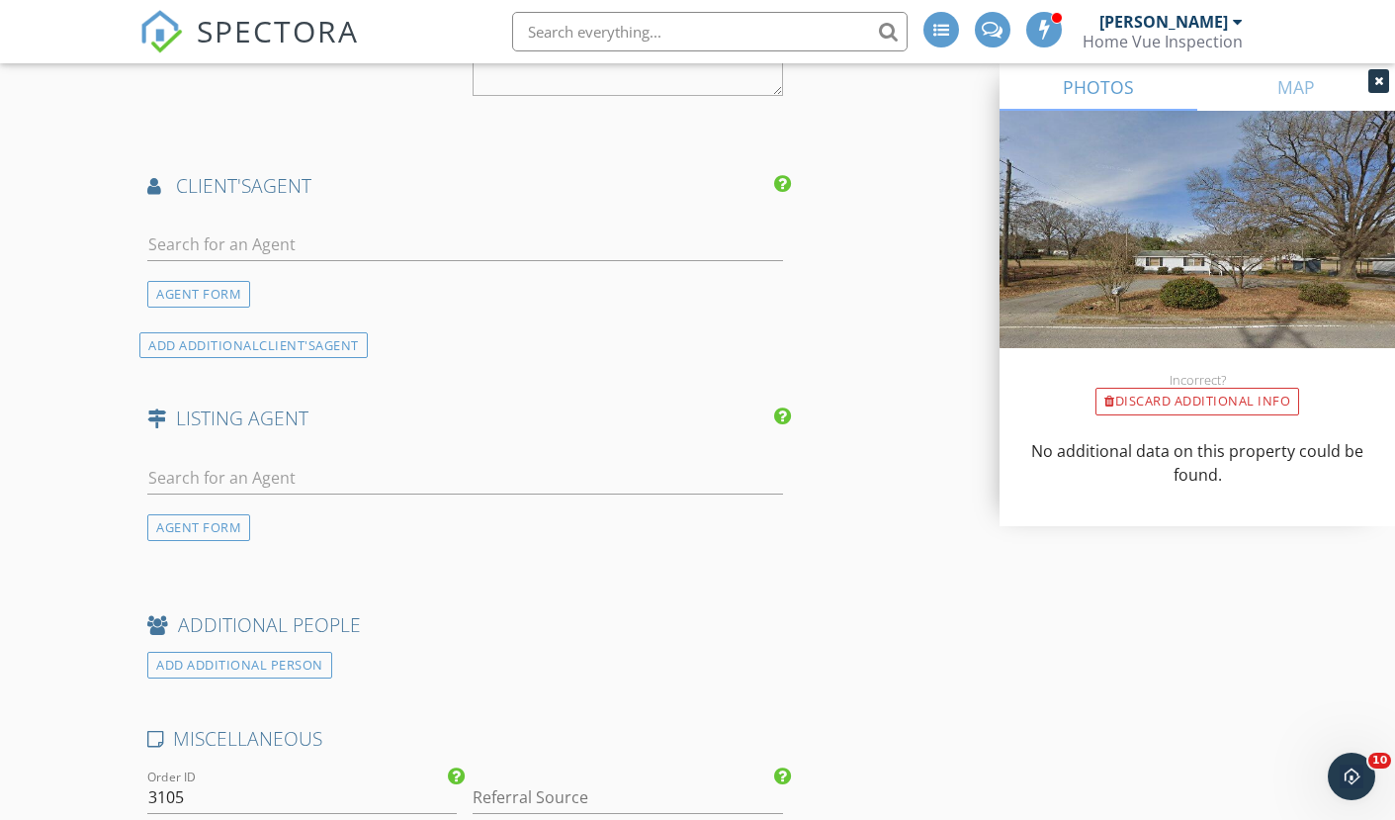
click at [193, 217] on div at bounding box center [464, 249] width 635 height 64
click at [199, 234] on input "text" at bounding box center [464, 244] width 635 height 33
type input ";"
type input "z"
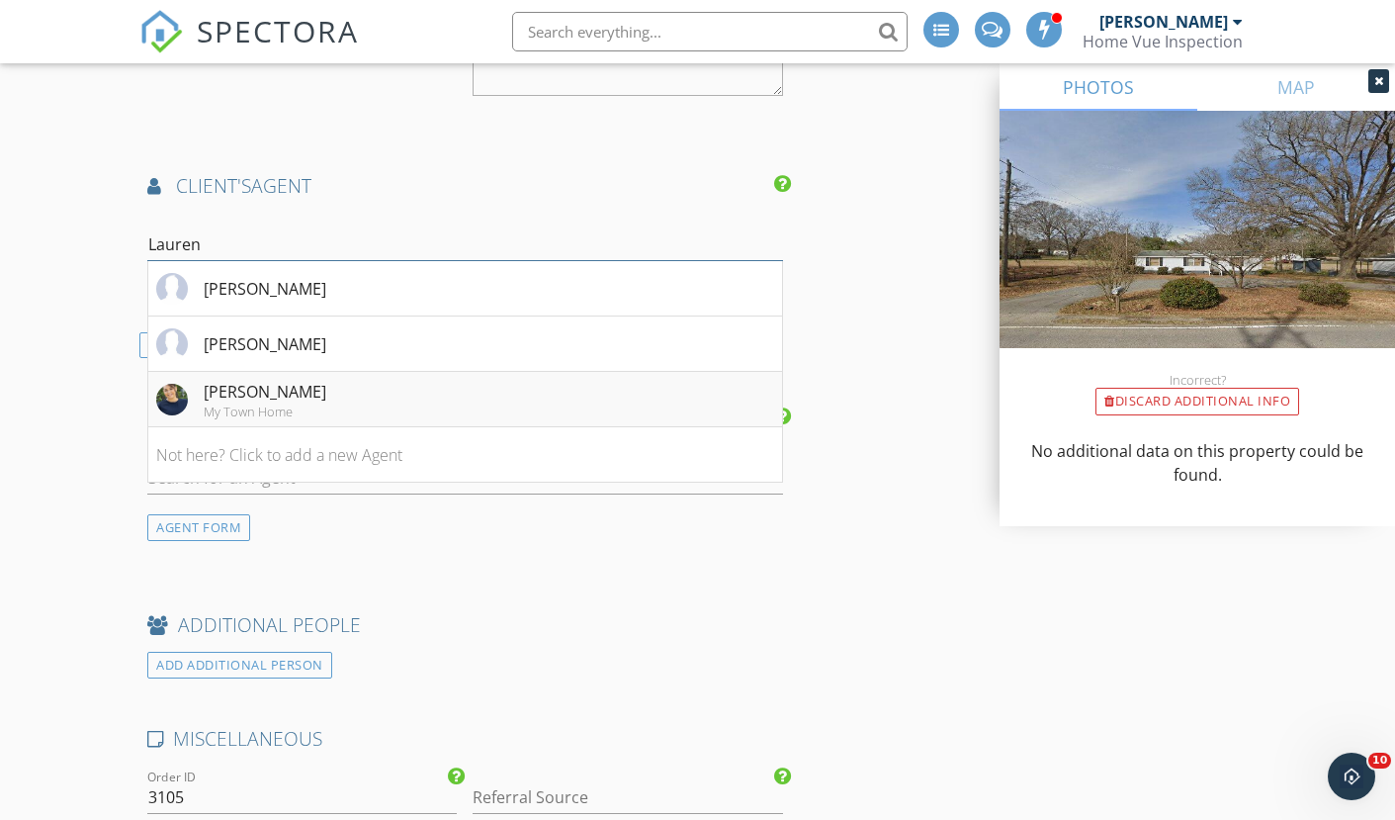
type input "Lauren"
click at [309, 388] on div "Lauren Nwanonyiri" at bounding box center [265, 392] width 123 height 24
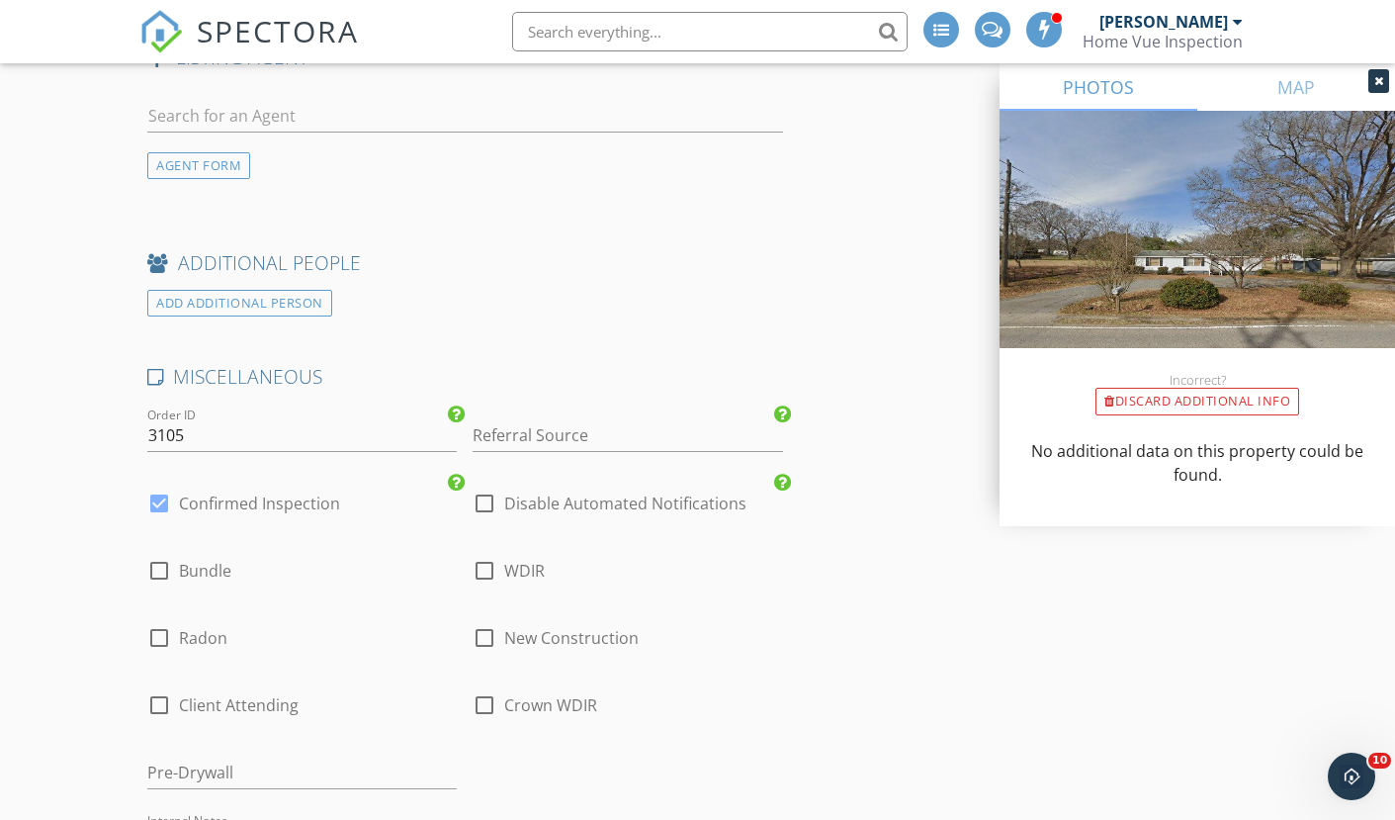
scroll to position [3498, 0]
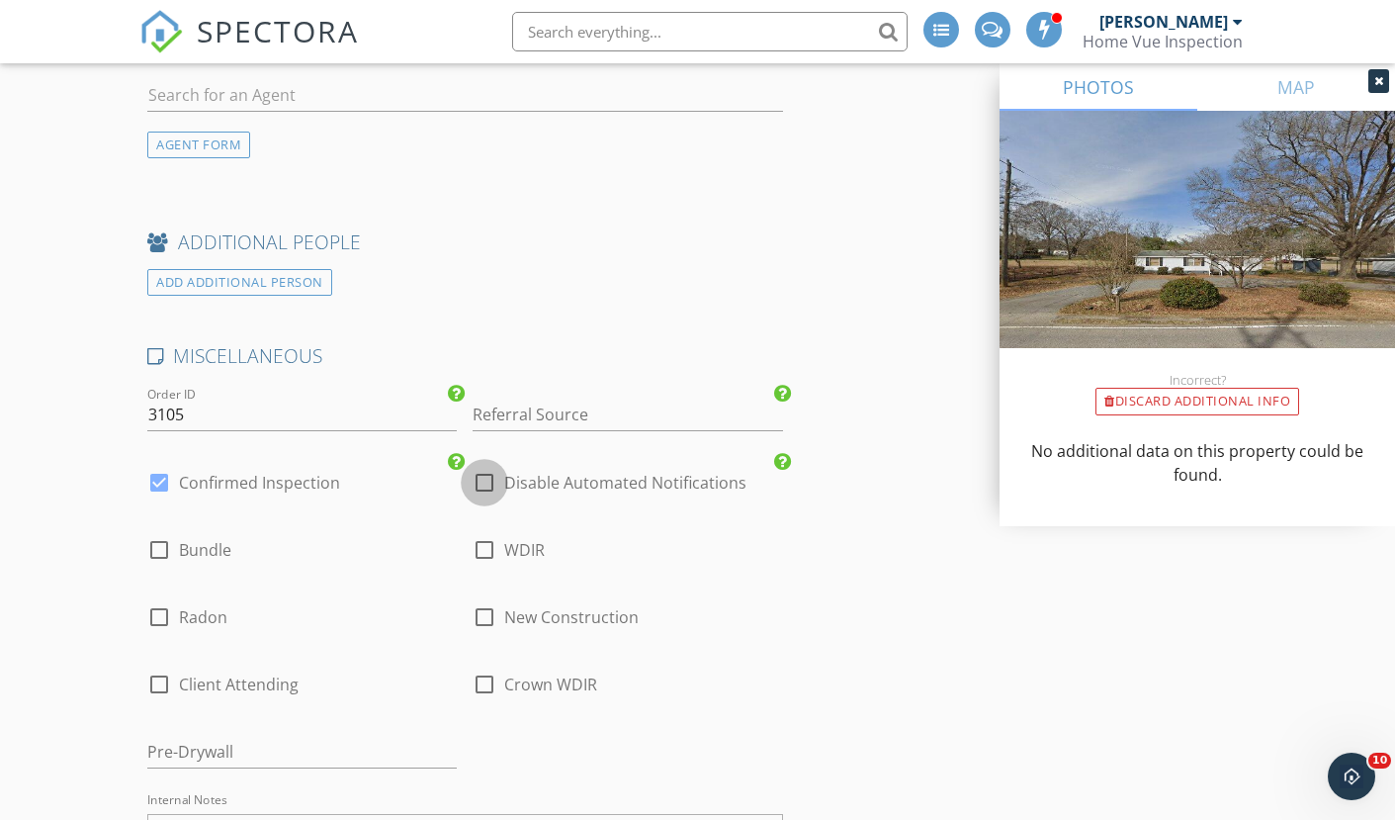
click at [480, 481] on div at bounding box center [485, 483] width 34 height 34
checkbox input "true"
click at [264, 473] on label "Confirmed Inspection" at bounding box center [259, 483] width 161 height 20
checkbox input "false"
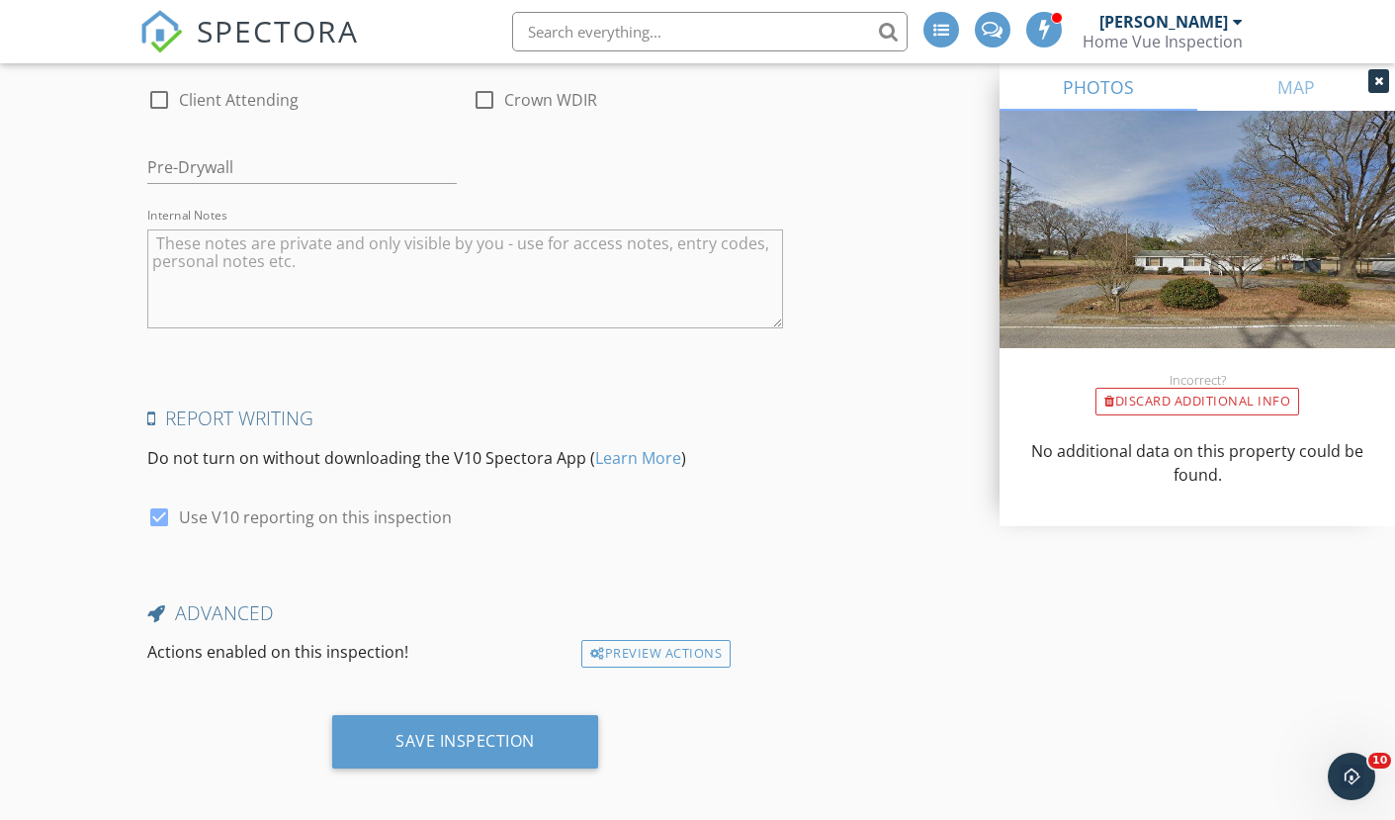
scroll to position [4081, 0]
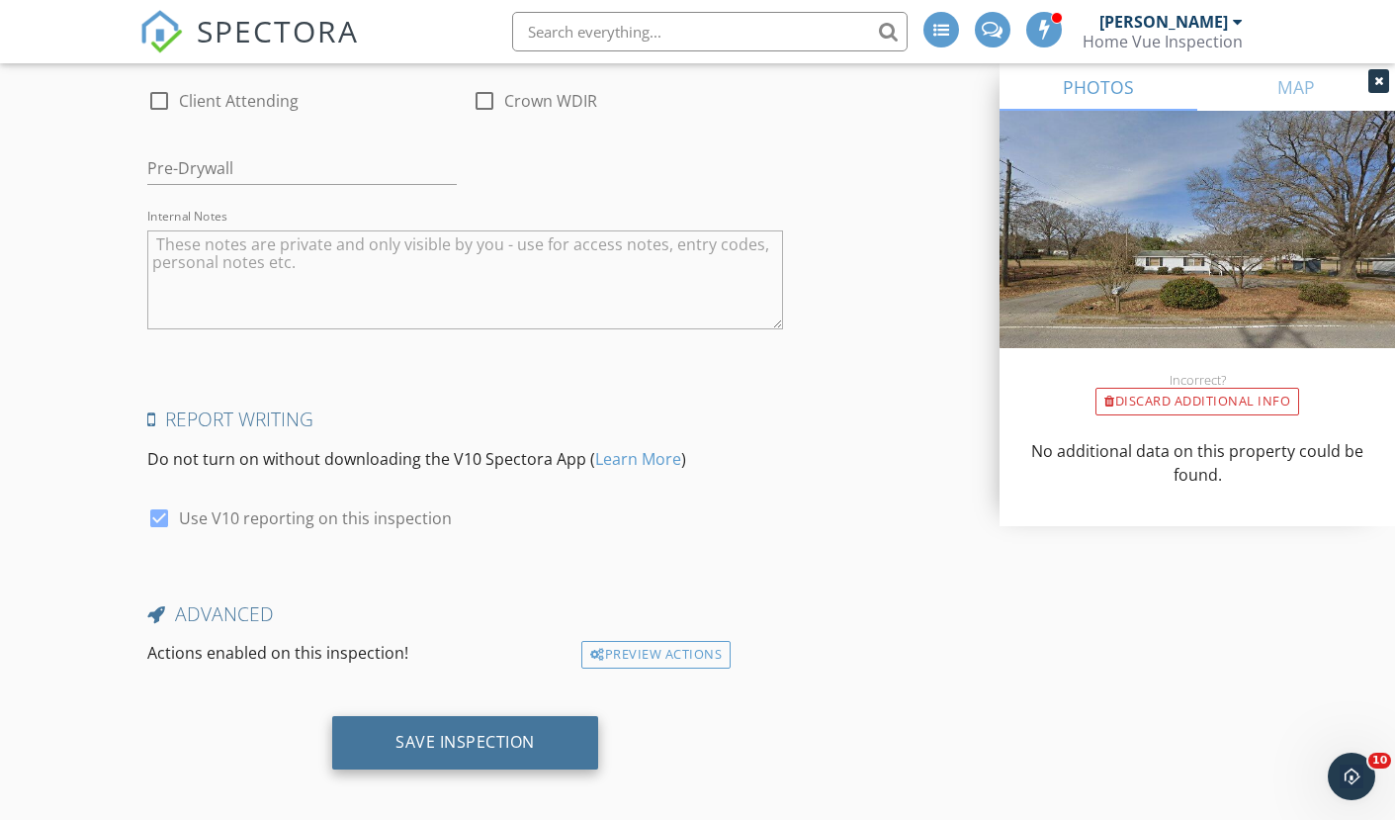
click at [455, 735] on div "Save Inspection" at bounding box center [464, 742] width 139 height 20
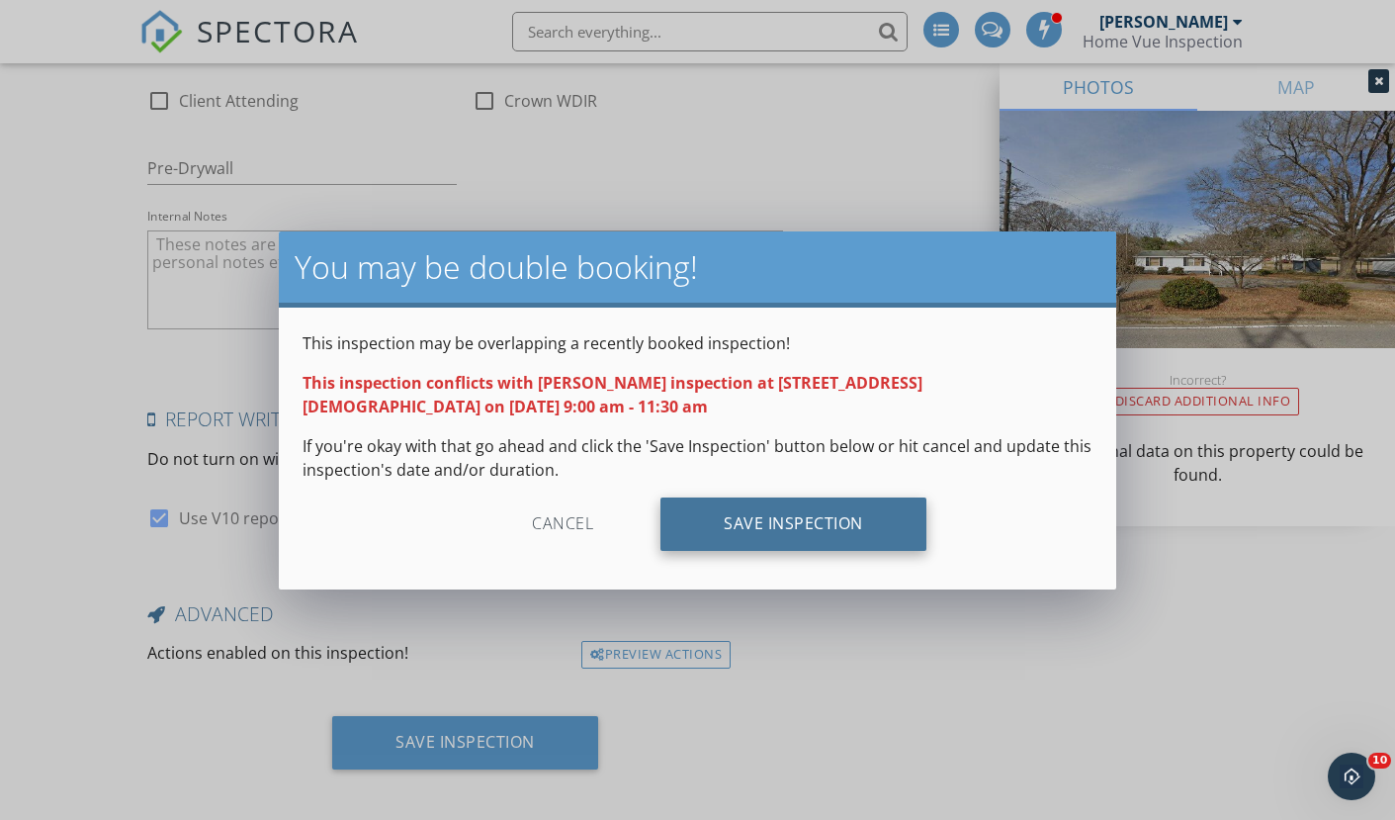
click at [795, 536] on div "Save Inspection" at bounding box center [793, 523] width 266 height 53
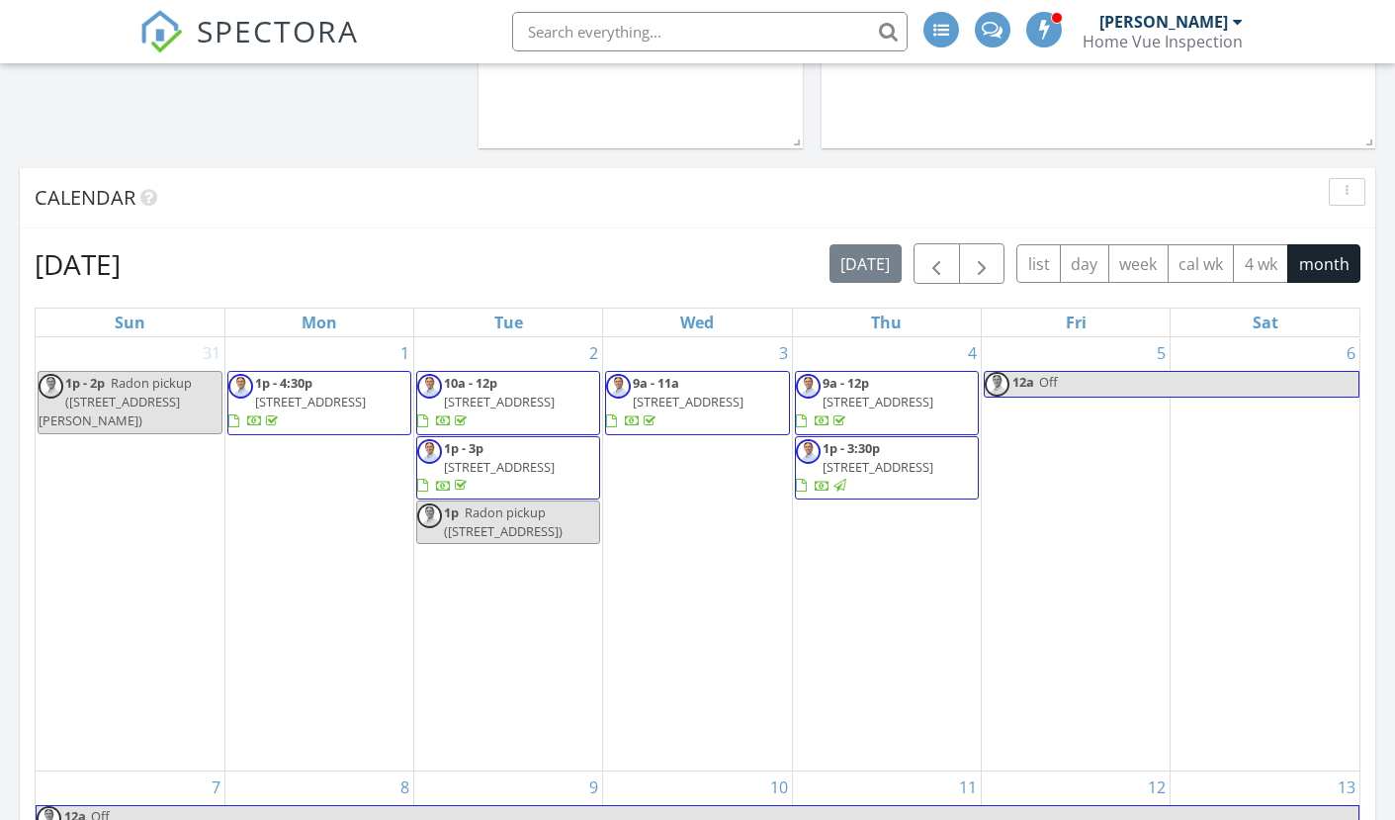
scroll to position [881, 0]
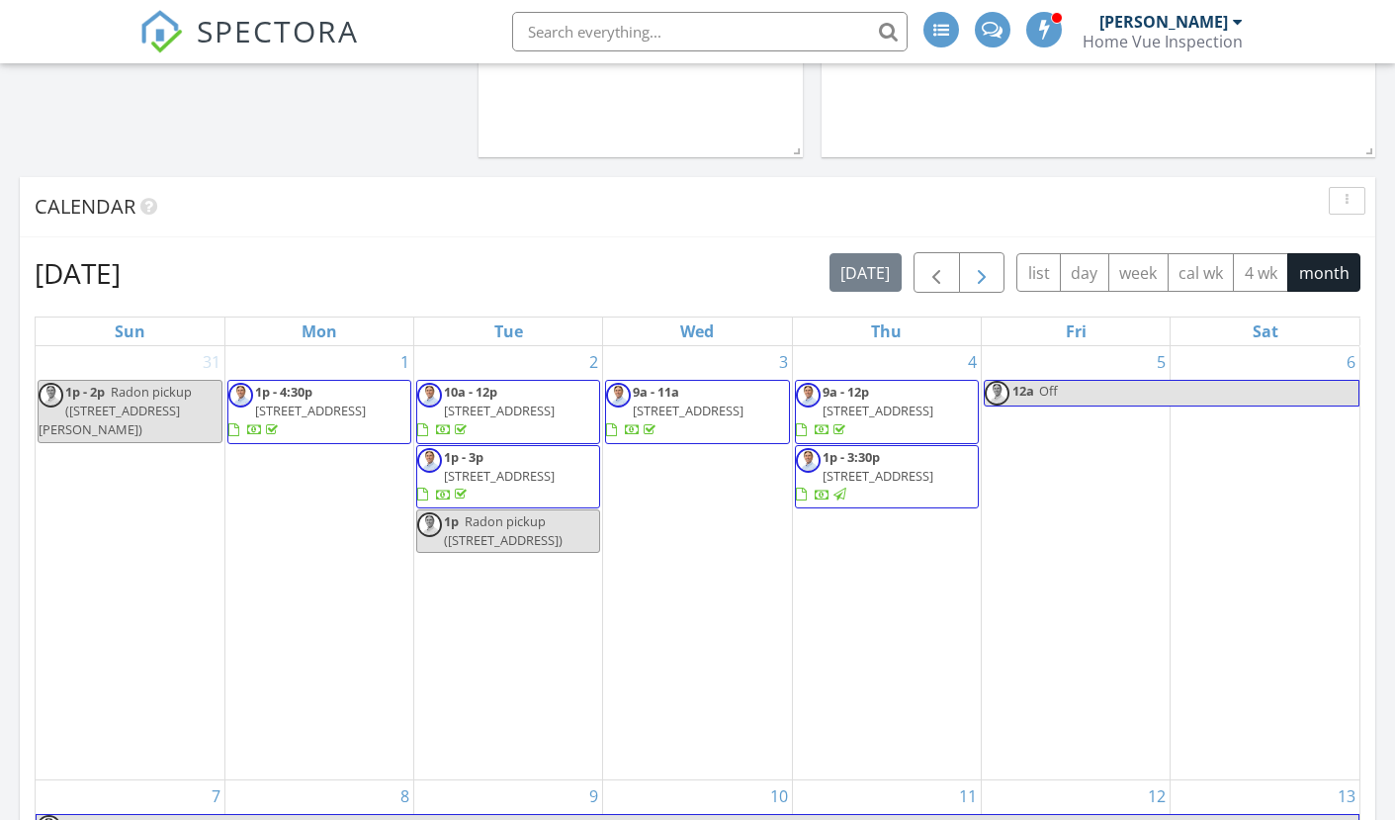
click at [985, 267] on span "button" at bounding box center [982, 274] width 24 height 24
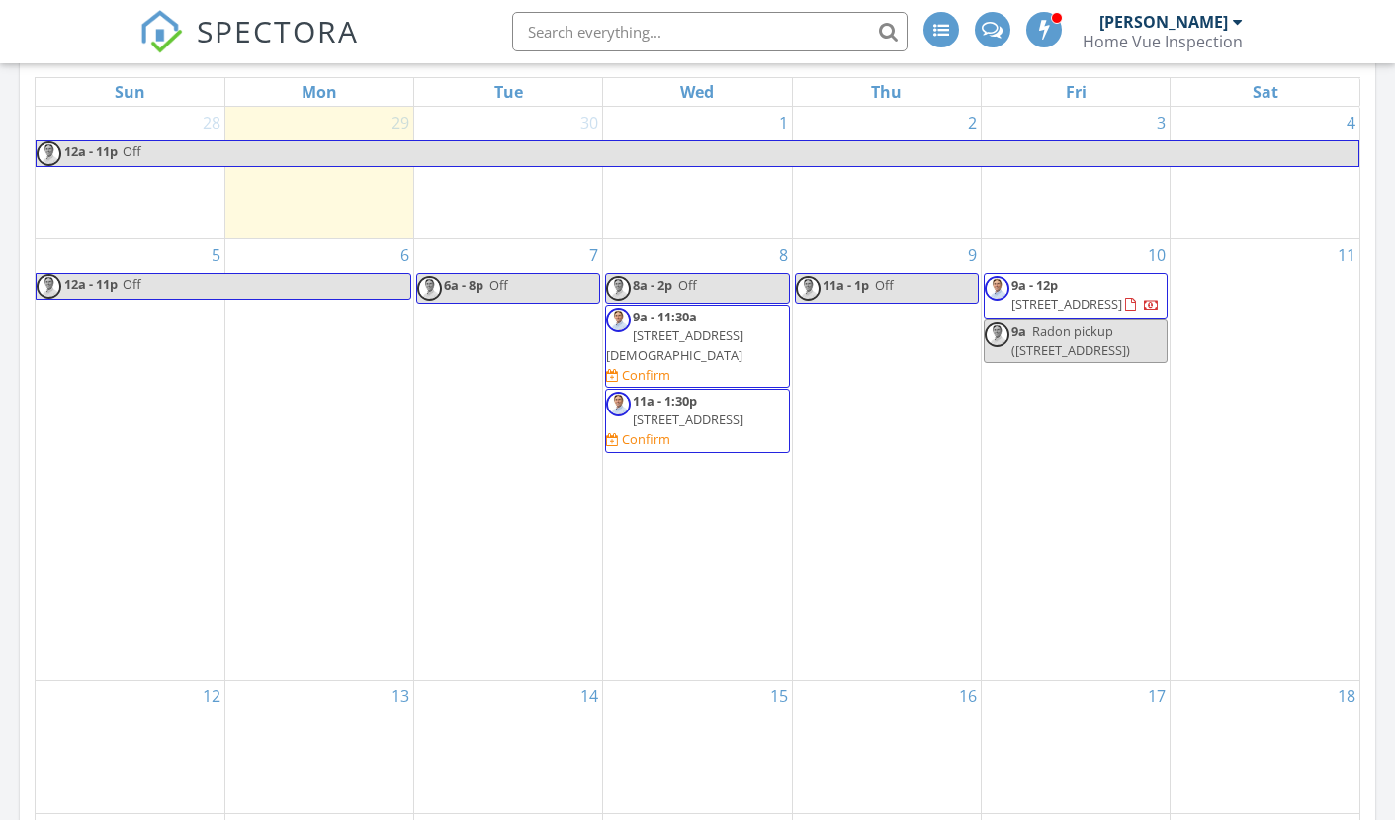
scroll to position [1121, 0]
click at [694, 362] on span "[STREET_ADDRESS][DEMOGRAPHIC_DATA]" at bounding box center [674, 343] width 137 height 37
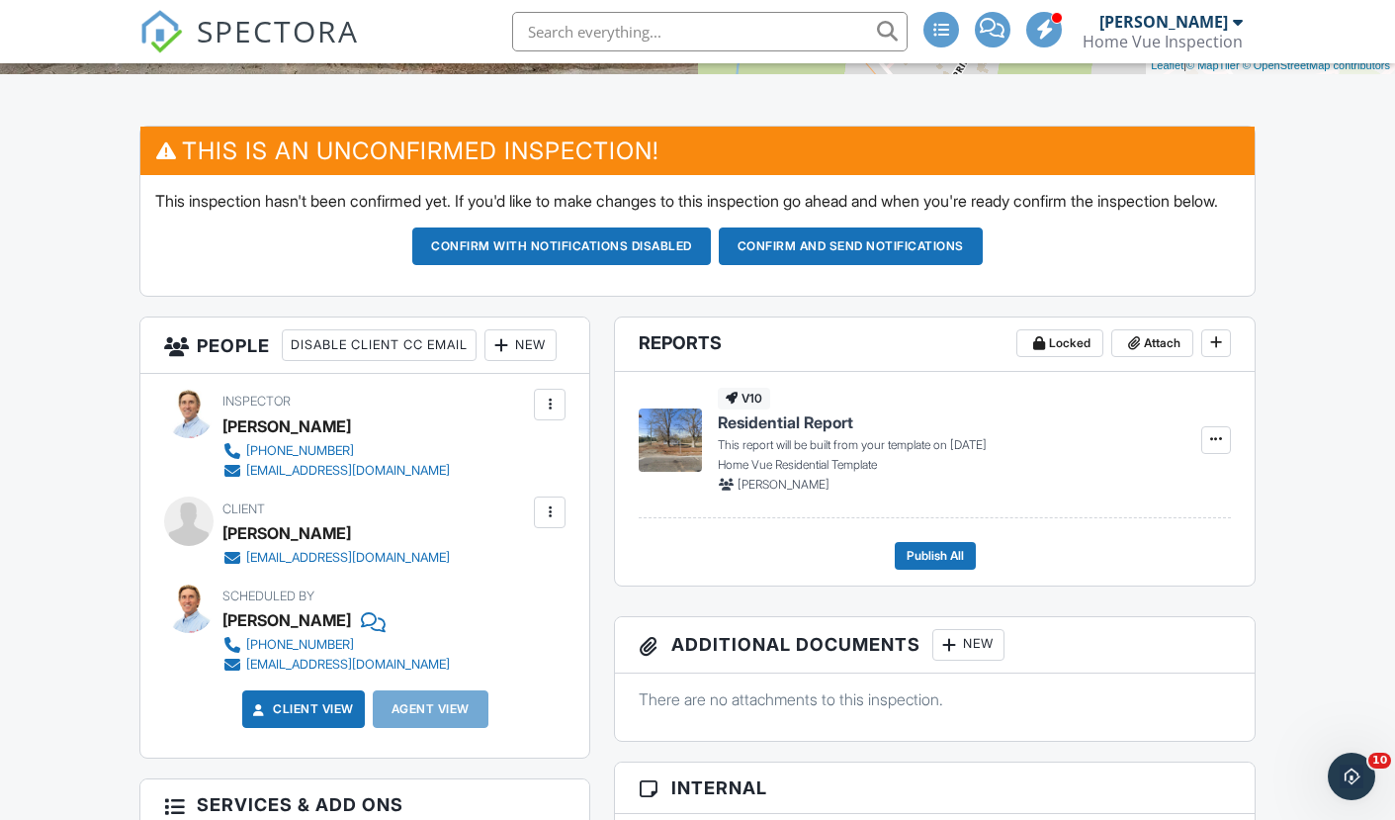
scroll to position [471, 0]
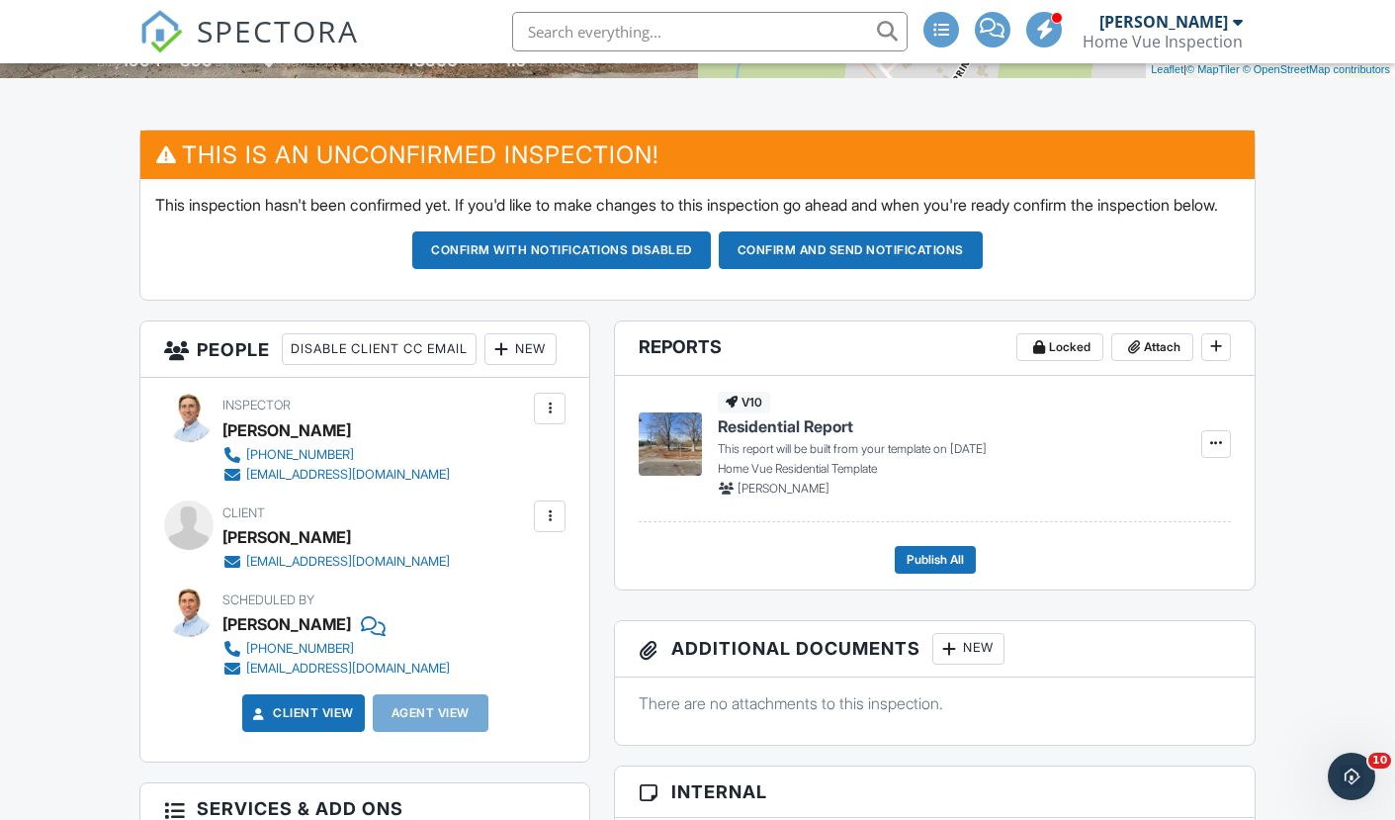
click at [484, 365] on div "New" at bounding box center [520, 349] width 72 height 32
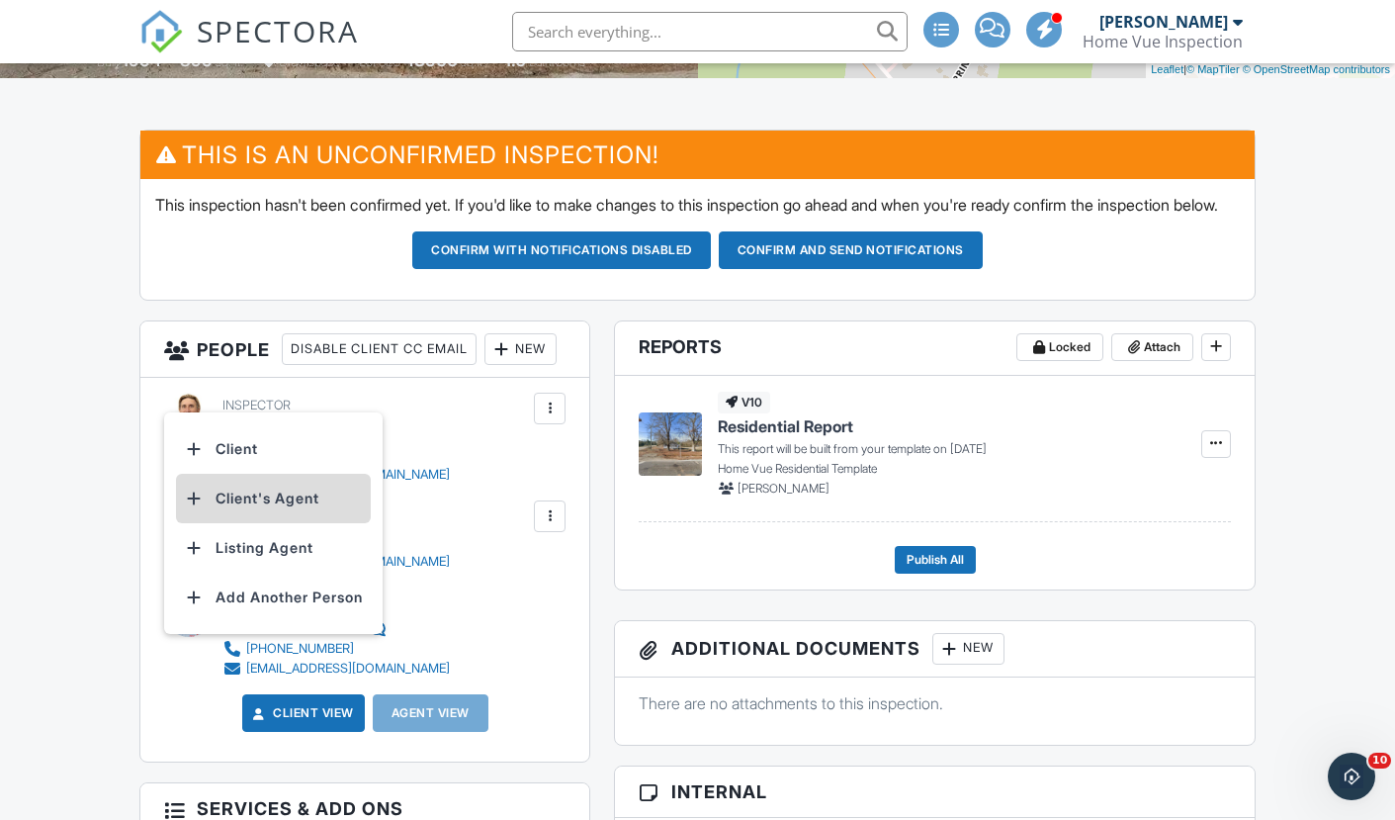
click at [284, 523] on li "Client's Agent" at bounding box center [273, 498] width 195 height 49
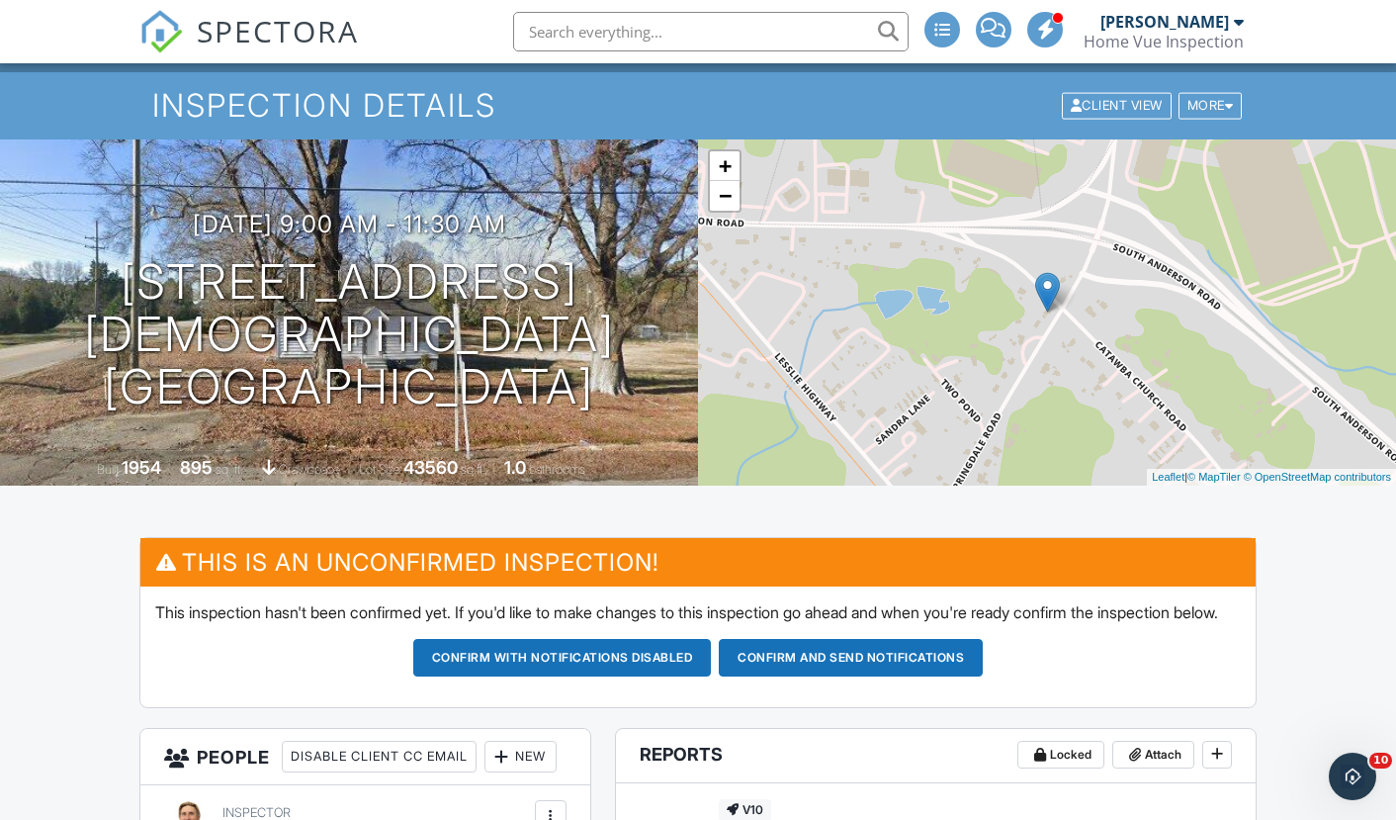
scroll to position [72, 0]
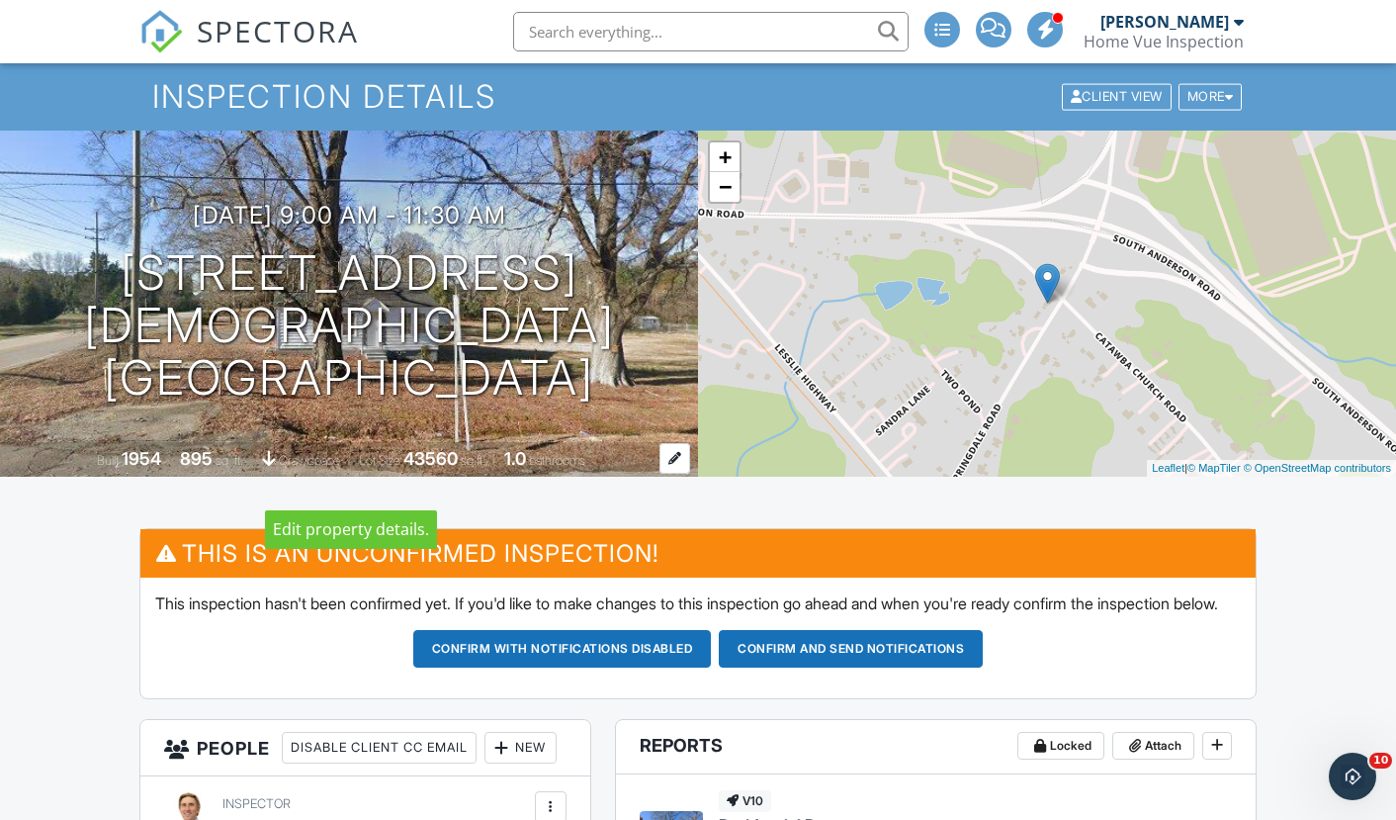
click at [203, 468] on div "895 sq. ft." at bounding box center [213, 460] width 66 height 15
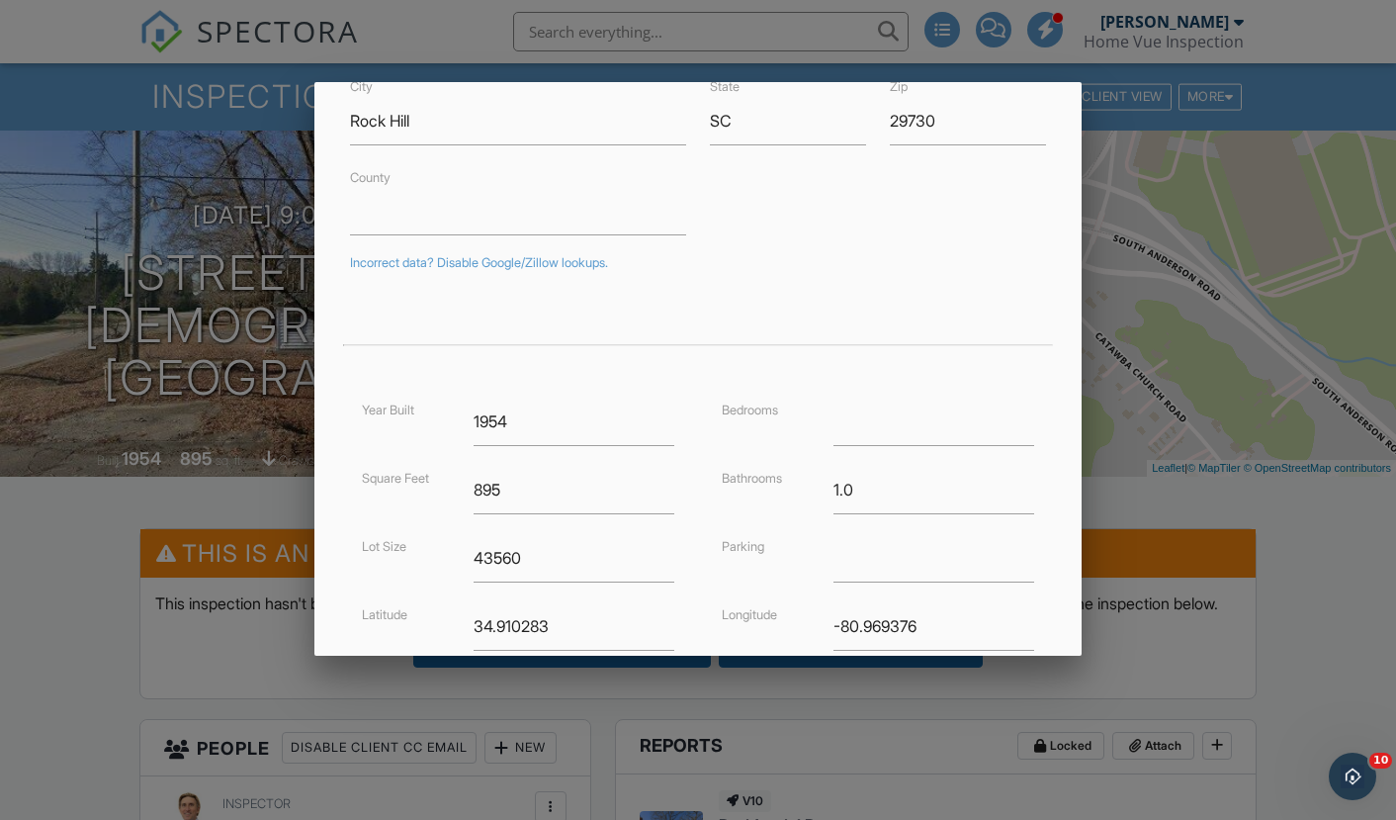
scroll to position [203, 0]
click at [512, 481] on input "895" at bounding box center [574, 485] width 201 height 48
type input "860"
click at [703, 485] on div "Bedrooms Bathrooms 1.0 Parking Longitude -80.969376" at bounding box center [878, 528] width 360 height 273
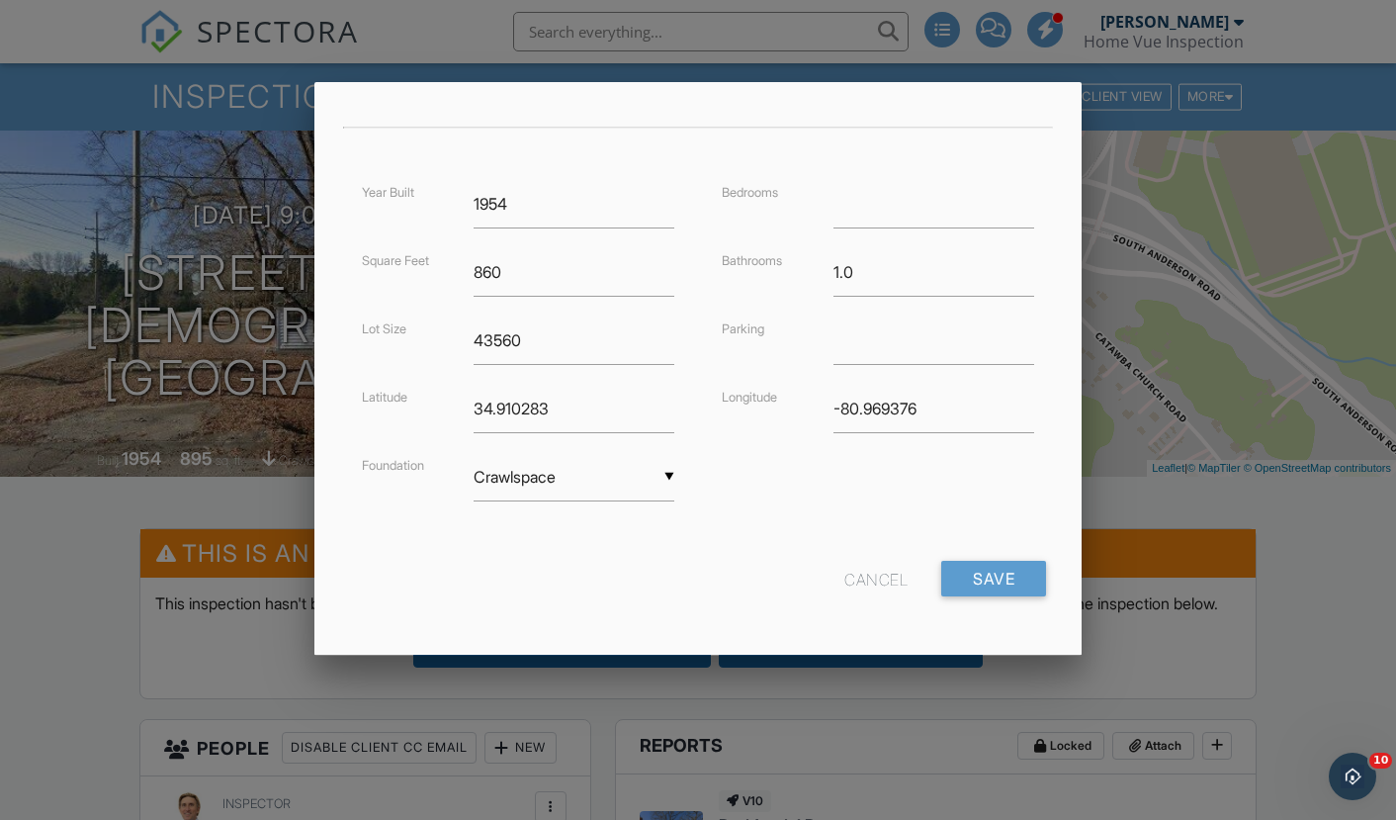
scroll to position [413, 0]
click at [983, 572] on input "Save" at bounding box center [993, 581] width 105 height 36
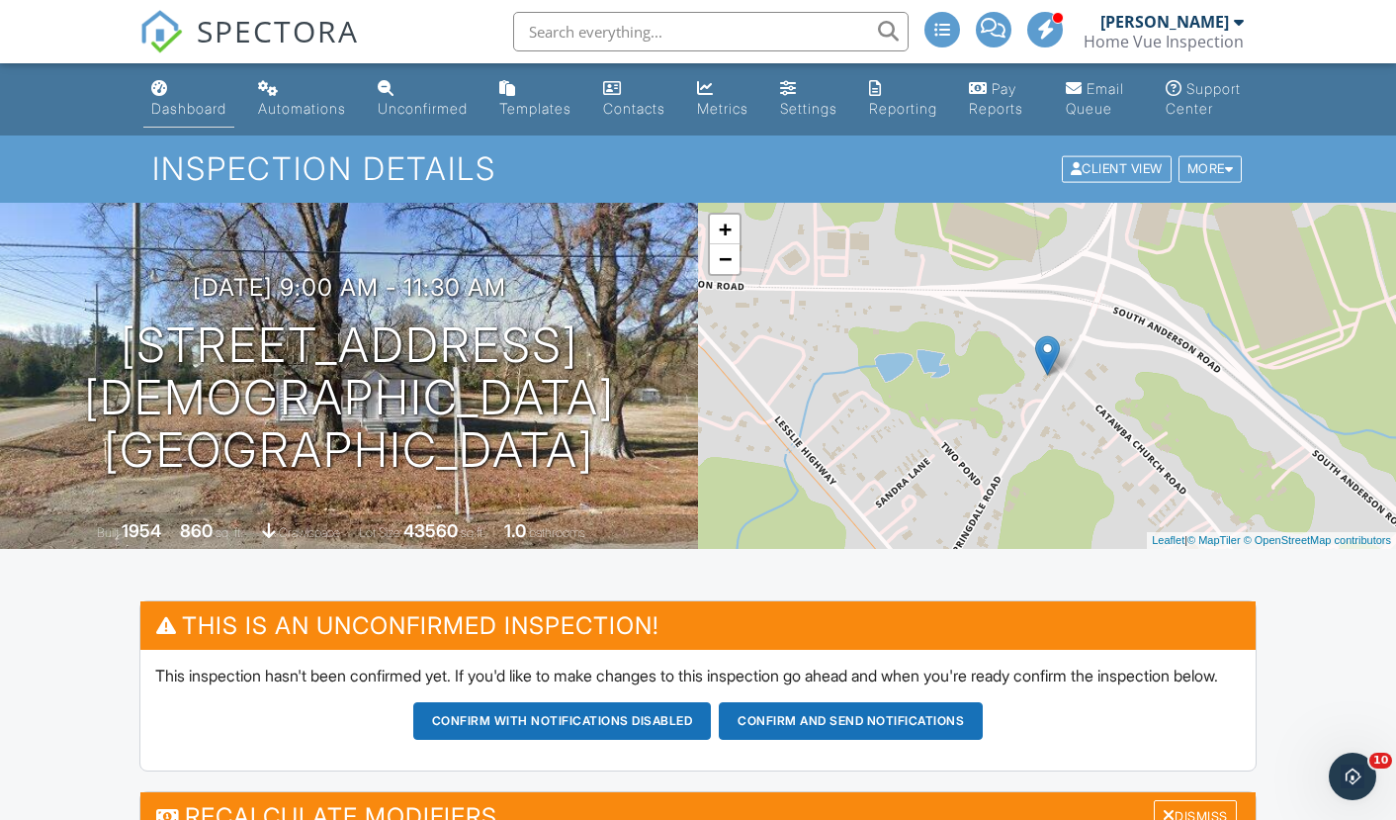
click at [162, 89] on div "Dashboard" at bounding box center [159, 88] width 17 height 16
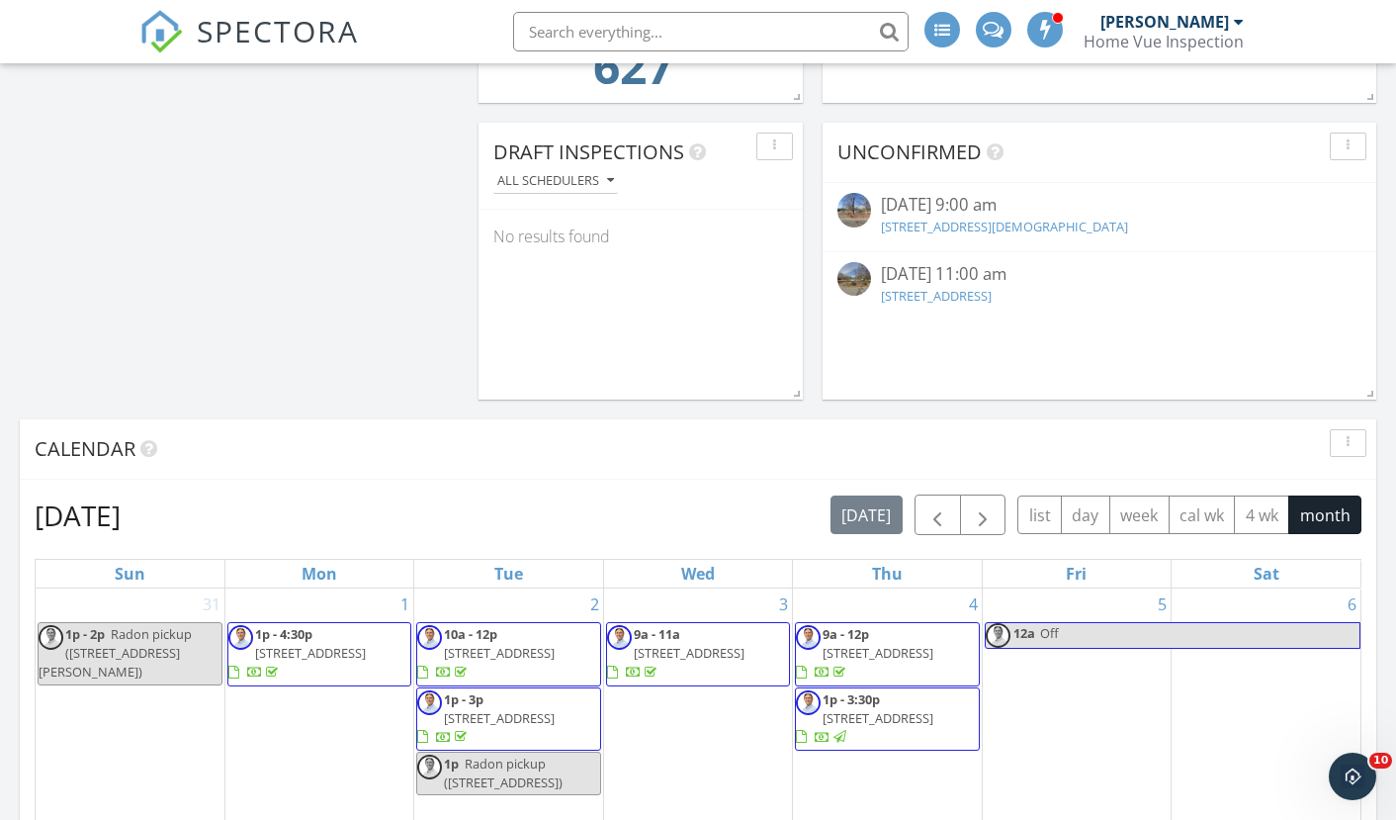
scroll to position [639, 0]
click at [982, 509] on span "button" at bounding box center [983, 516] width 24 height 24
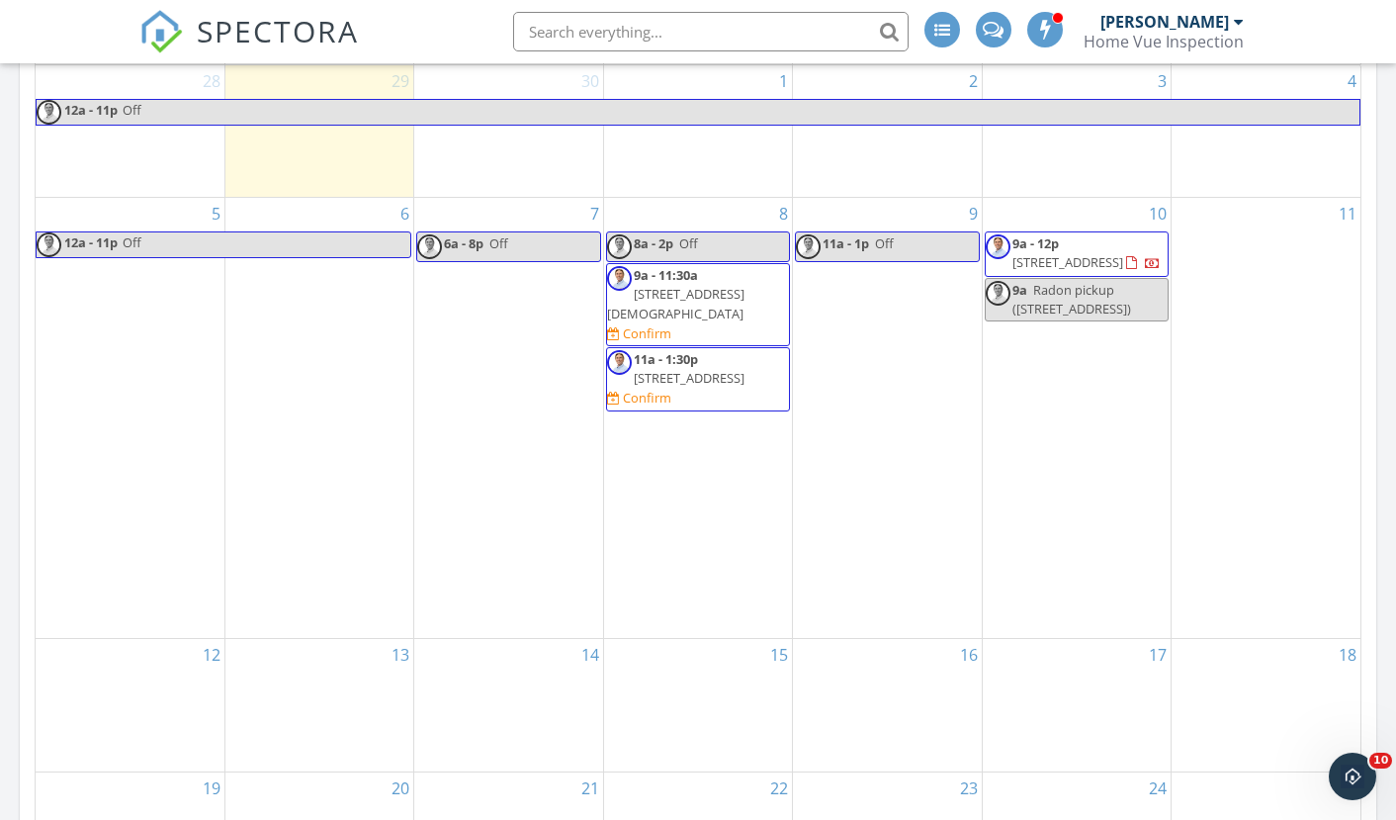
scroll to position [1161, 0]
click at [712, 263] on link "8a - 2p Off" at bounding box center [698, 247] width 184 height 31
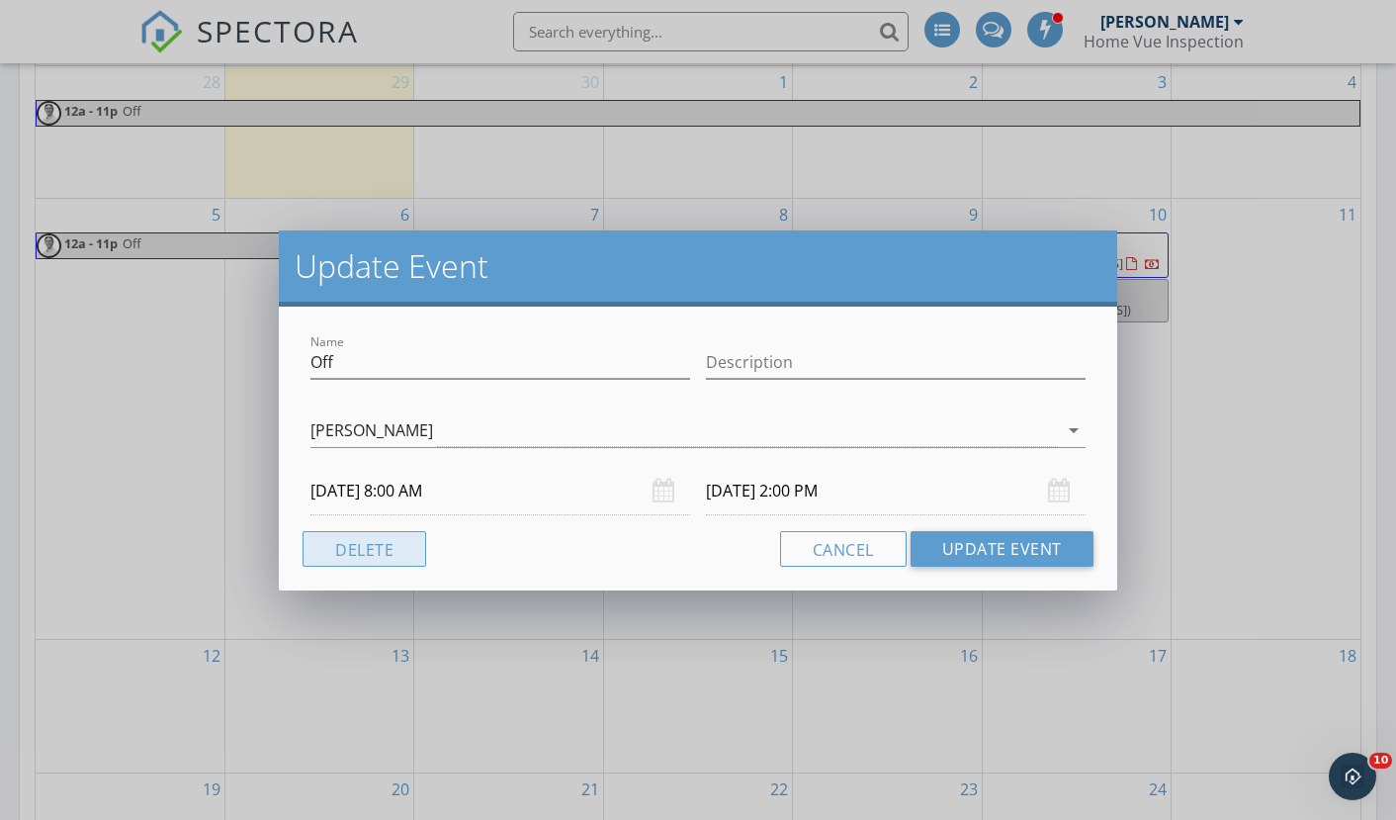
click at [365, 550] on button "Delete" at bounding box center [365, 549] width 124 height 36
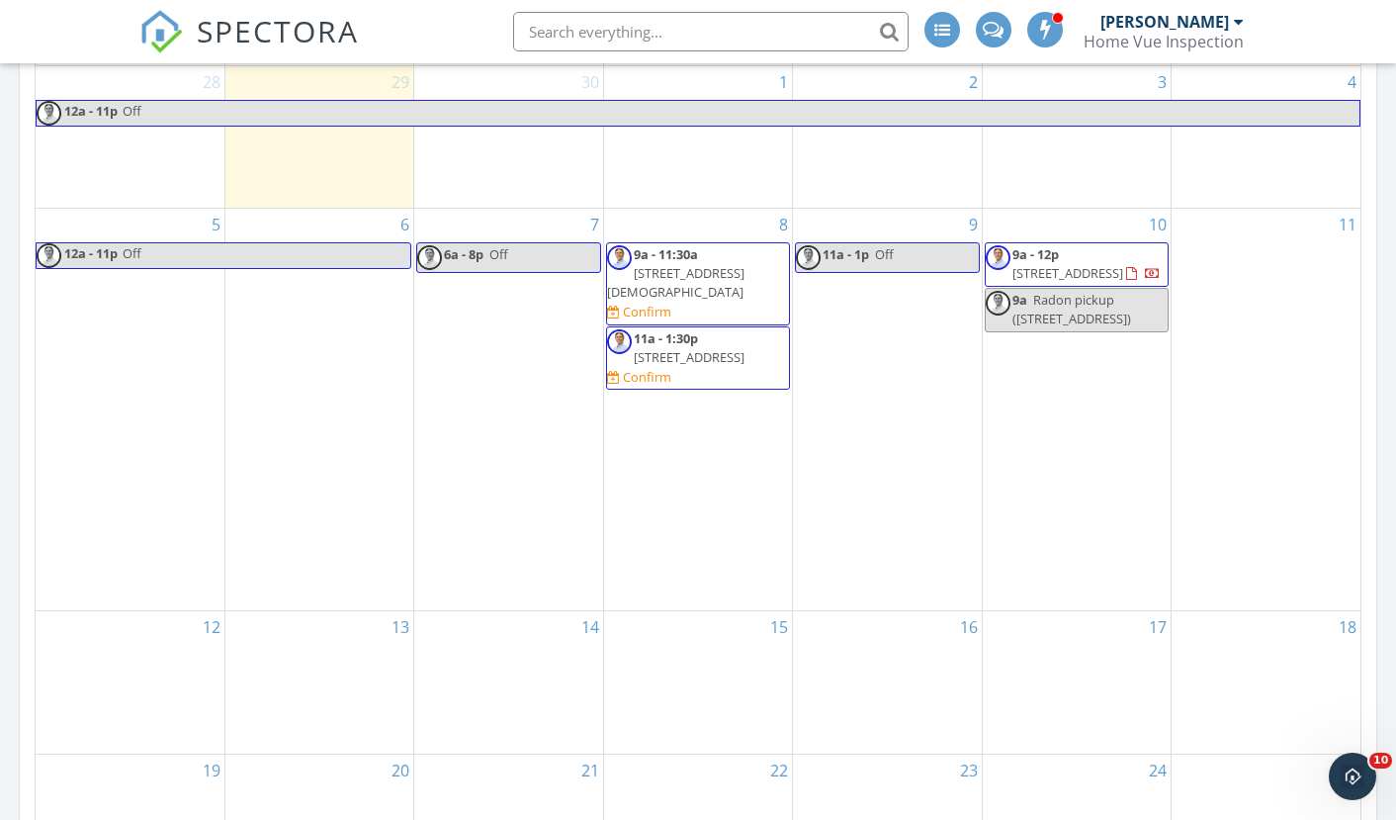
click at [697, 366] on span "267 Springdale Rd, Rock Hill 29730" at bounding box center [689, 357] width 111 height 18
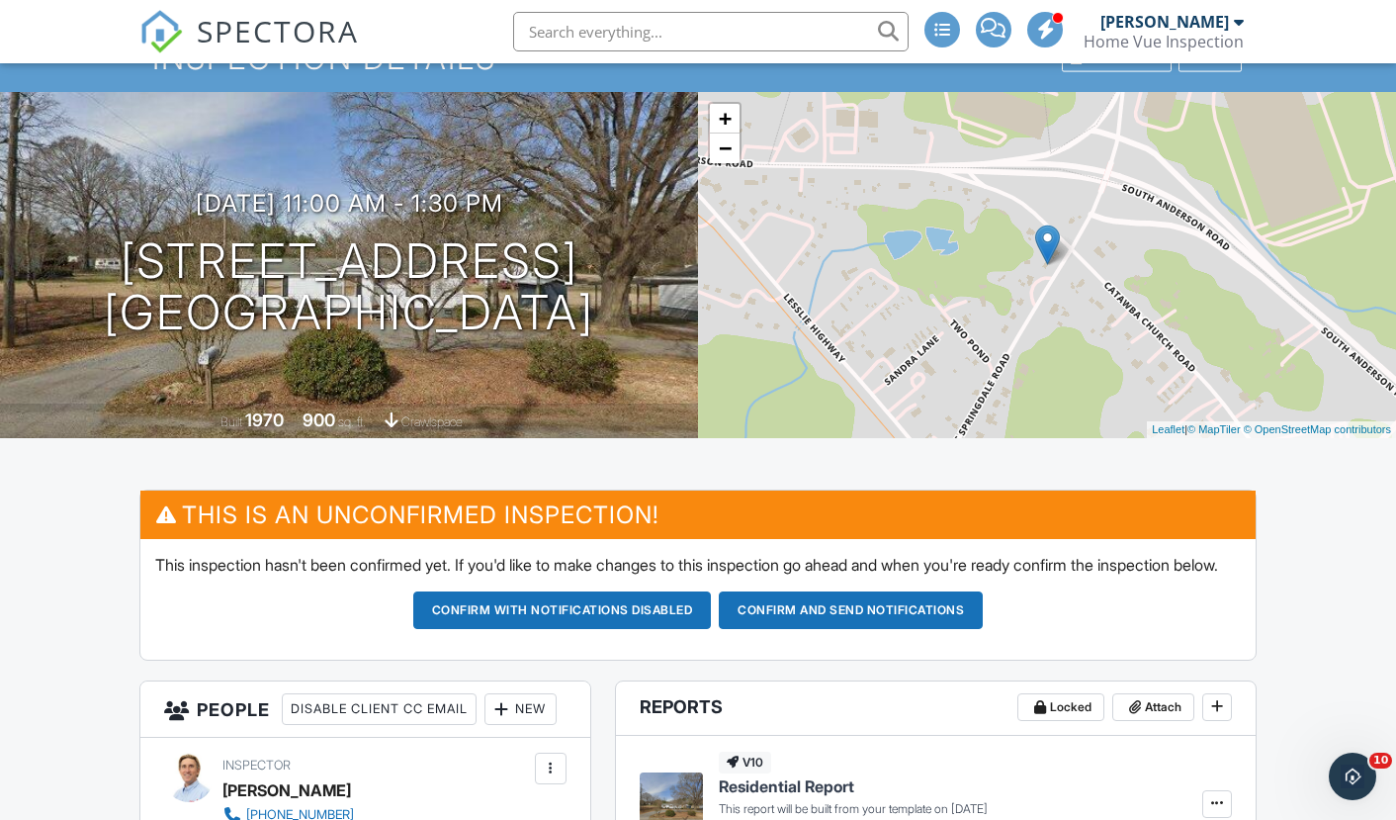
scroll to position [44, 0]
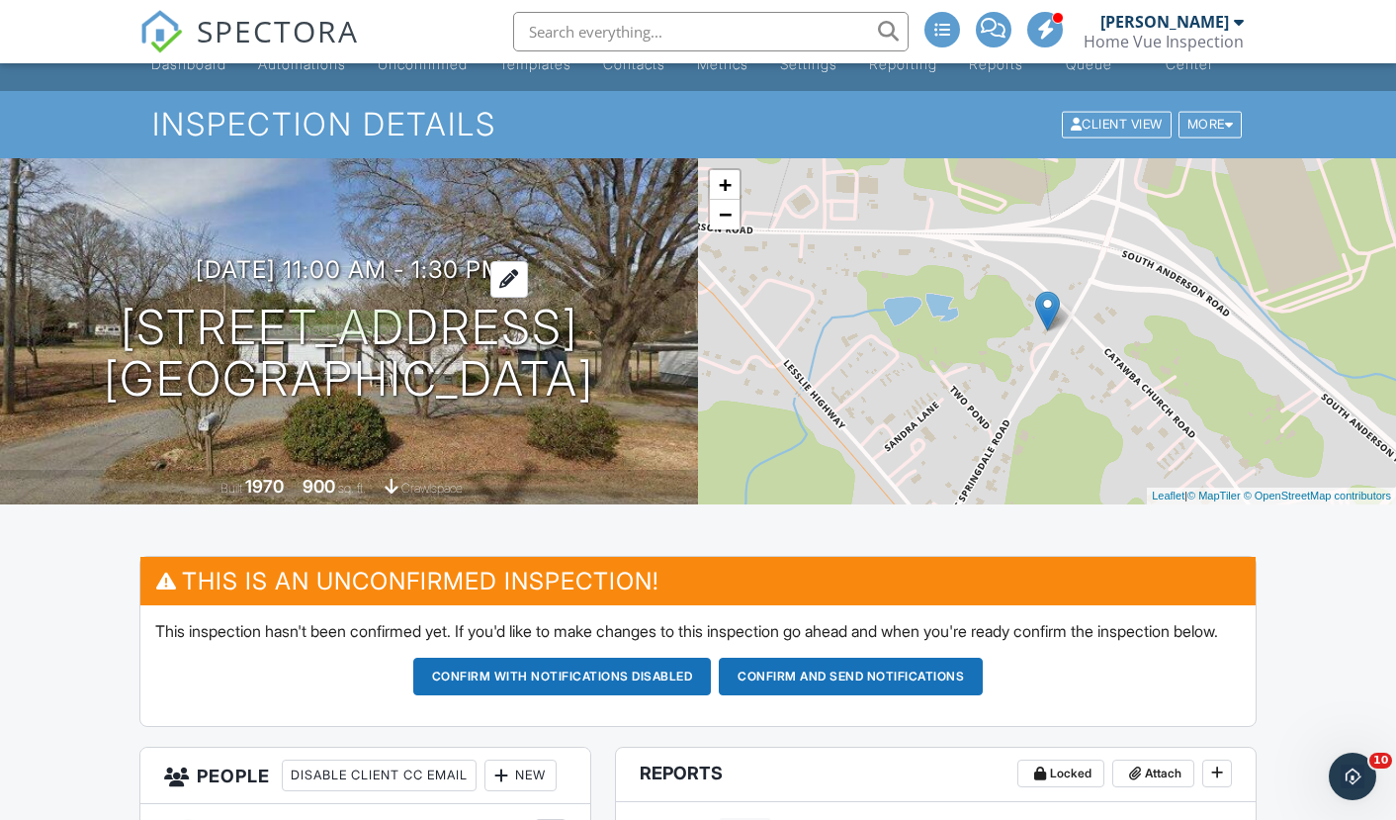
click at [475, 283] on h3 "[DATE] 11:00 am - 1:30 pm" at bounding box center [349, 269] width 307 height 27
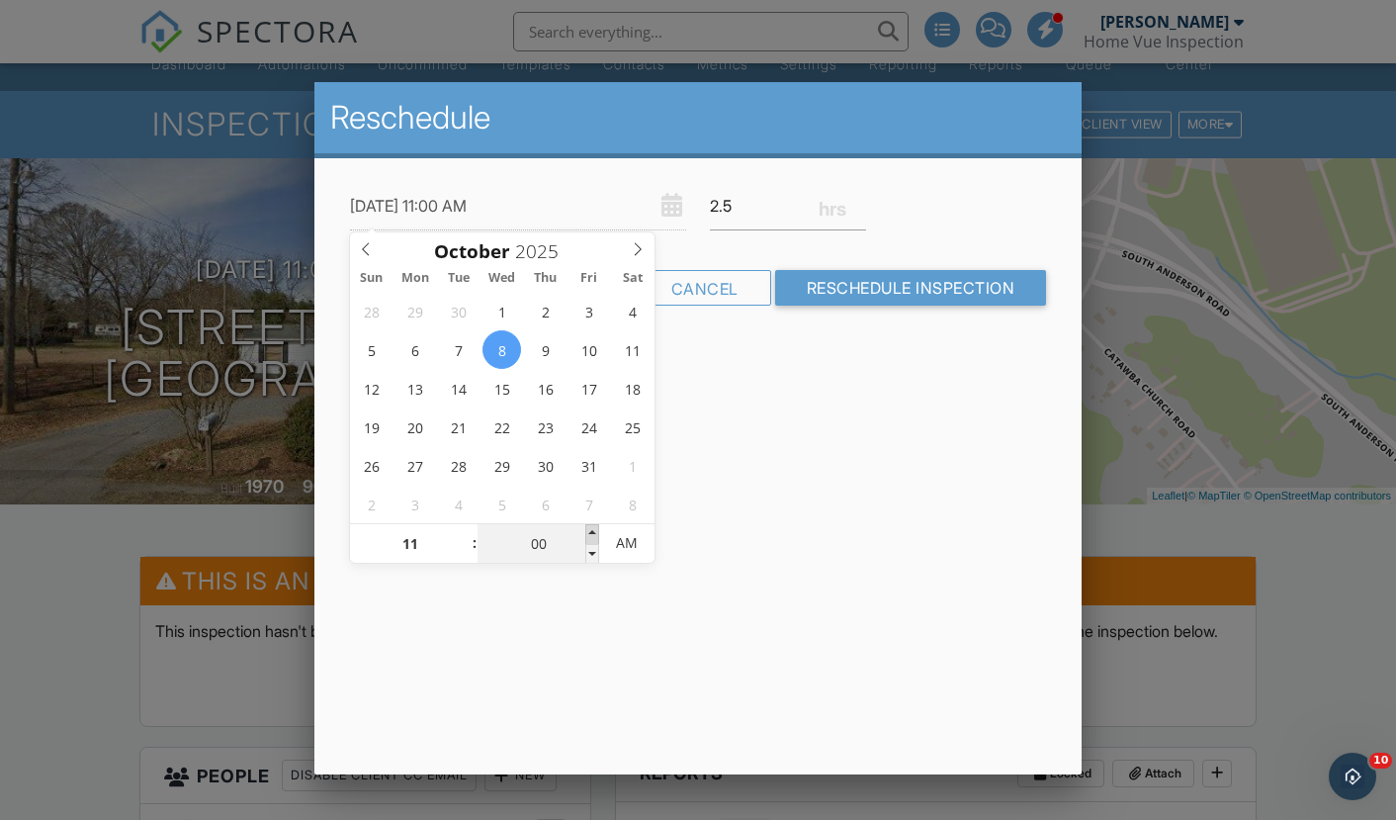
type input "[DATE] 11:05 AM"
type input "05"
click at [593, 533] on span at bounding box center [592, 534] width 14 height 20
type input "10/08/2025 11:10 AM"
type input "10"
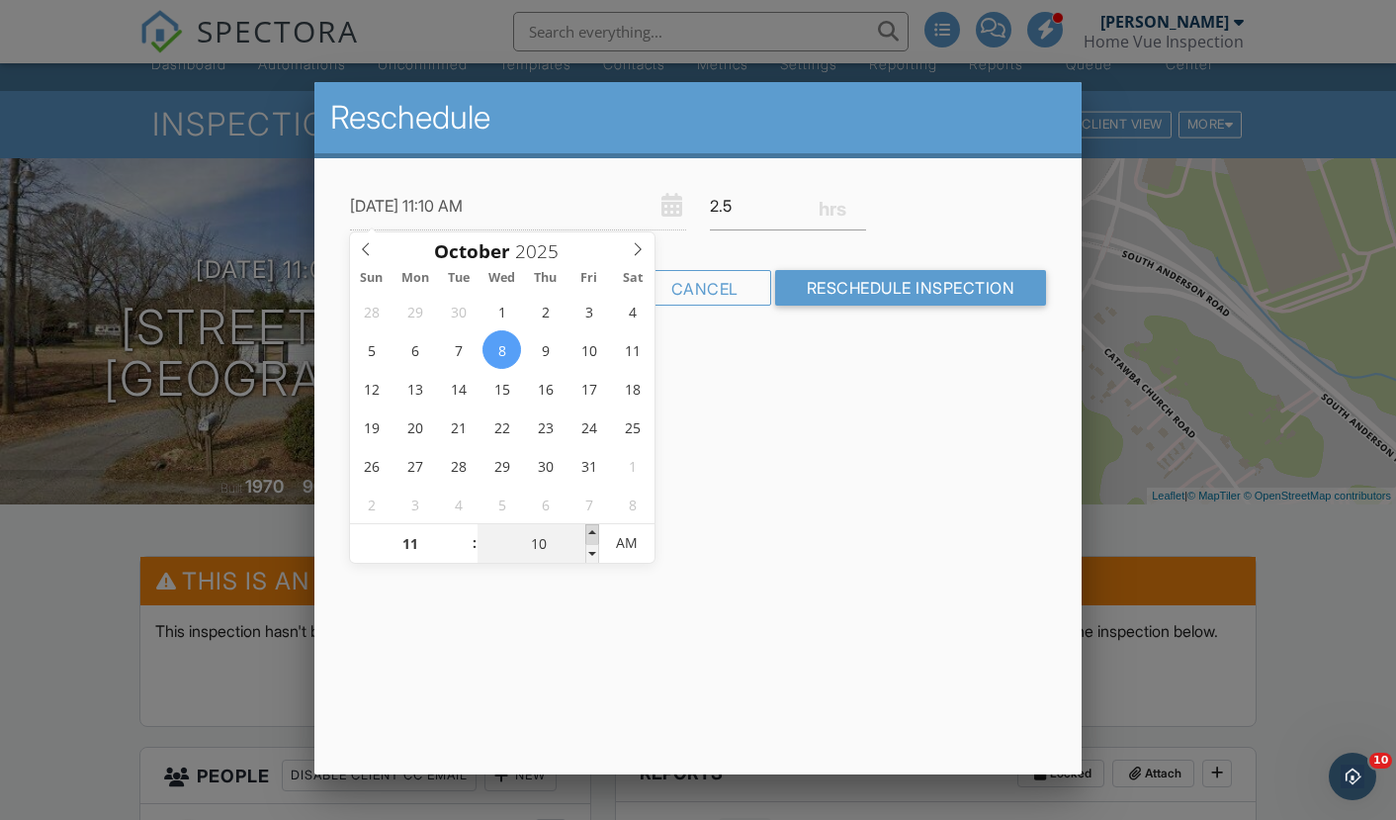
click at [593, 533] on span at bounding box center [592, 534] width 14 height 20
type input "10/08/2025 11:15 AM"
type input "15"
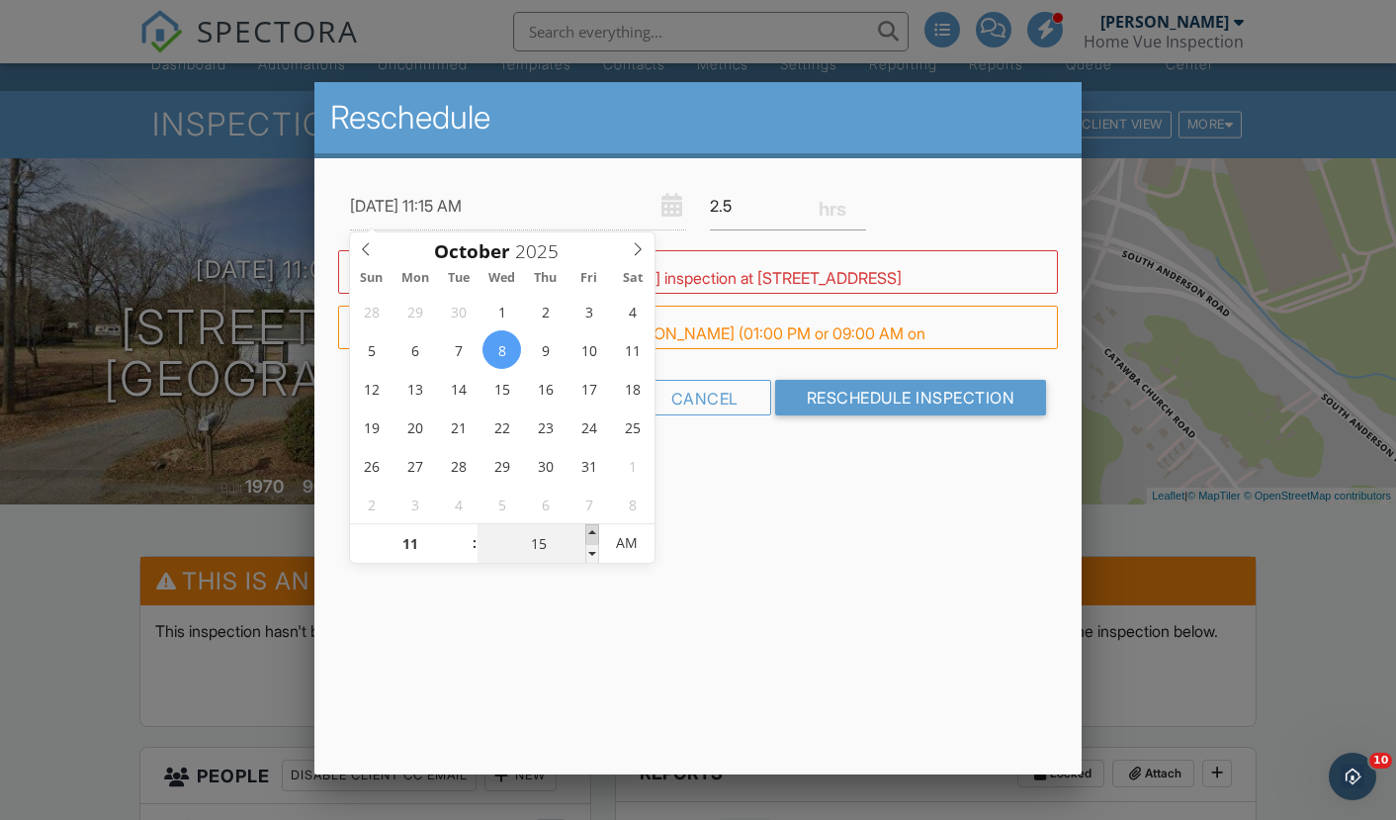
click at [593, 533] on span at bounding box center [592, 534] width 14 height 20
type input "10/08/2025 11:20 AM"
type input "20"
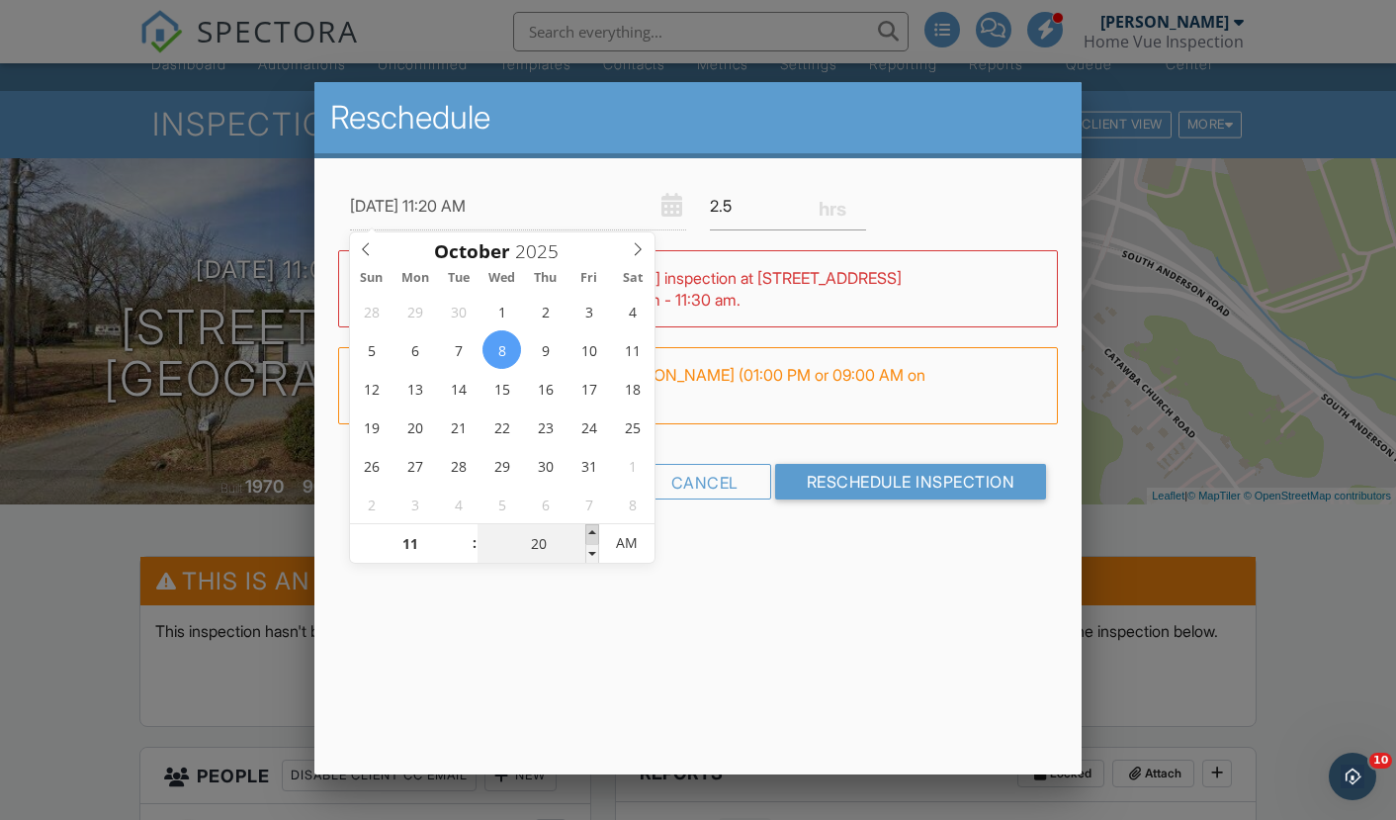
click at [593, 533] on span at bounding box center [592, 534] width 14 height 20
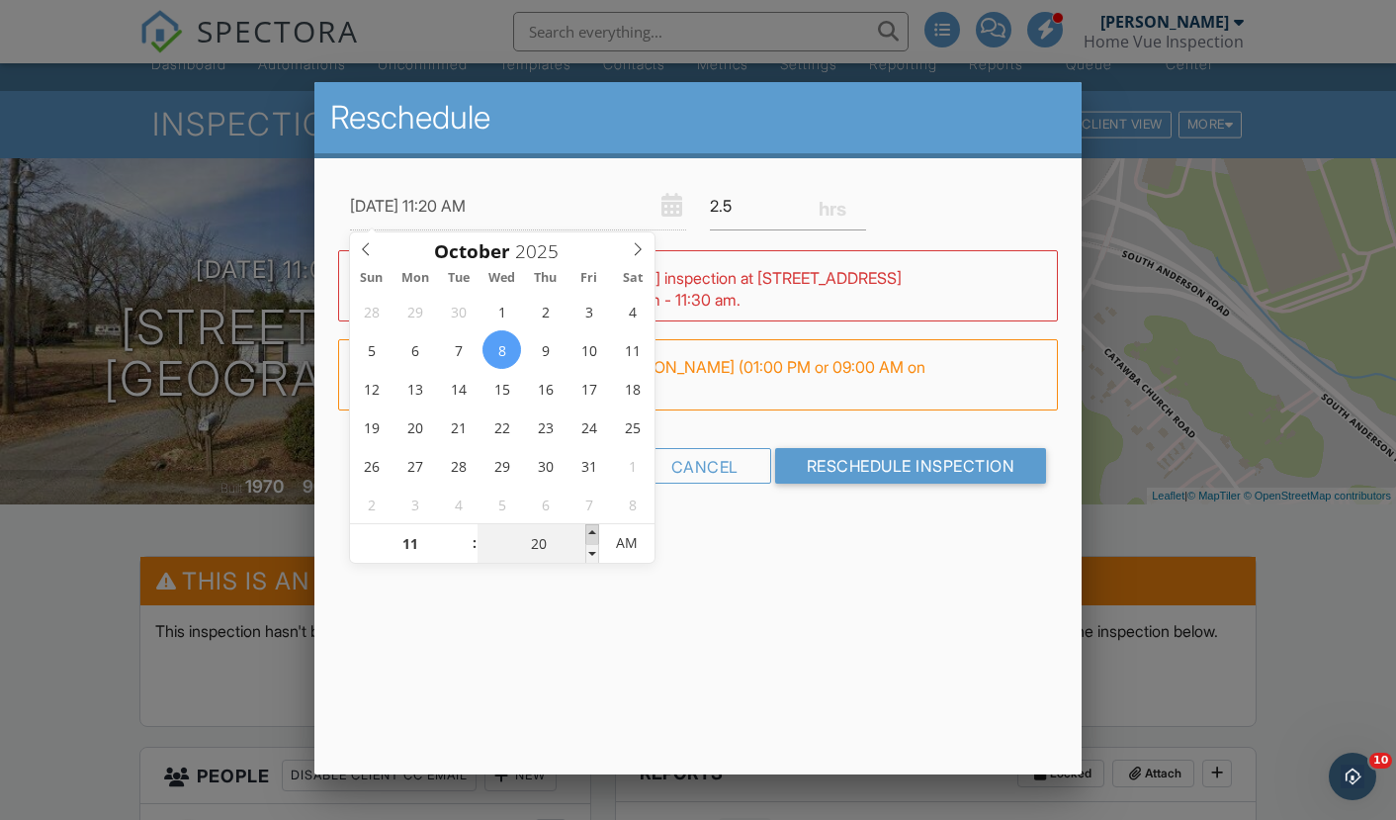
type input "10/08/2025 11:25 AM"
type input "25"
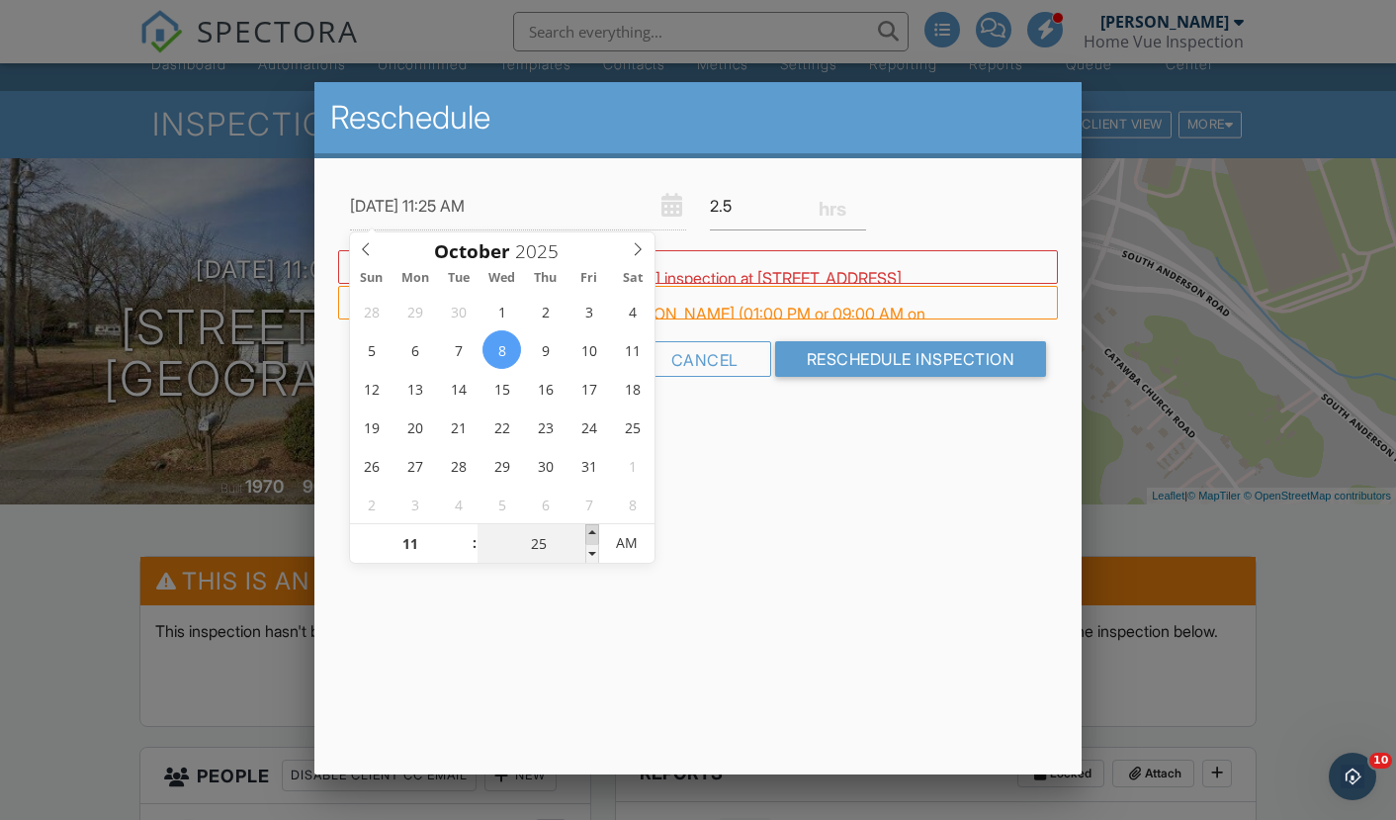
click at [593, 533] on span at bounding box center [592, 534] width 14 height 20
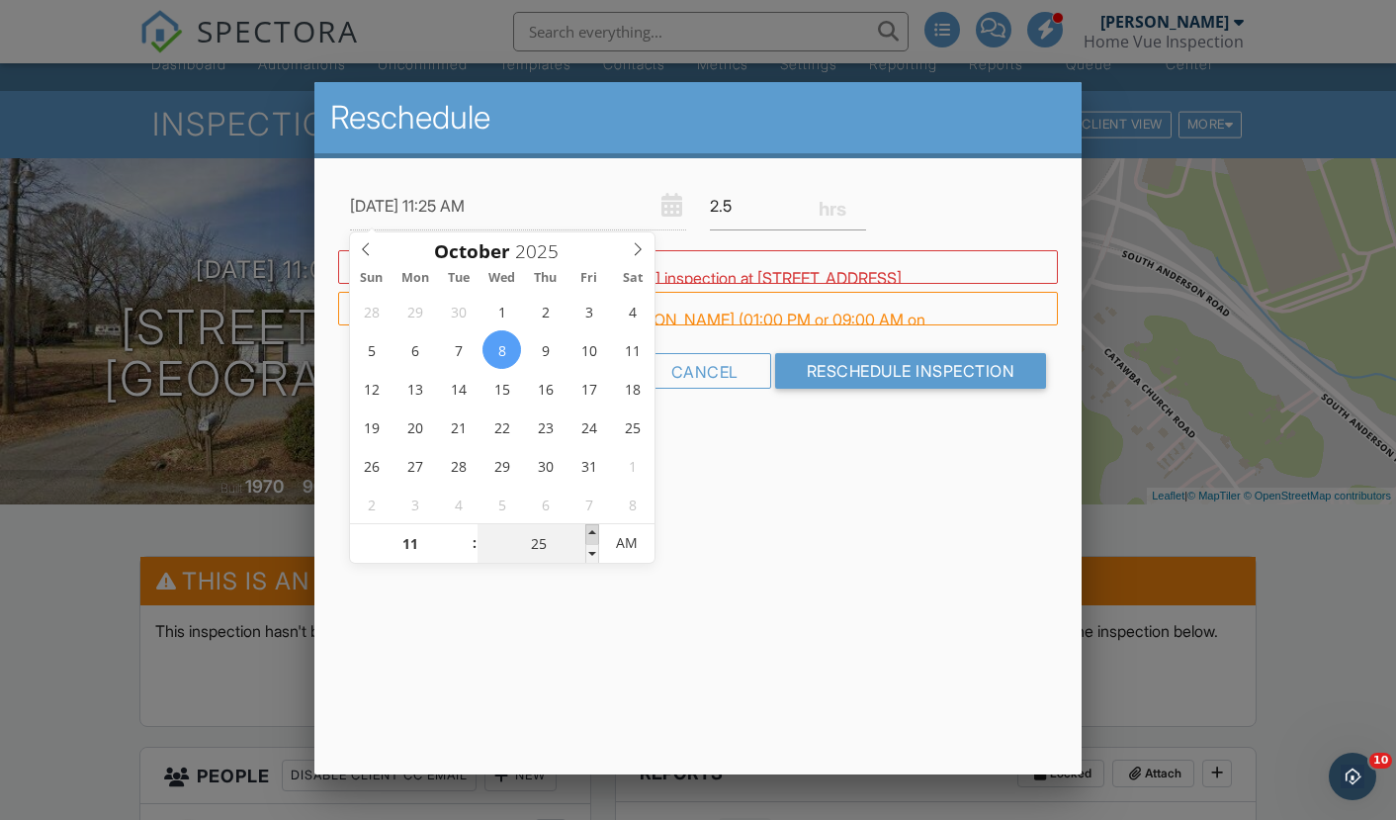
type input "10/08/2025 11:30 AM"
type input "30"
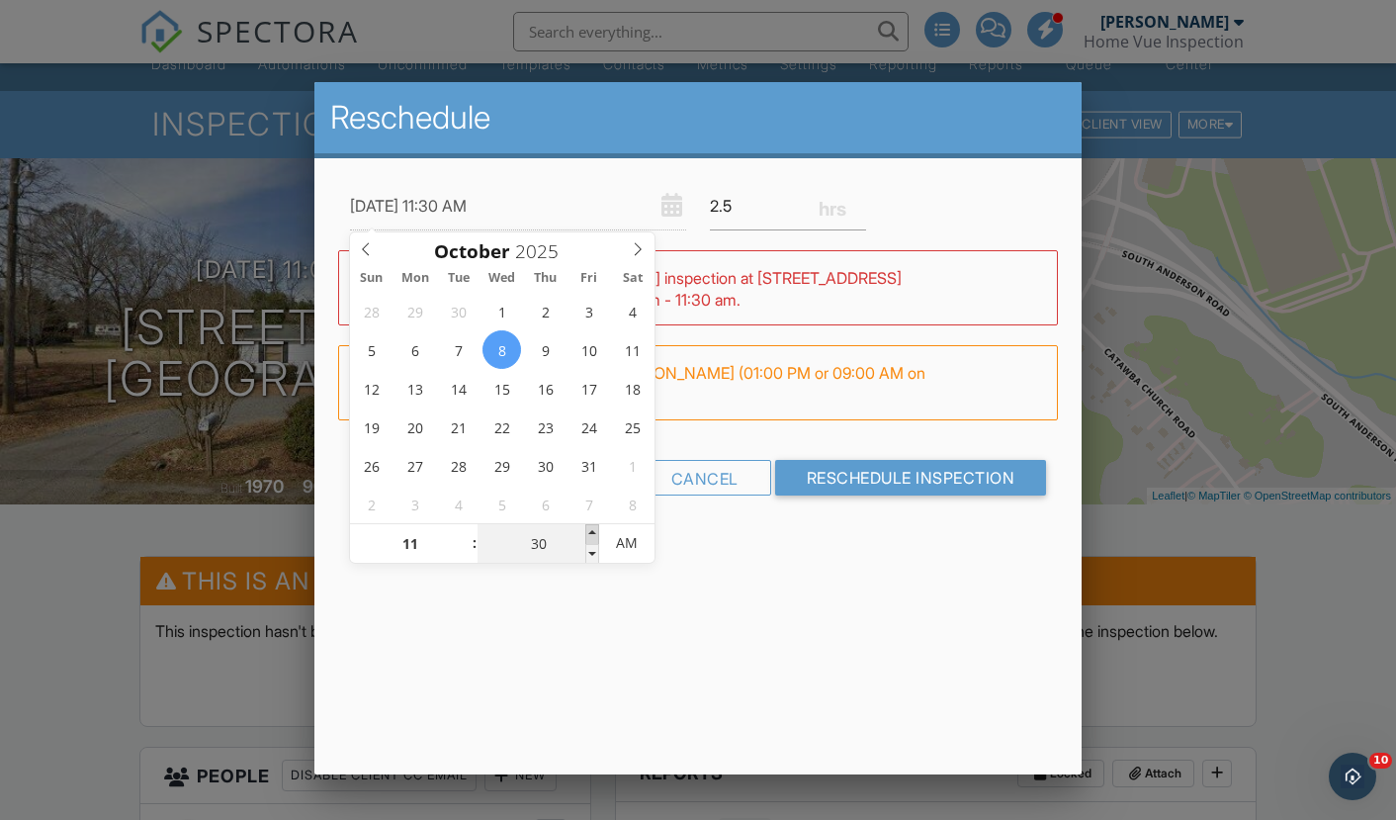
click at [593, 533] on span at bounding box center [592, 534] width 14 height 20
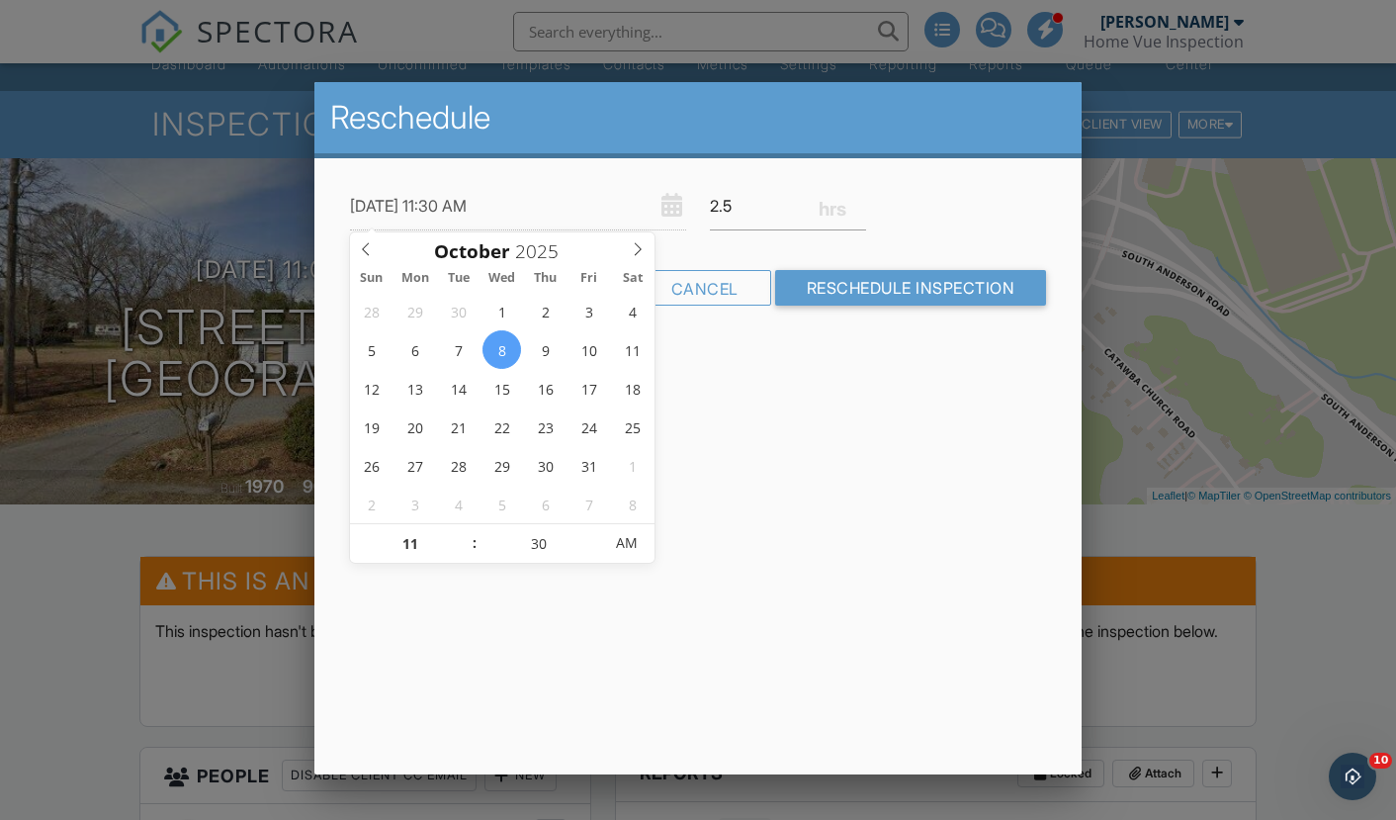
click at [682, 653] on div "Reschedule 10/08/2025 11:30 AM 2.5 Warning: this date/time is in the past. WARN…" at bounding box center [698, 428] width 768 height 692
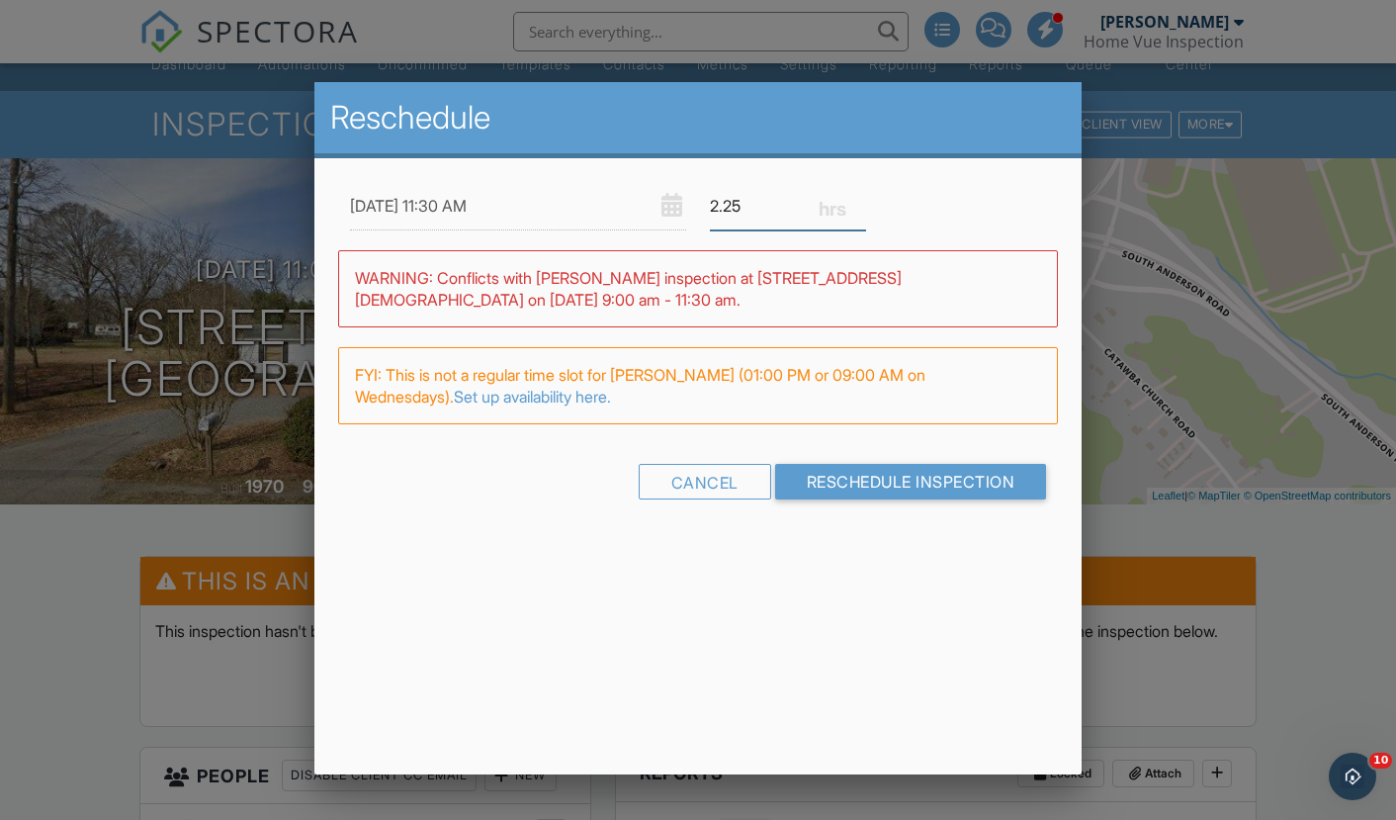
click at [858, 213] on input "2.25" at bounding box center [788, 206] width 156 height 48
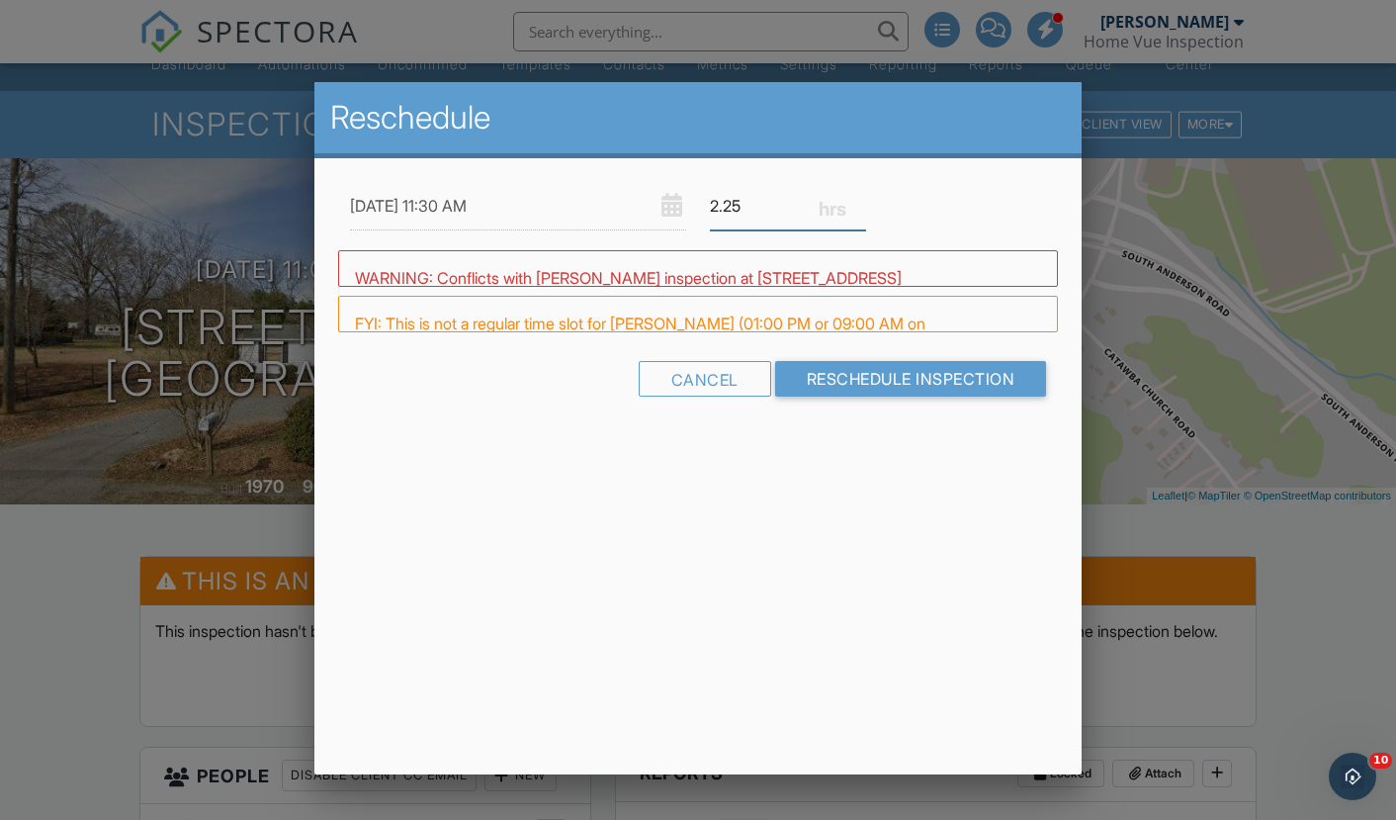
type input "2"
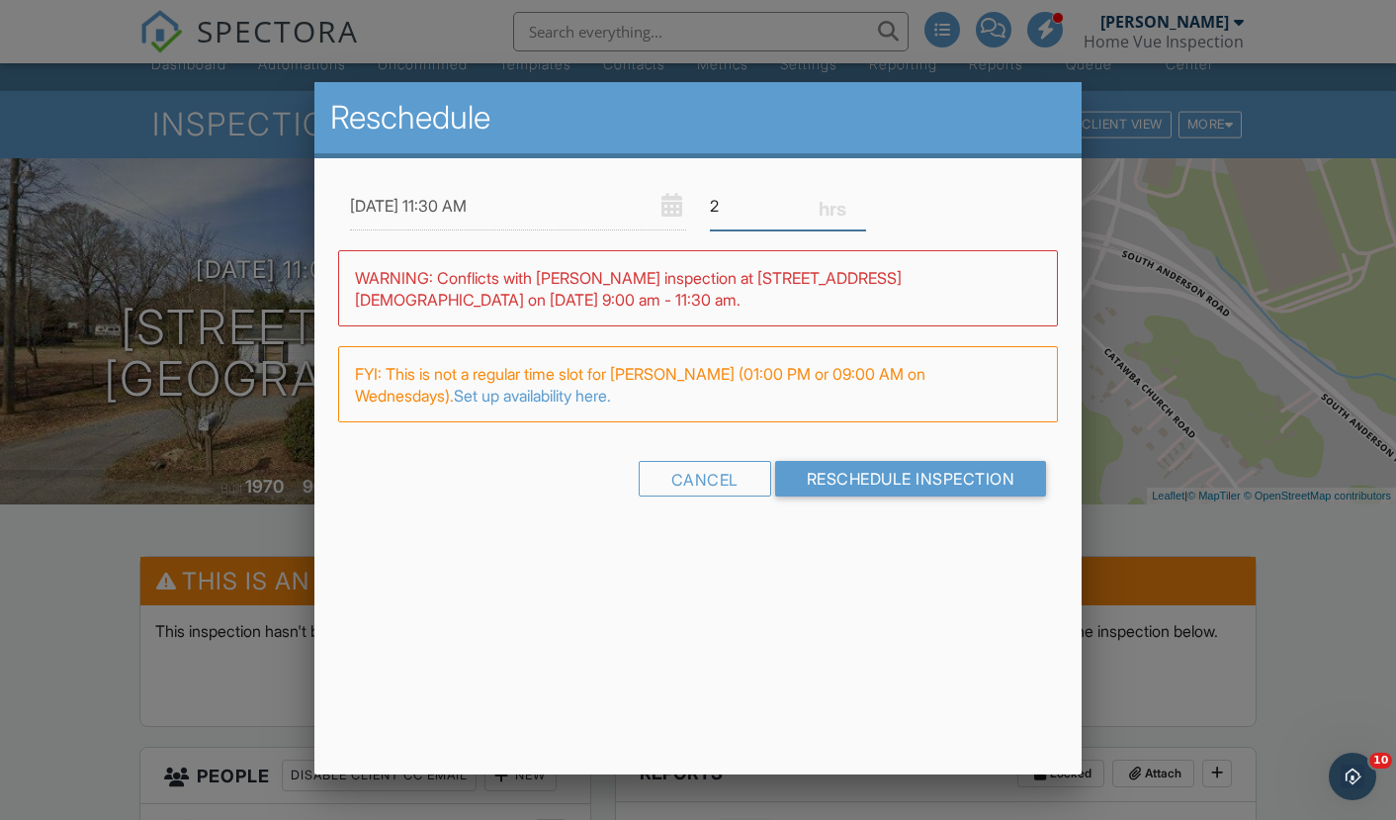
click at [858, 213] on input "2" at bounding box center [788, 206] width 156 height 48
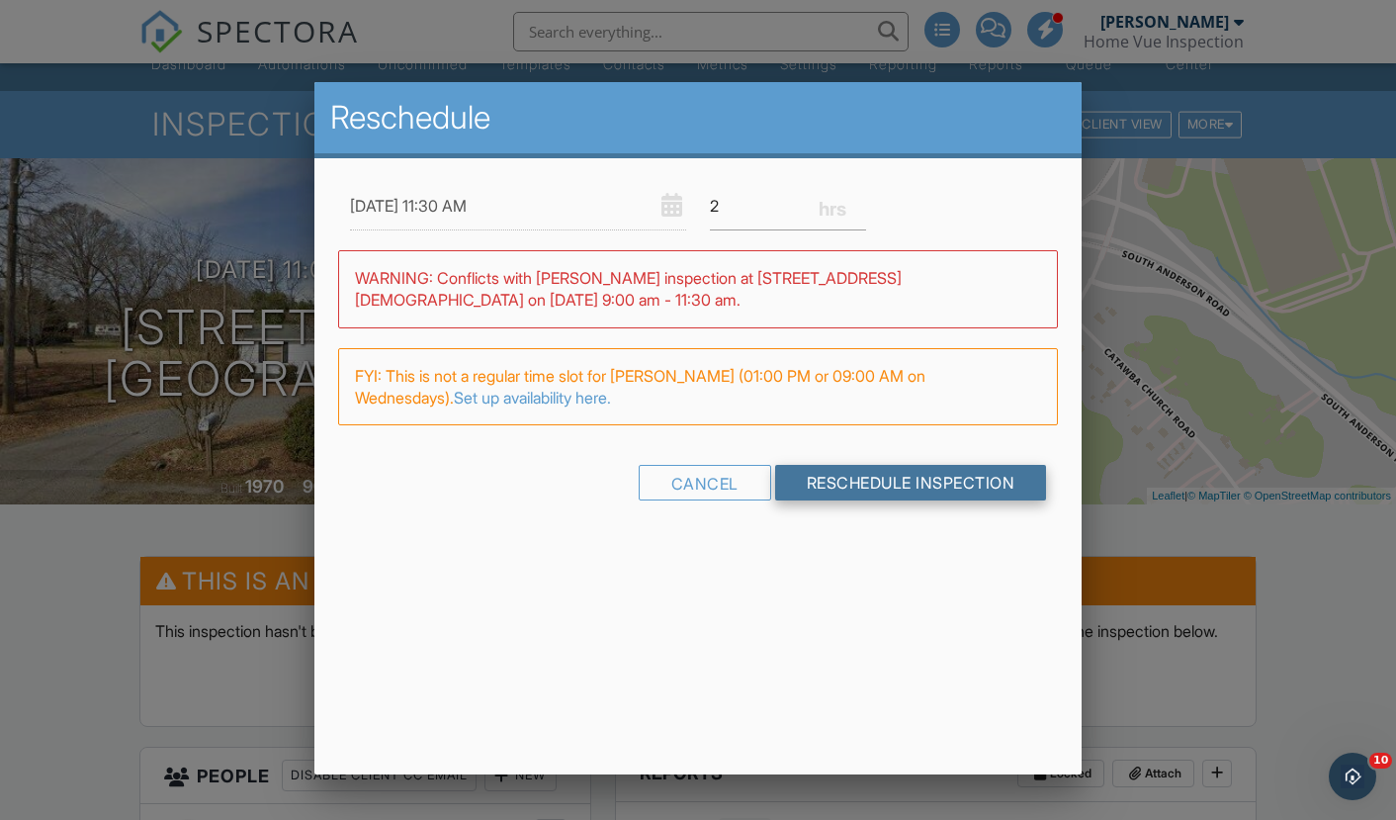
click at [915, 481] on input "Reschedule Inspection" at bounding box center [911, 483] width 272 height 36
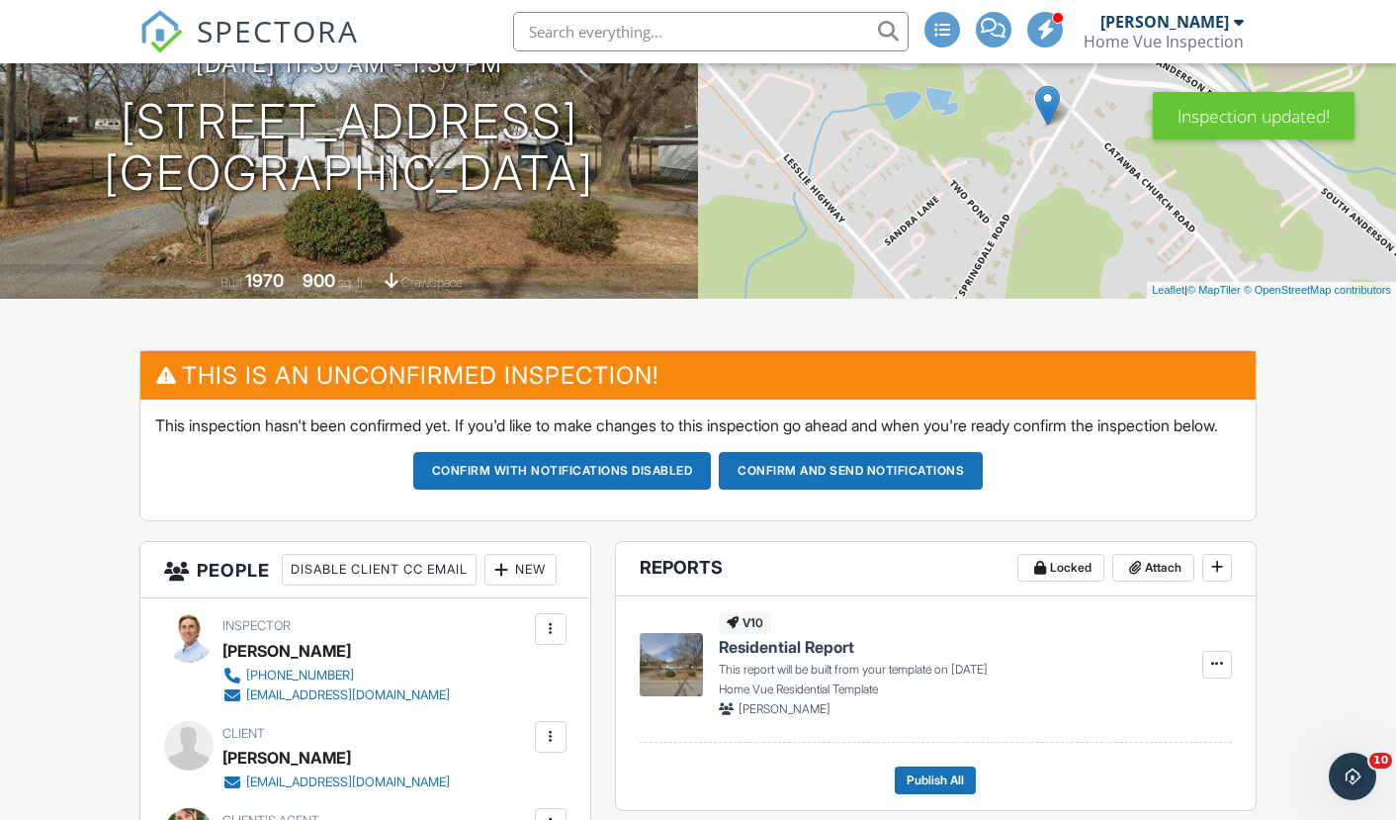
scroll to position [206, 0]
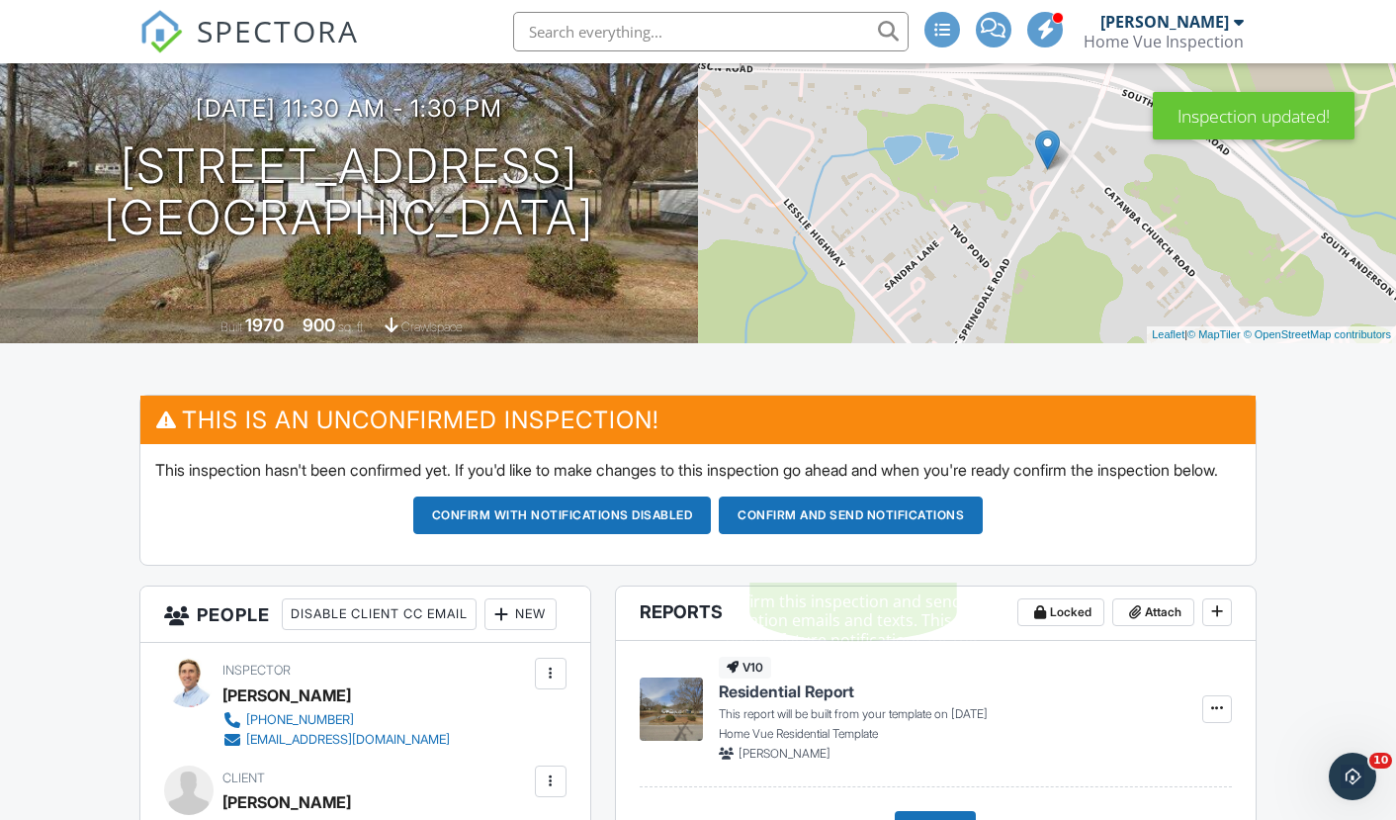
click at [855, 534] on button "Confirm and send notifications" at bounding box center [851, 515] width 264 height 38
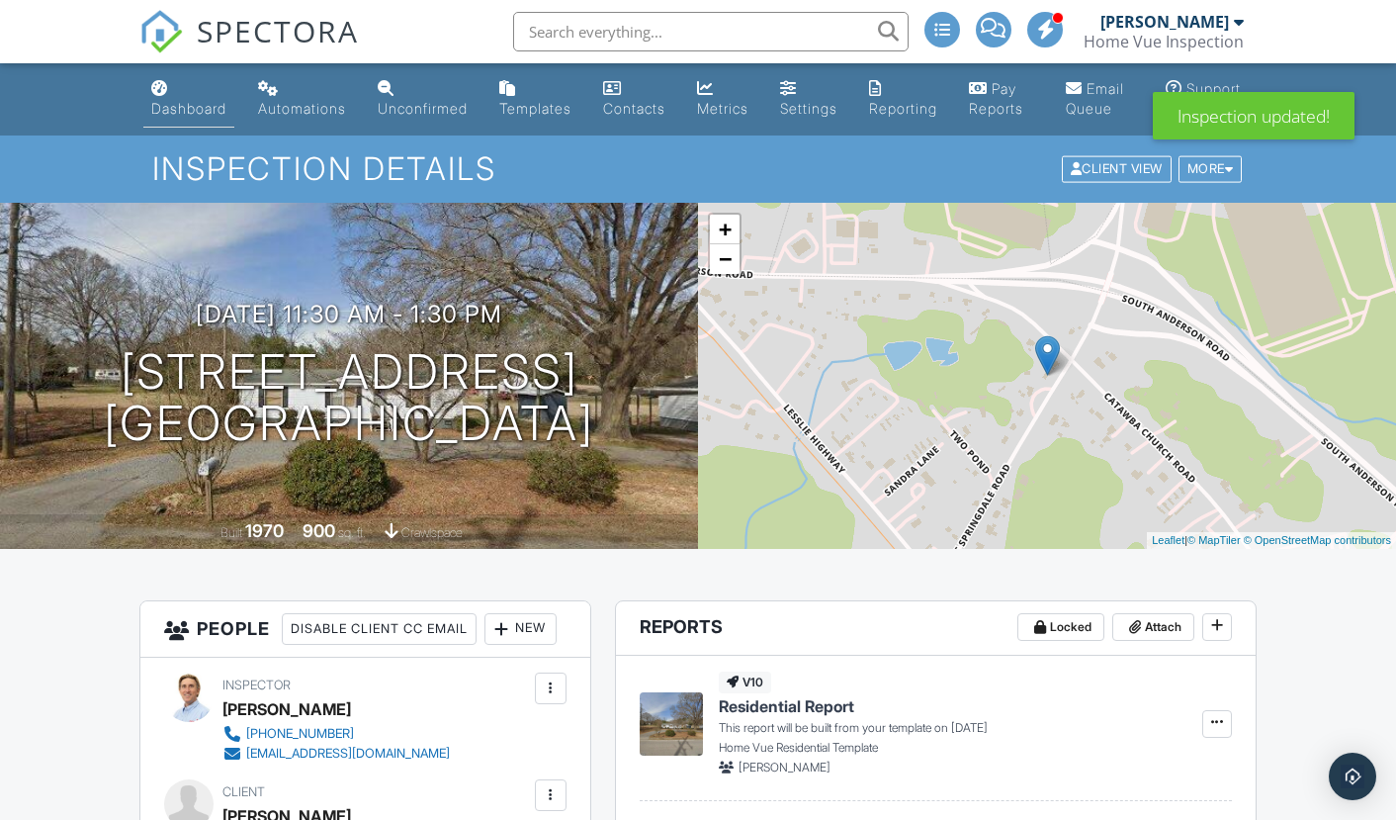
click at [187, 99] on link "Dashboard" at bounding box center [188, 99] width 91 height 56
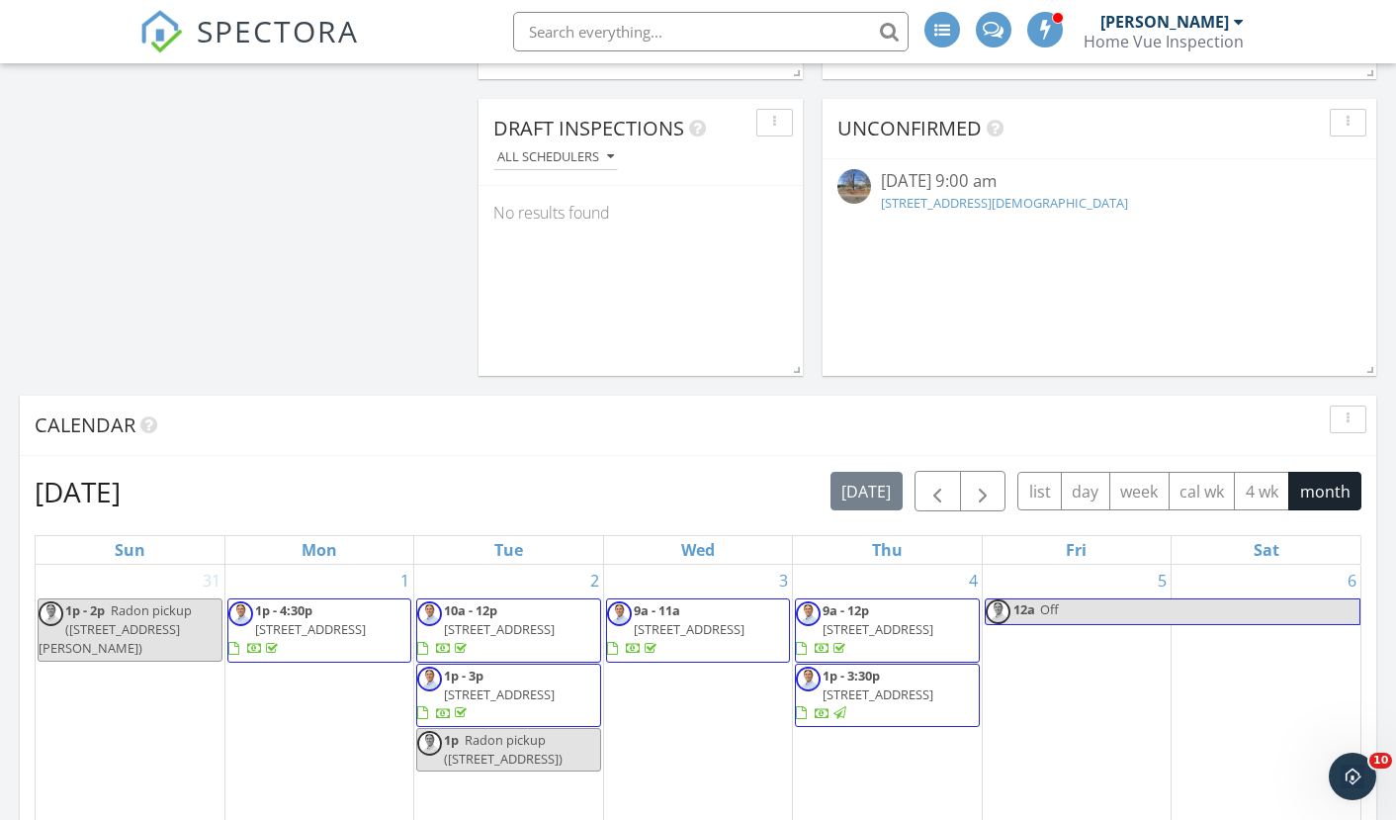
scroll to position [878, 0]
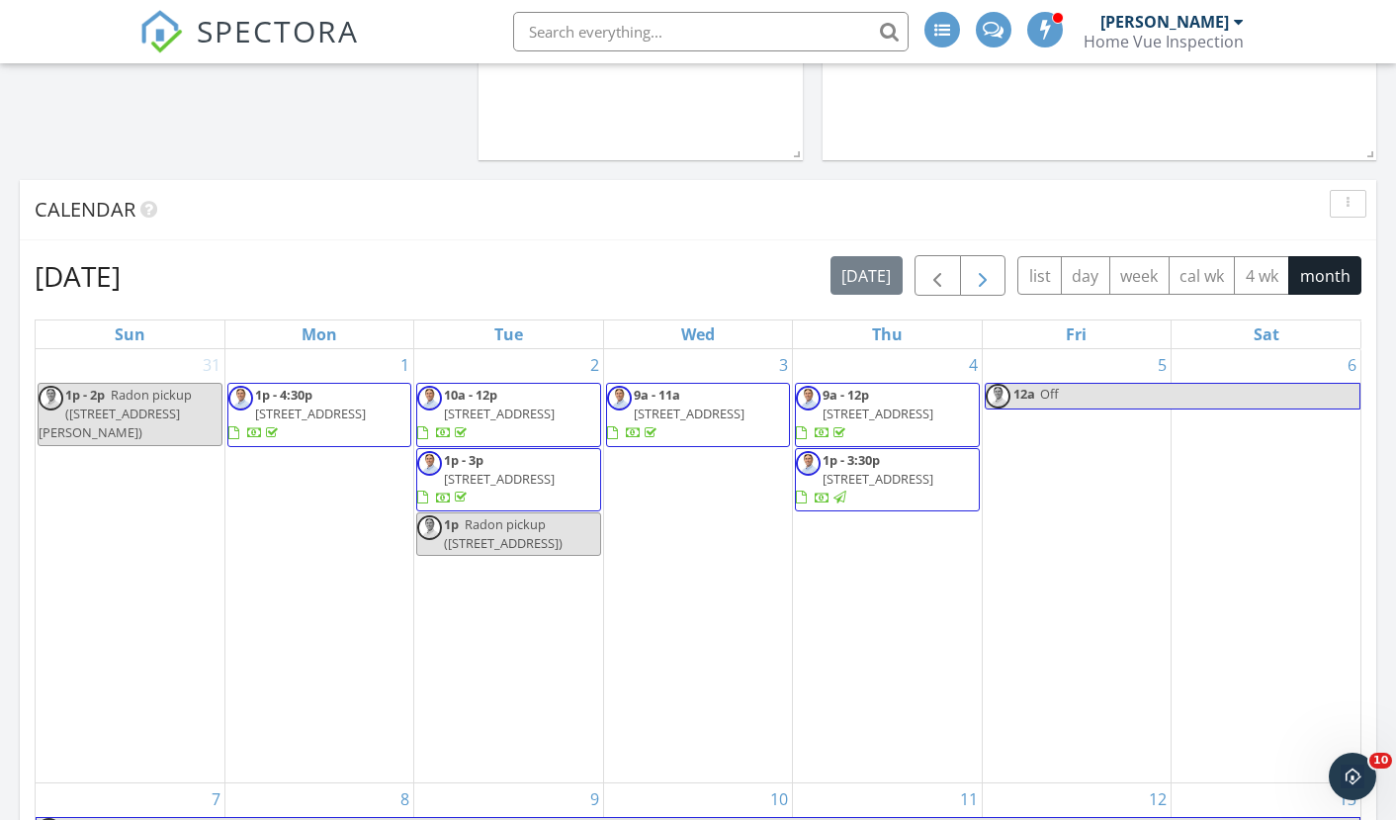
click at [992, 273] on span "button" at bounding box center [983, 277] width 24 height 24
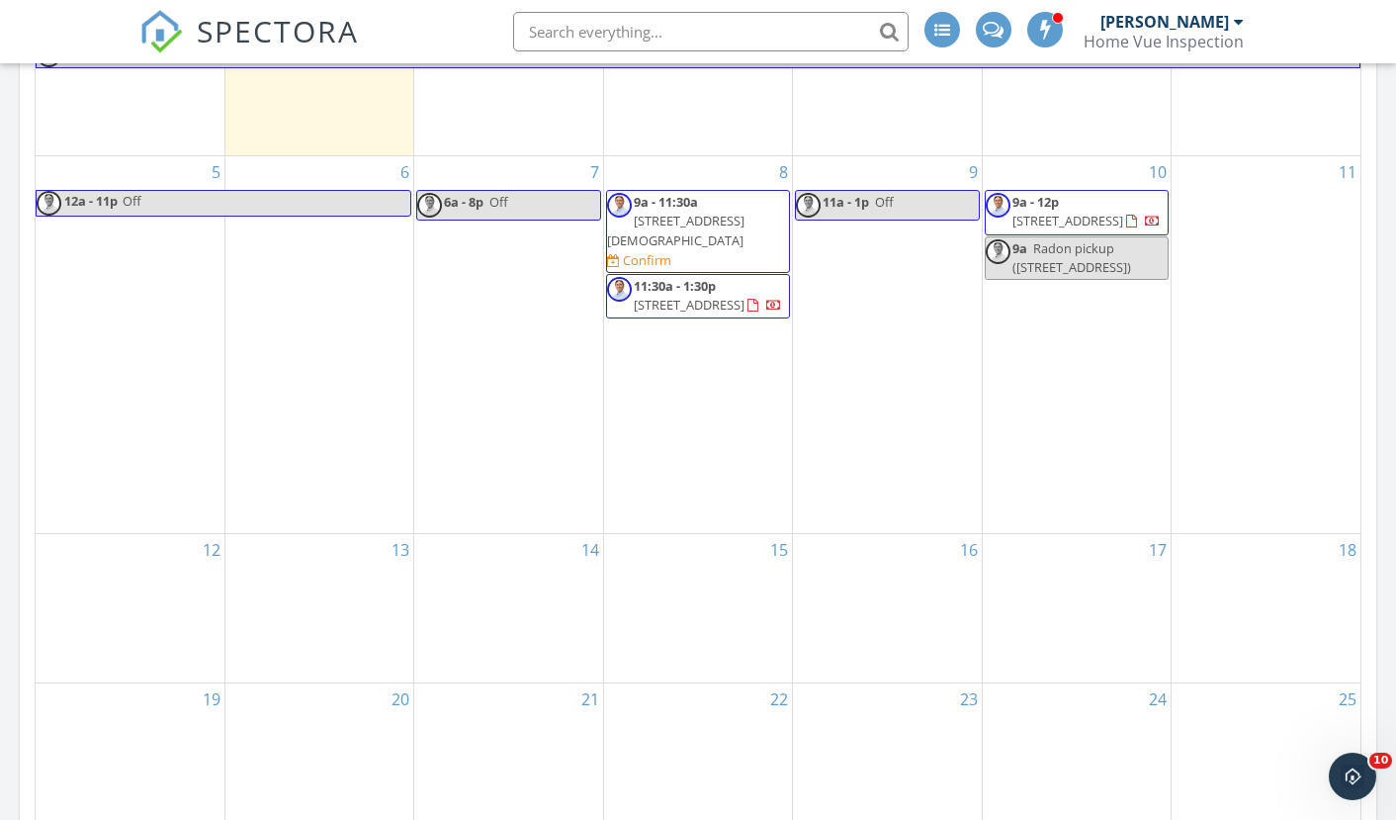
scroll to position [997, 0]
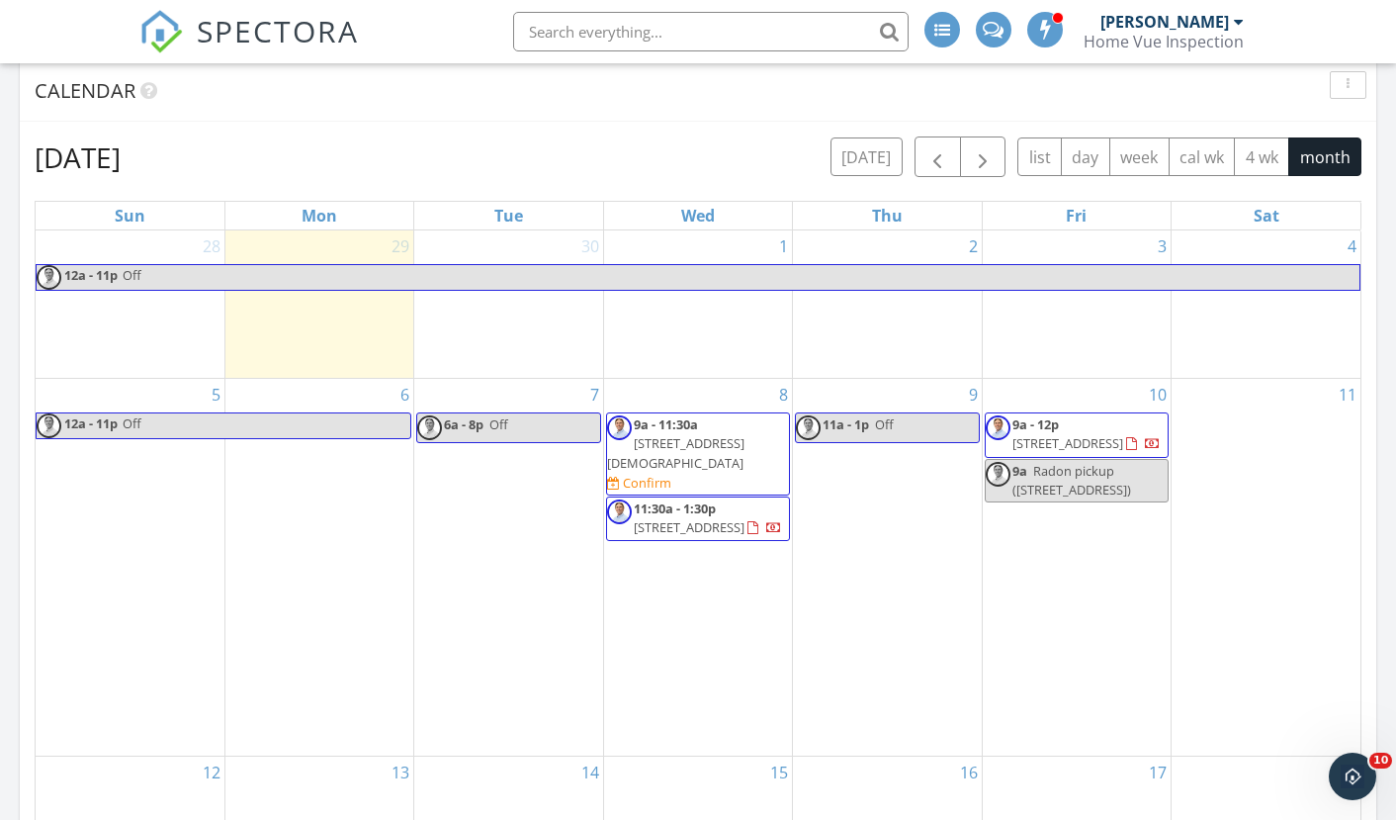
click at [686, 461] on span "2488 Catawba Church Rd , Rock Hill 29730" at bounding box center [675, 452] width 137 height 37
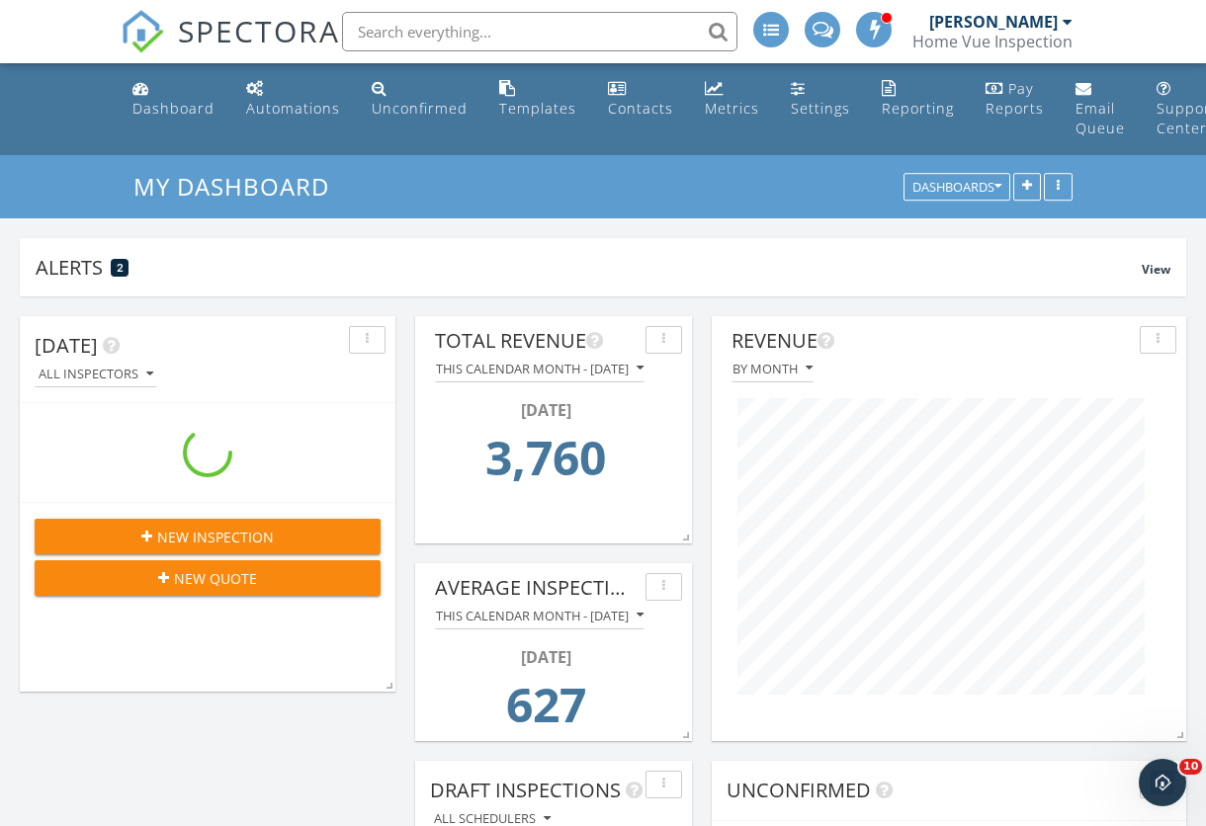
scroll to position [425, 376]
